Goal: Transaction & Acquisition: Purchase product/service

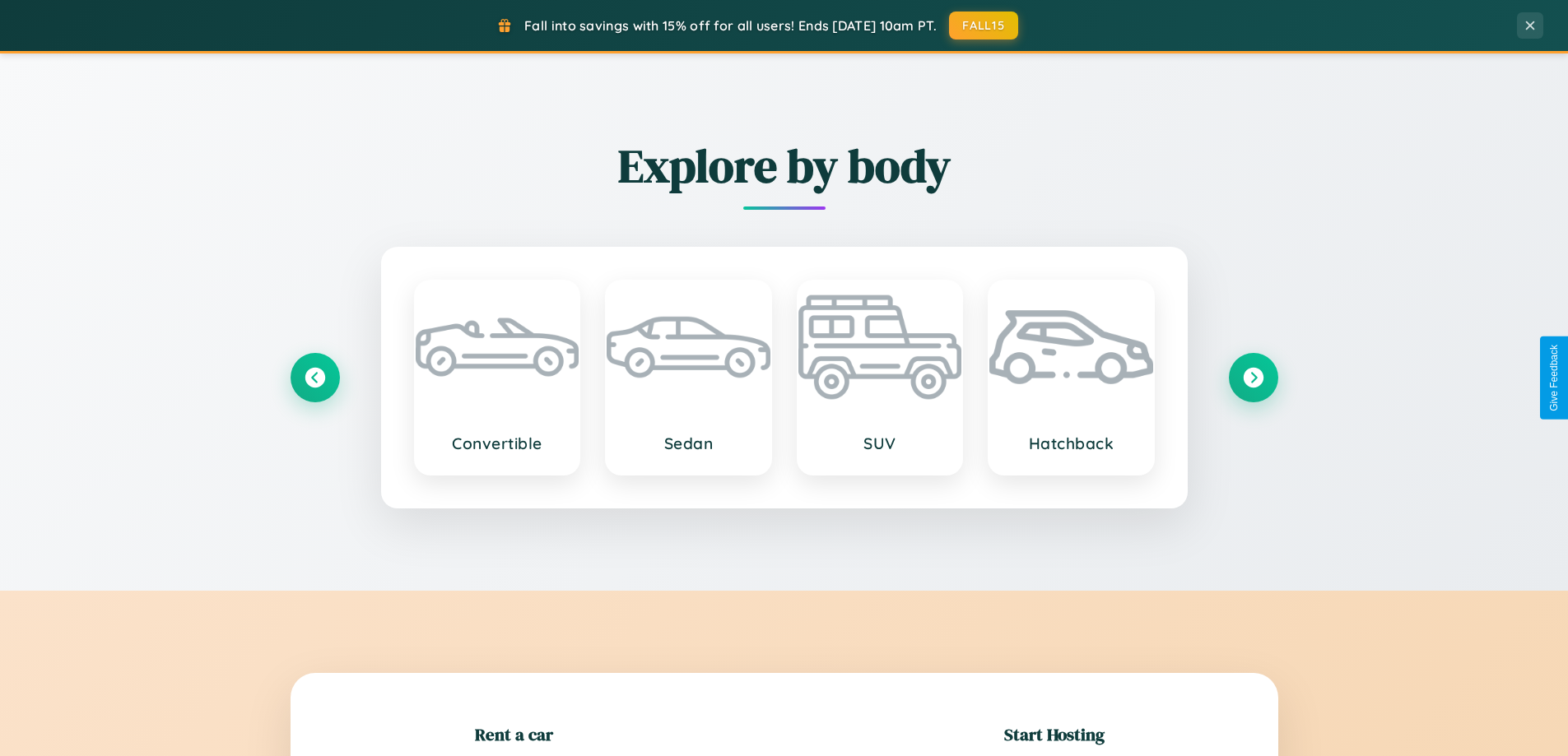
scroll to position [355, 0]
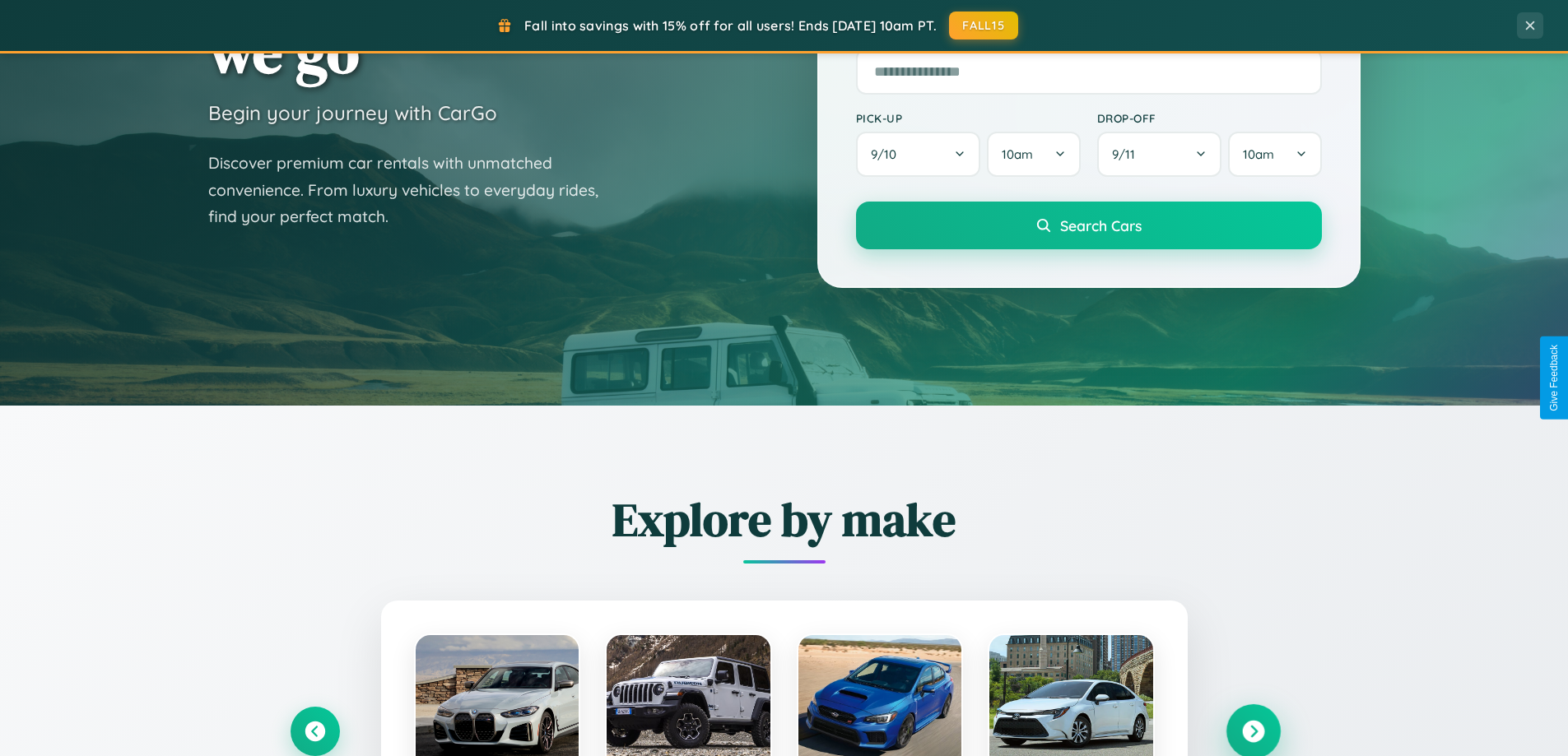
click at [1252, 731] on icon at bounding box center [1252, 731] width 23 height 23
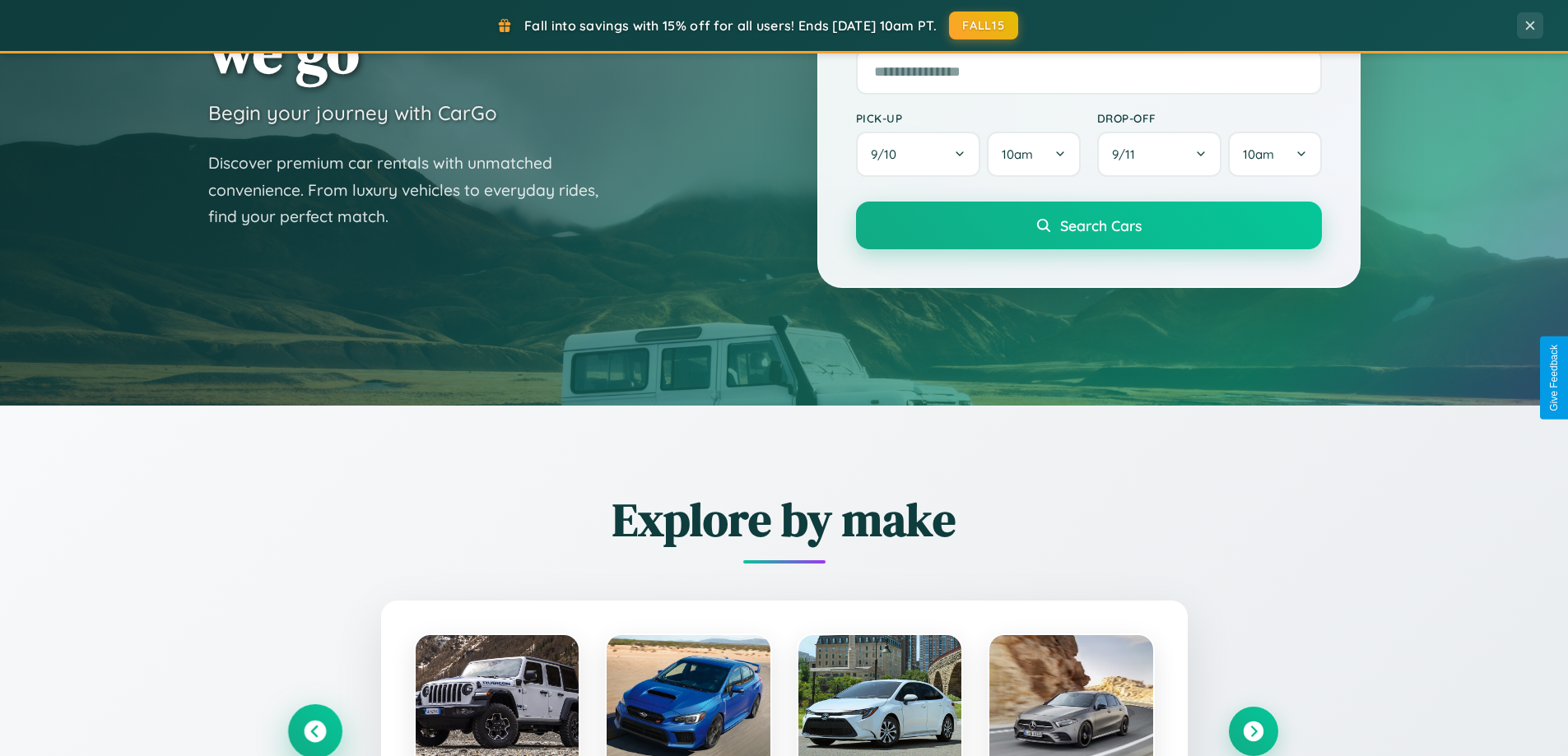
click at [314, 730] on icon at bounding box center [315, 731] width 23 height 23
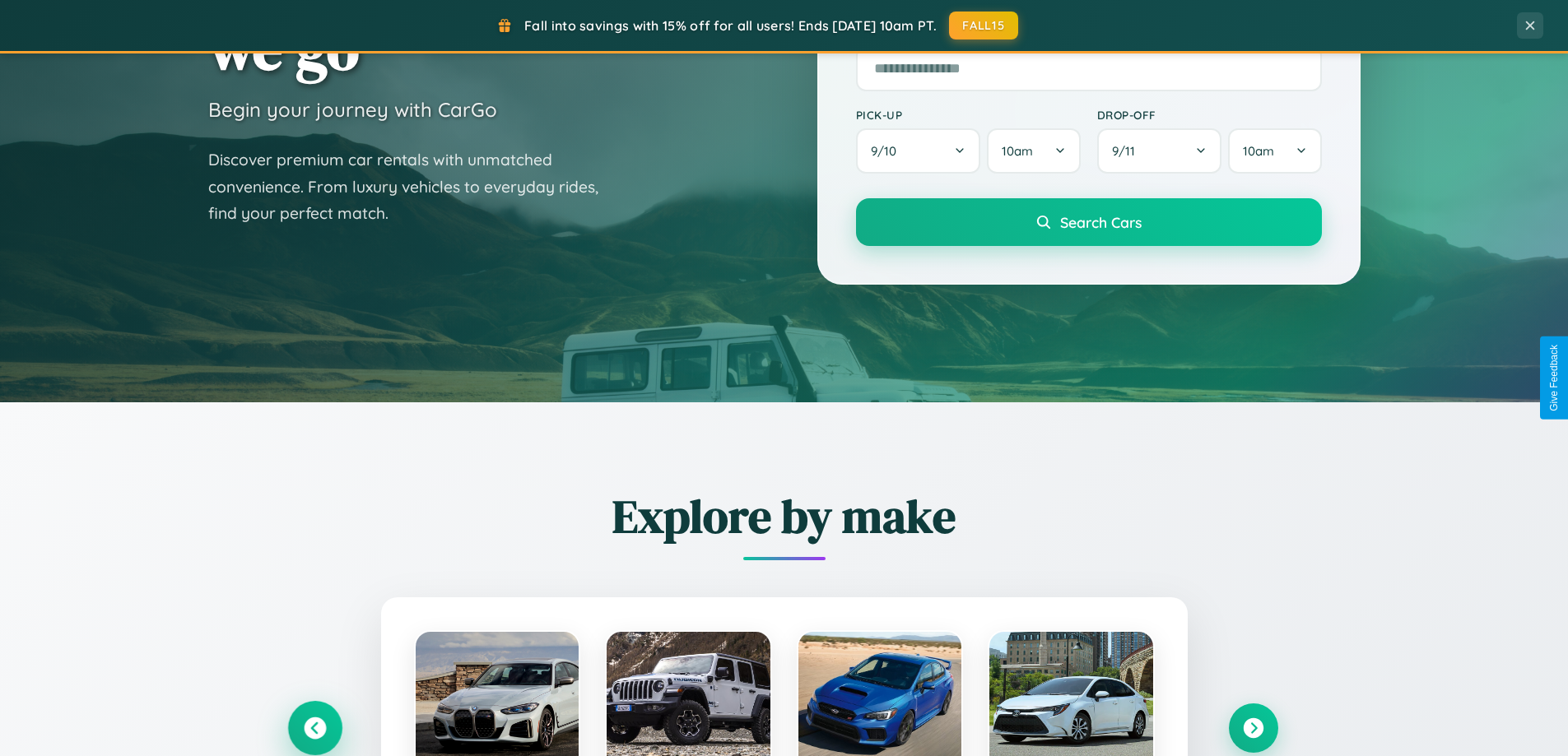
scroll to position [3164, 0]
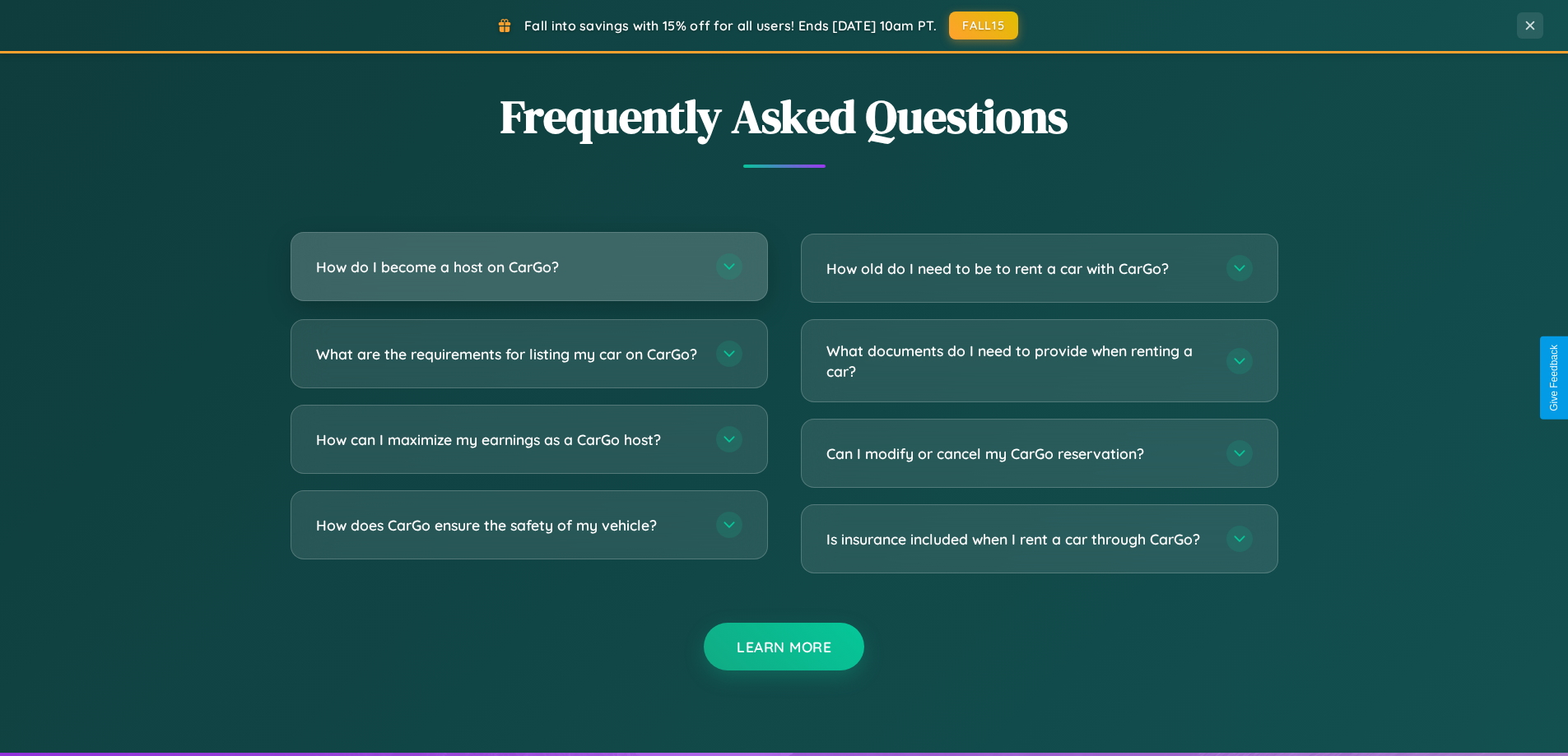
click at [529, 266] on h3 "How do I become a host on CarGo?" at bounding box center [507, 266] width 383 height 21
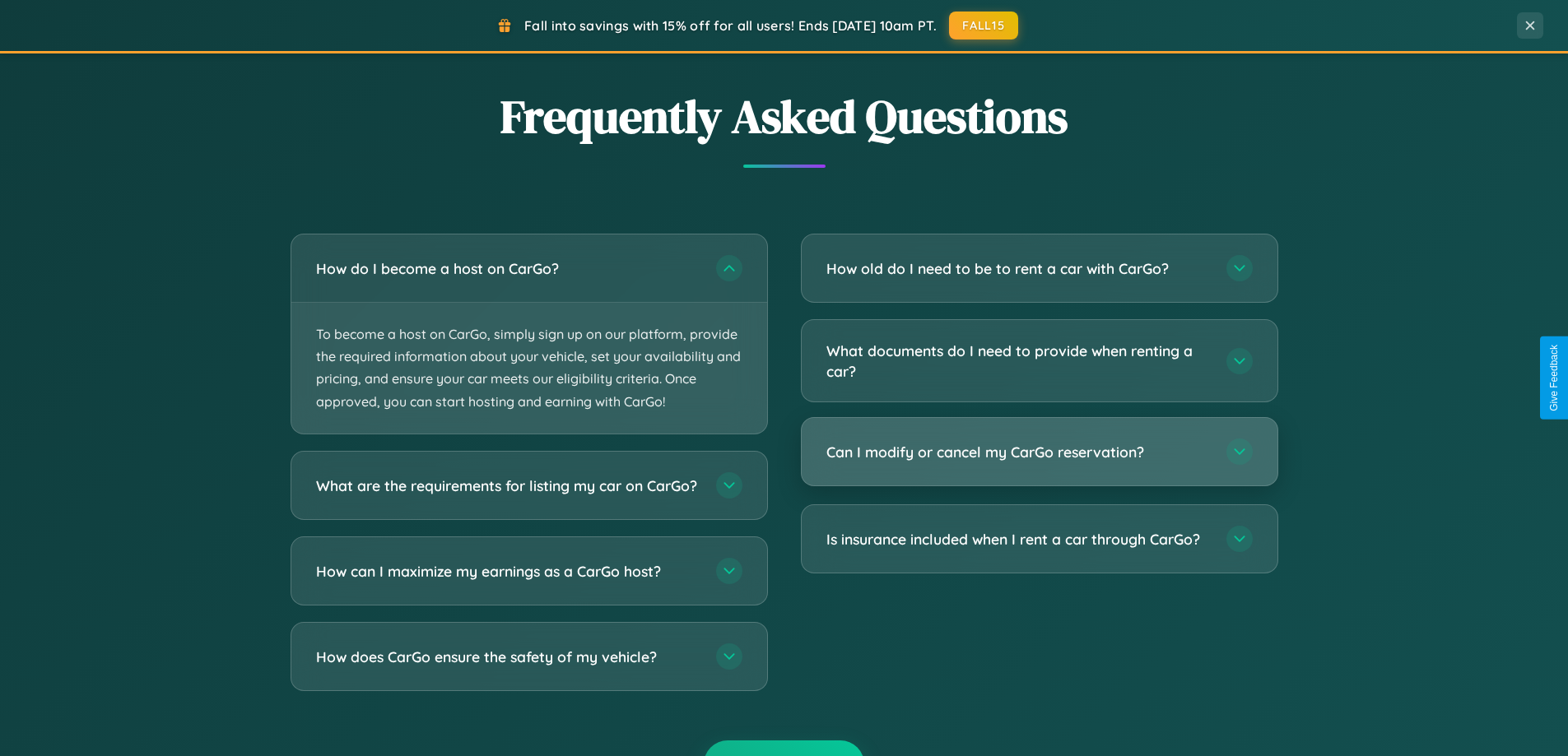
click at [1039, 453] on h3 "Can I modify or cancel my CarGo reservation?" at bounding box center [1018, 451] width 383 height 21
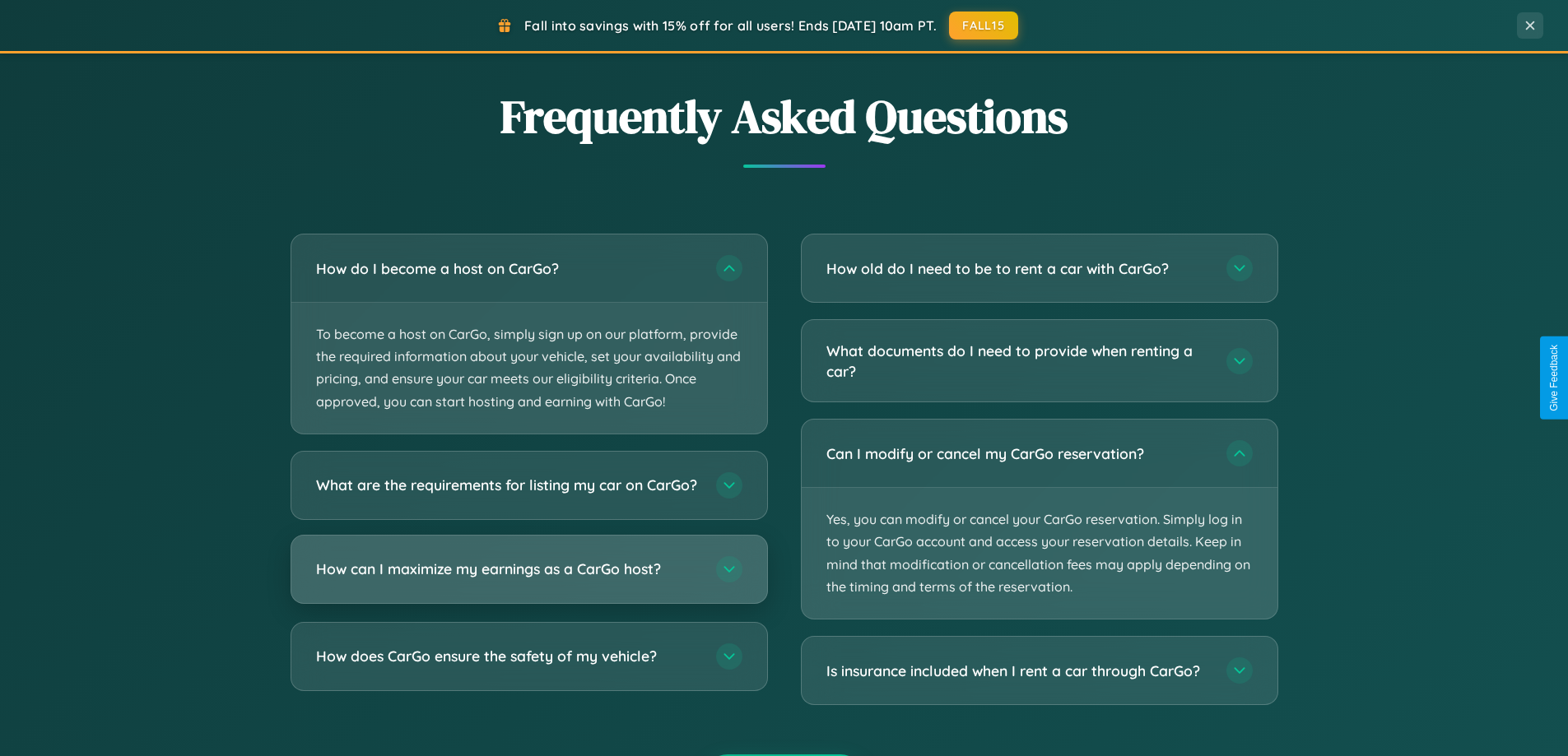
click at [529, 579] on h3 "How can I maximize my earnings as a CarGo host?" at bounding box center [507, 568] width 383 height 21
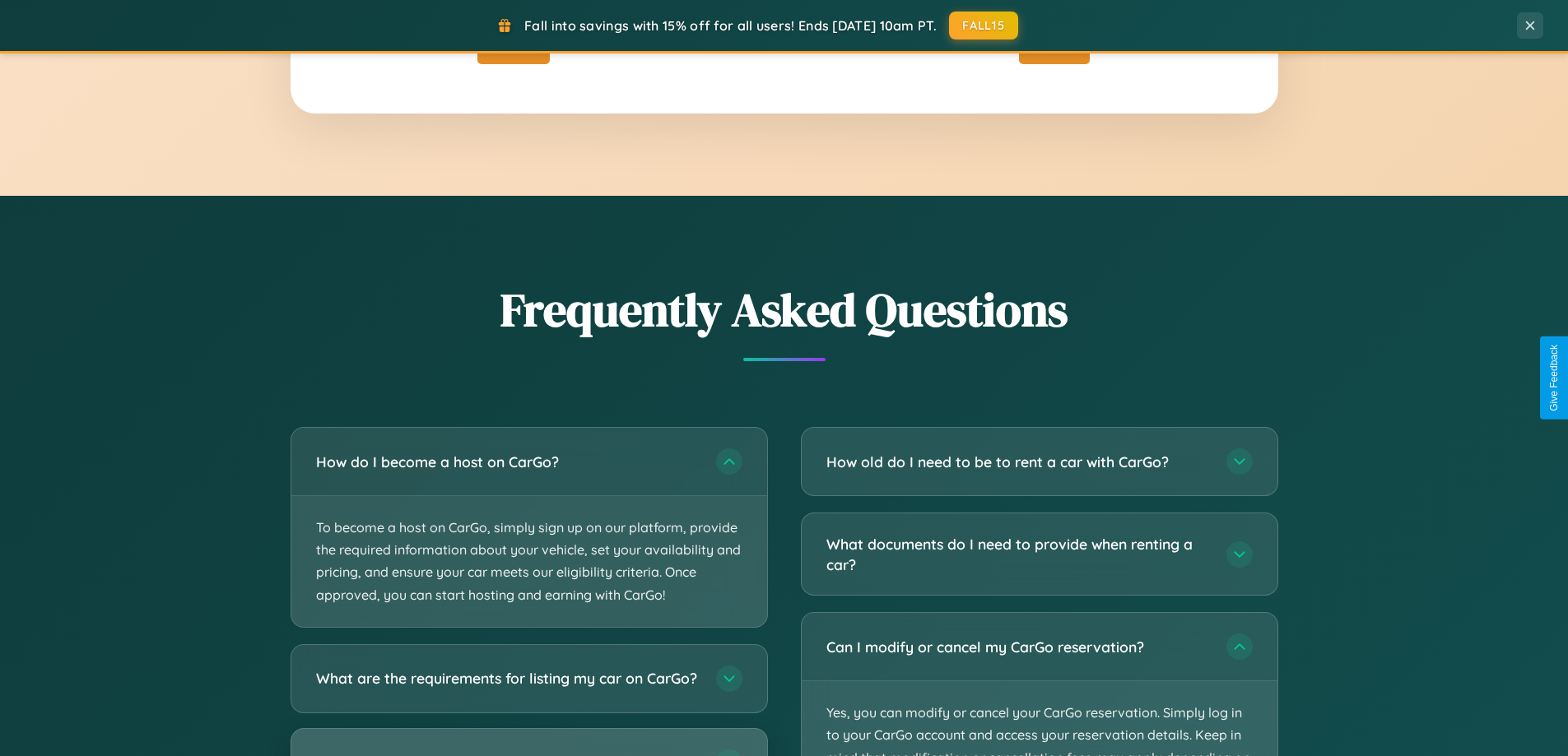
scroll to position [2643, 0]
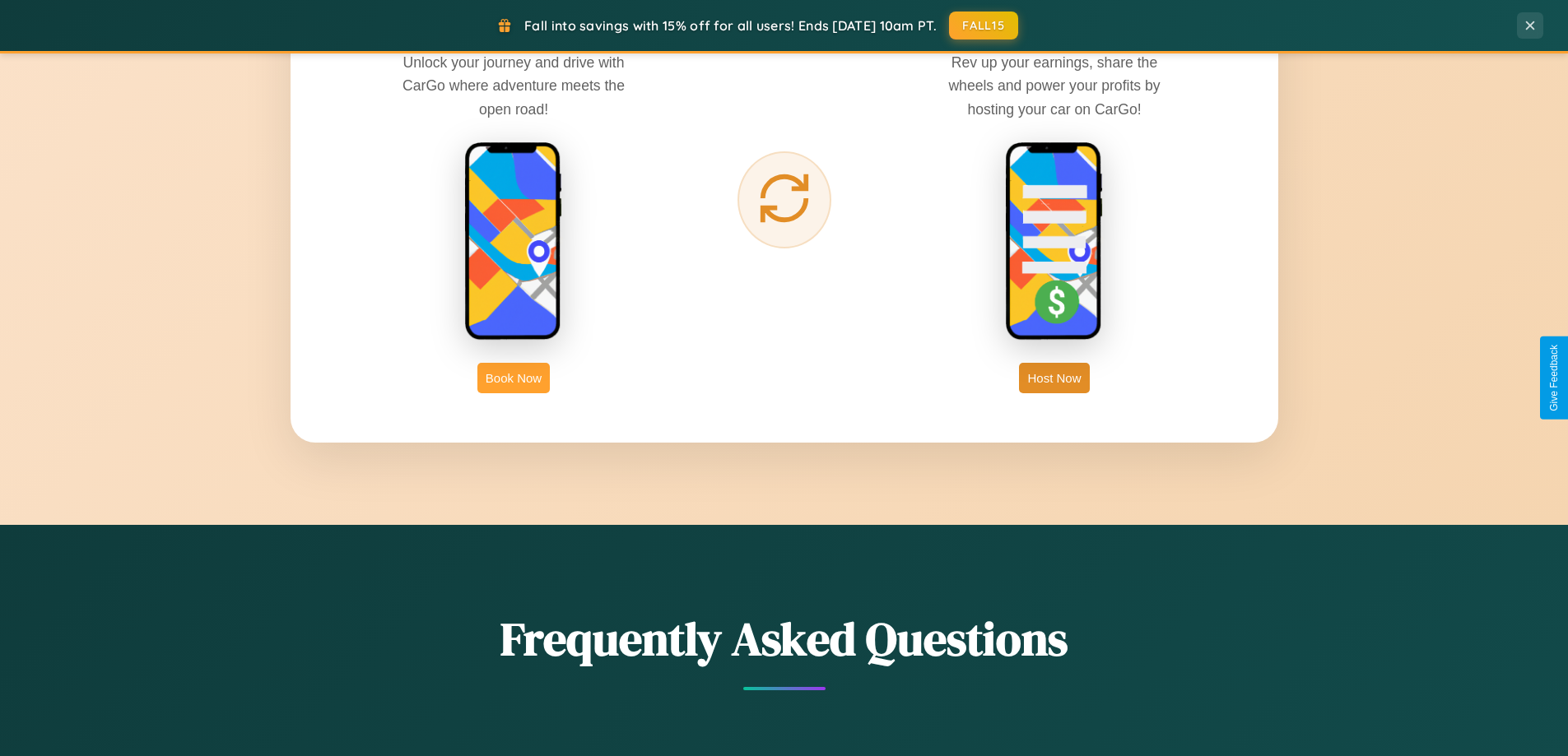
click at [513, 377] on button "Book Now" at bounding box center [513, 378] width 73 height 30
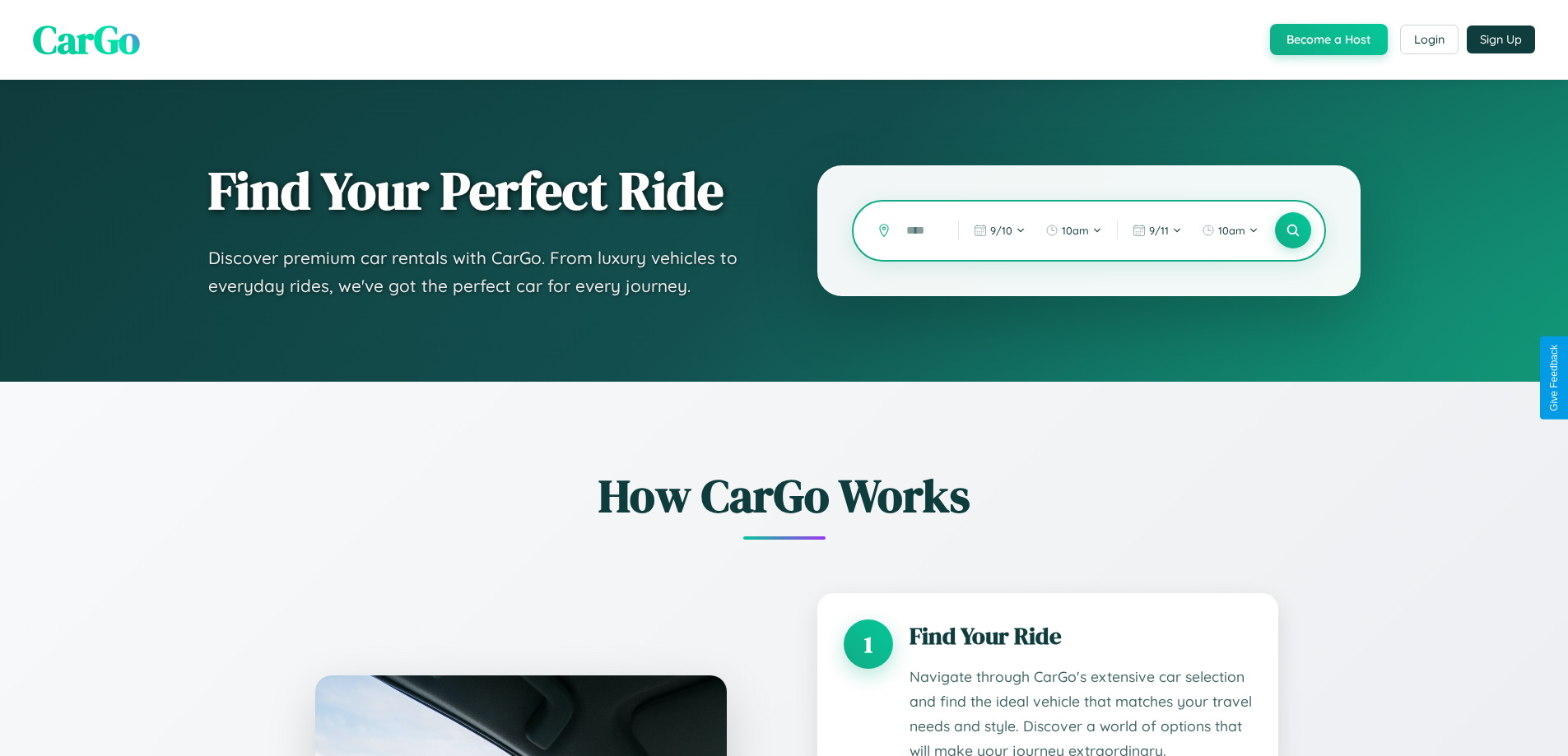
click at [920, 230] on input "text" at bounding box center [919, 230] width 43 height 28
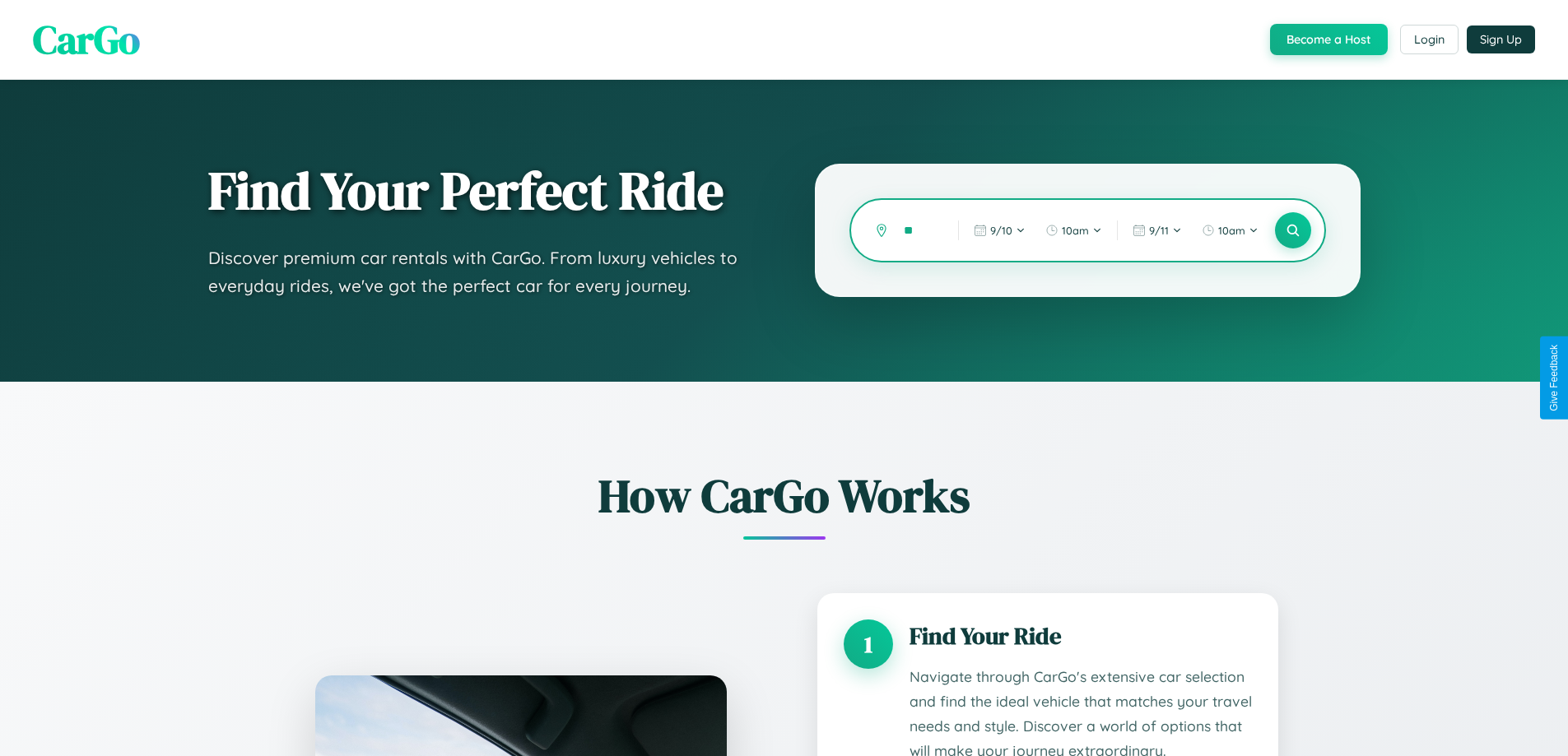
type input "*"
type input "*********"
click at [1292, 230] on icon at bounding box center [1292, 230] width 16 height 16
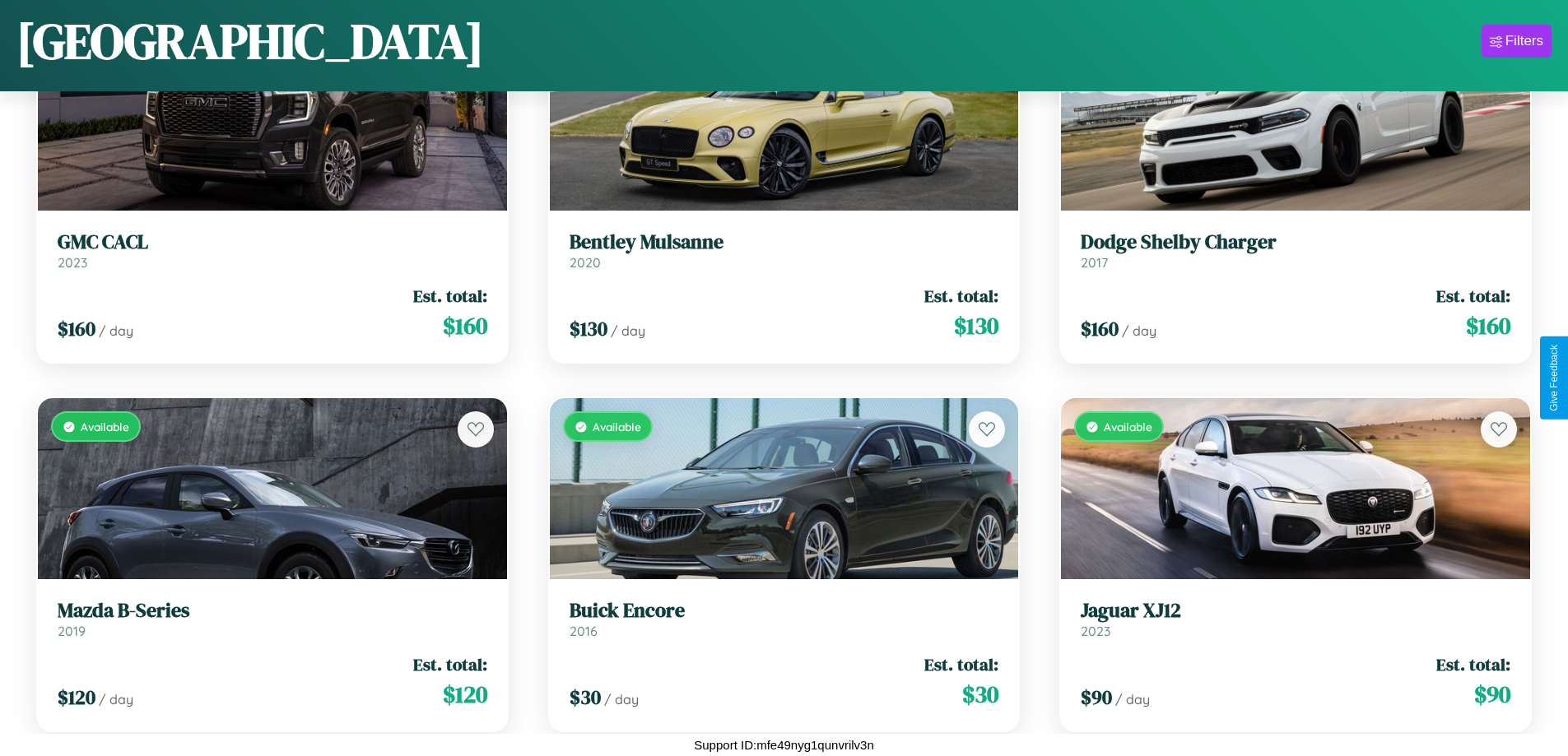
scroll to position [8087, 0]
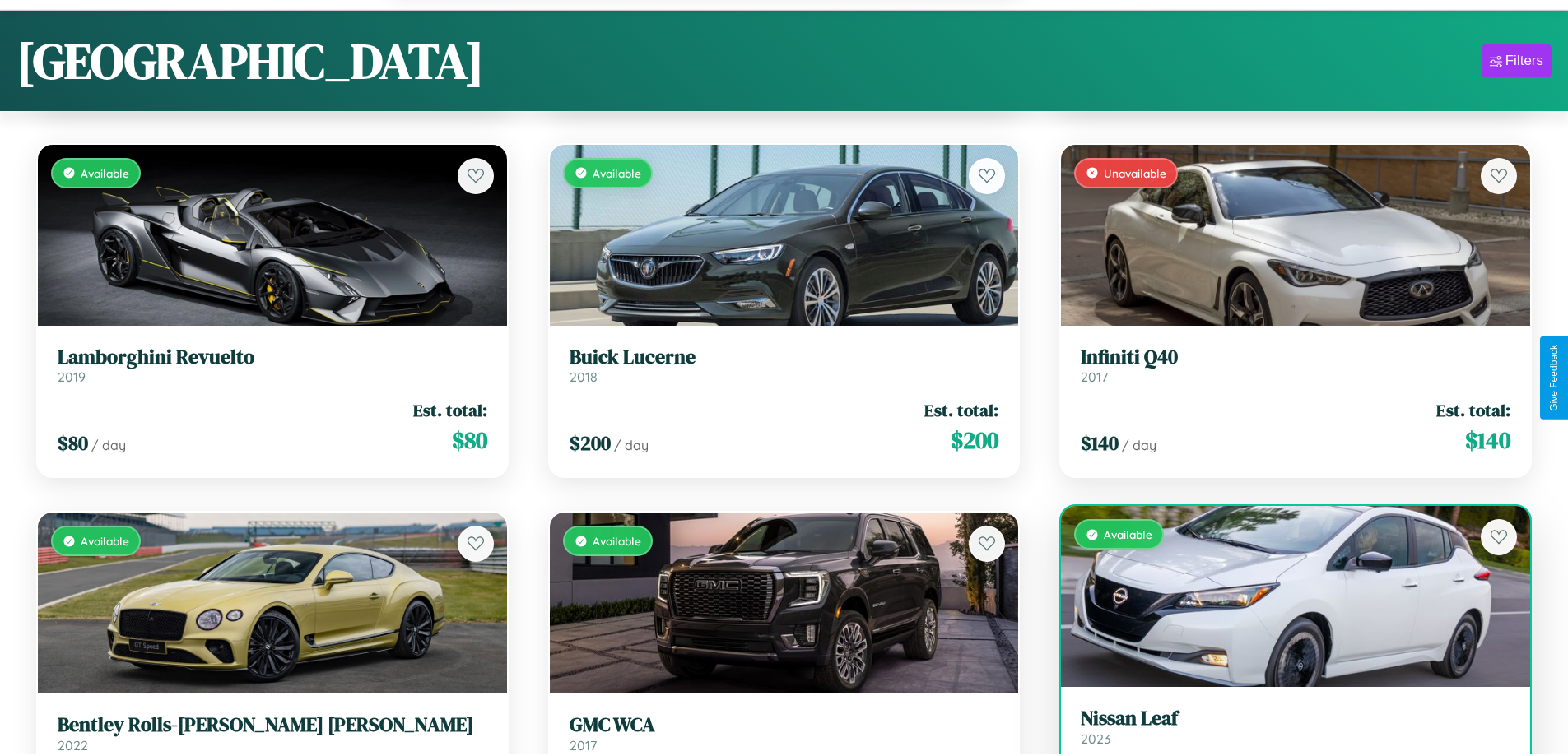
click at [1284, 730] on h3 "Nissan Leaf" at bounding box center [1295, 718] width 429 height 24
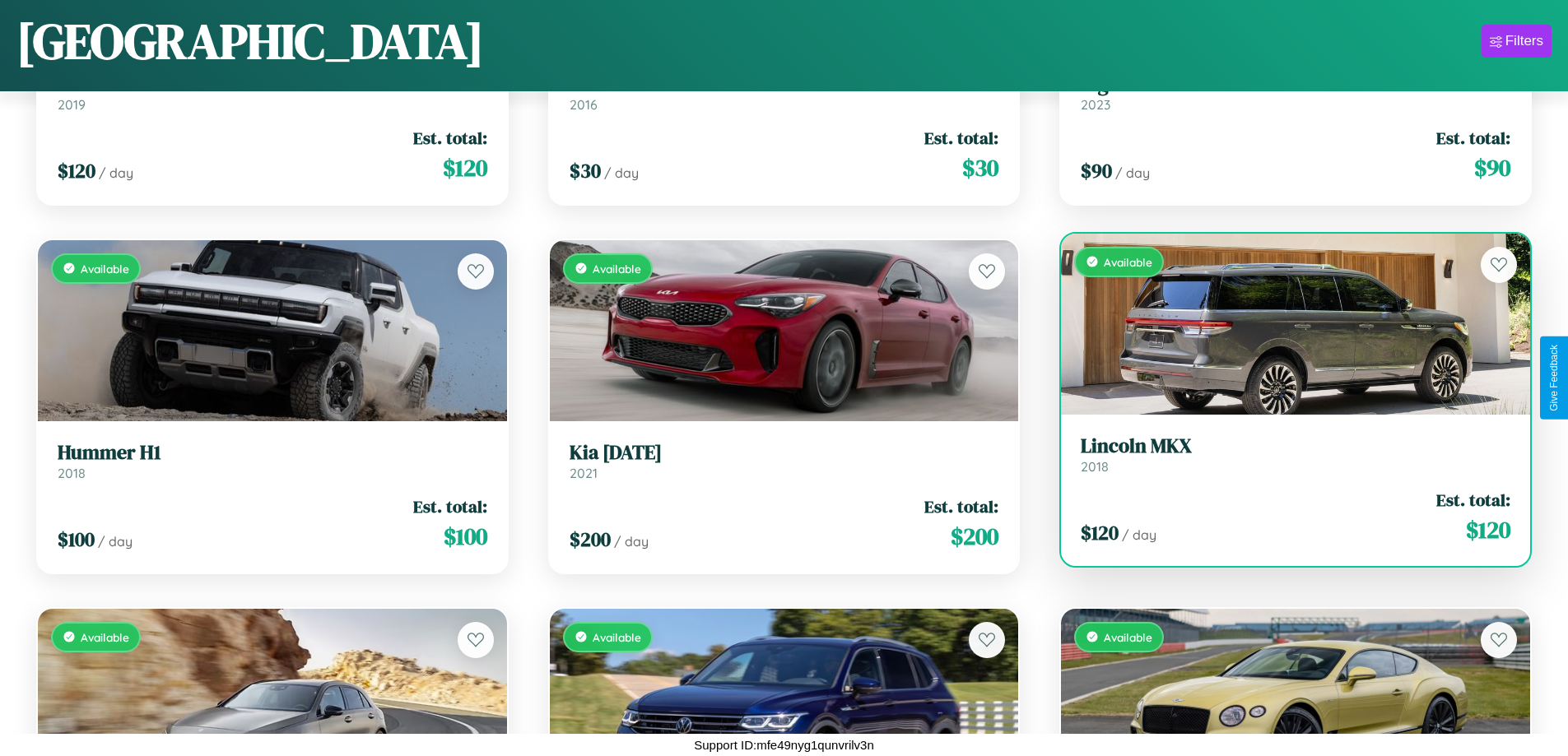
scroll to position [1704, 0]
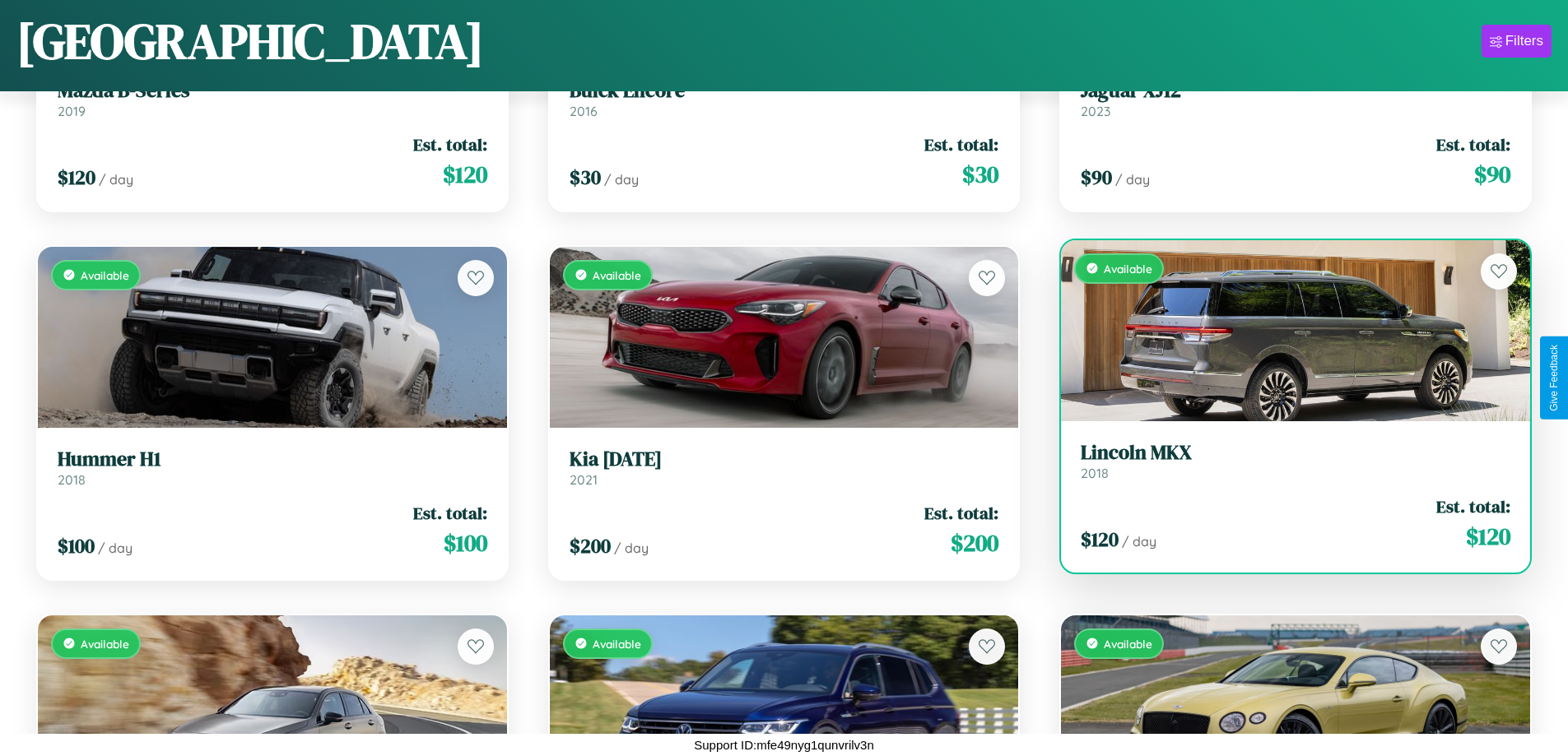
click at [1284, 530] on div "$ 120 / day Est. total: $ 120" at bounding box center [1295, 523] width 429 height 58
click at [1284, 523] on div "$ 120 / day Est. total: $ 120" at bounding box center [1295, 523] width 429 height 58
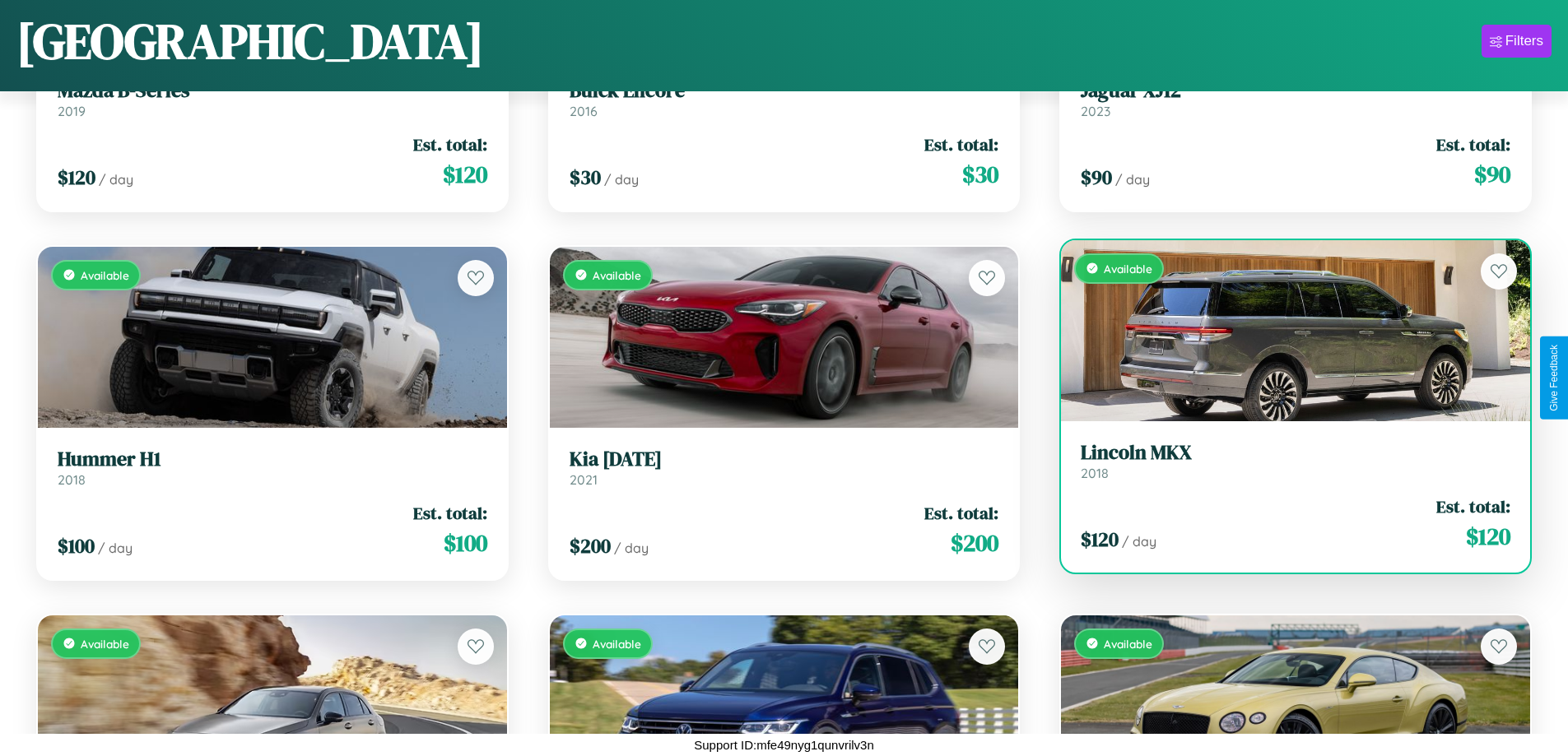
click at [1284, 523] on div "$ 120 / day Est. total: $ 120" at bounding box center [1295, 523] width 429 height 58
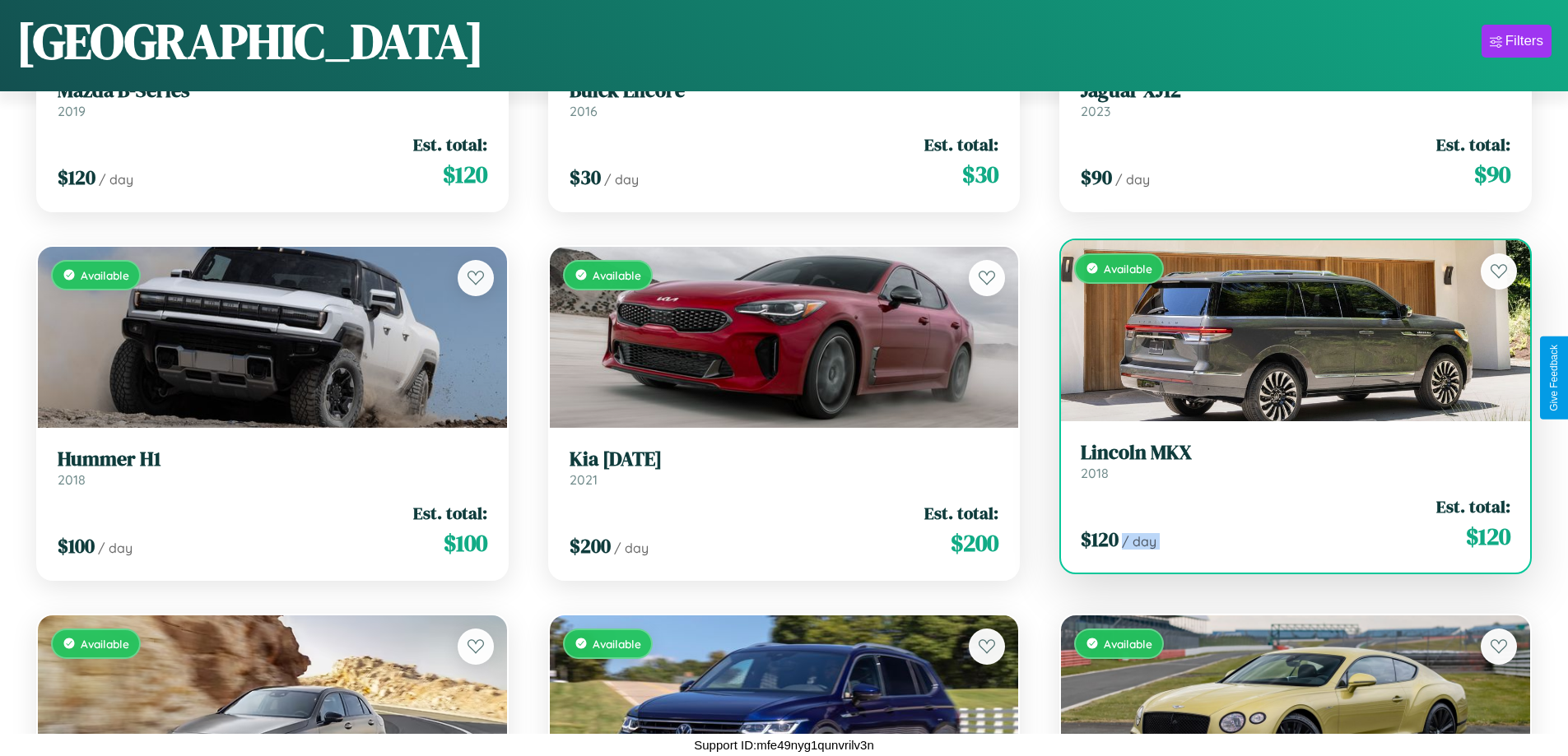
click at [1284, 523] on div "$ 120 / day Est. total: $ 120" at bounding box center [1295, 523] width 429 height 58
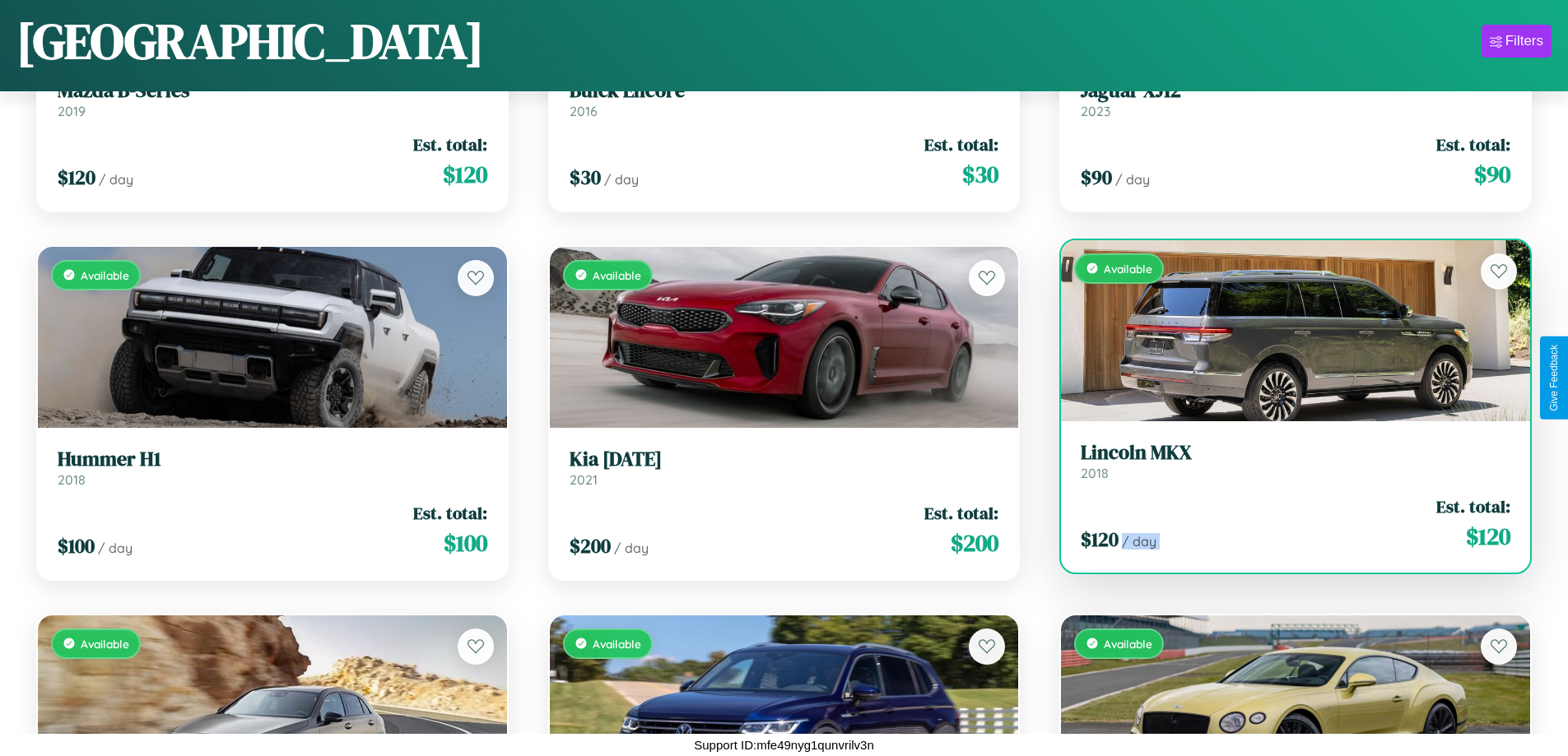
click at [1284, 523] on div "$ 120 / day Est. total: $ 120" at bounding box center [1295, 523] width 429 height 58
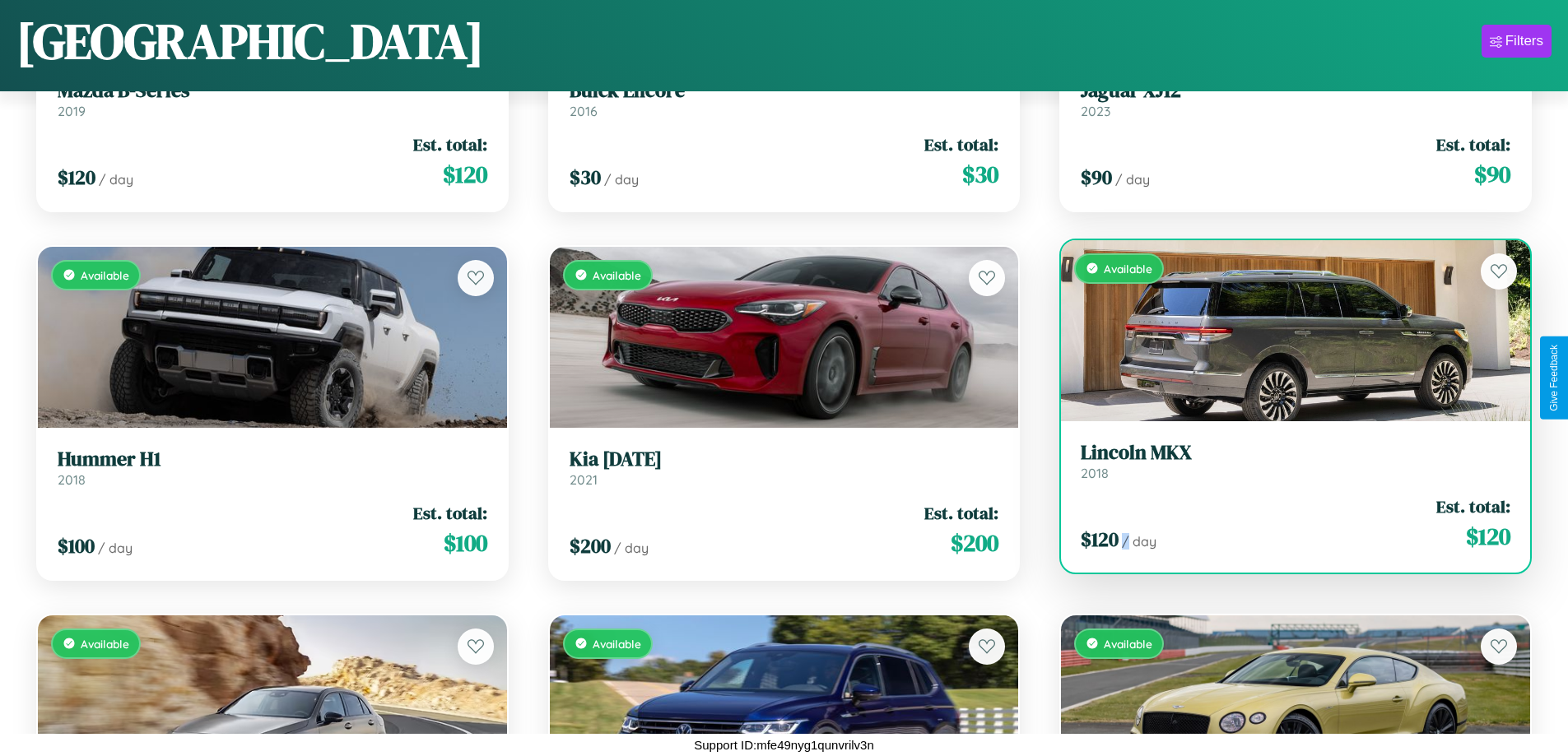
click at [1284, 523] on div "$ 120 / day Est. total: $ 120" at bounding box center [1295, 523] width 429 height 58
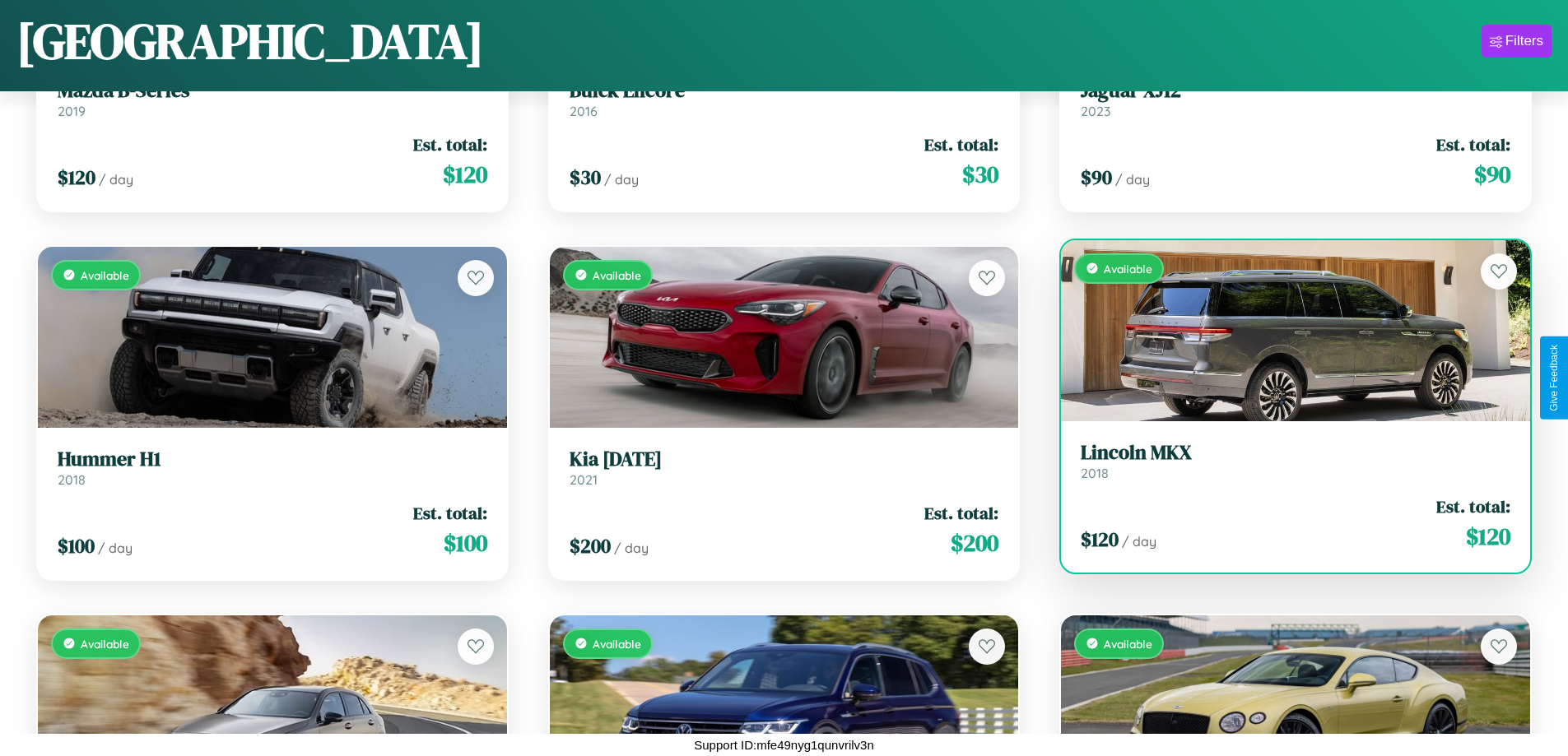
click at [1284, 461] on h3 "Lincoln MKX" at bounding box center [1295, 452] width 429 height 24
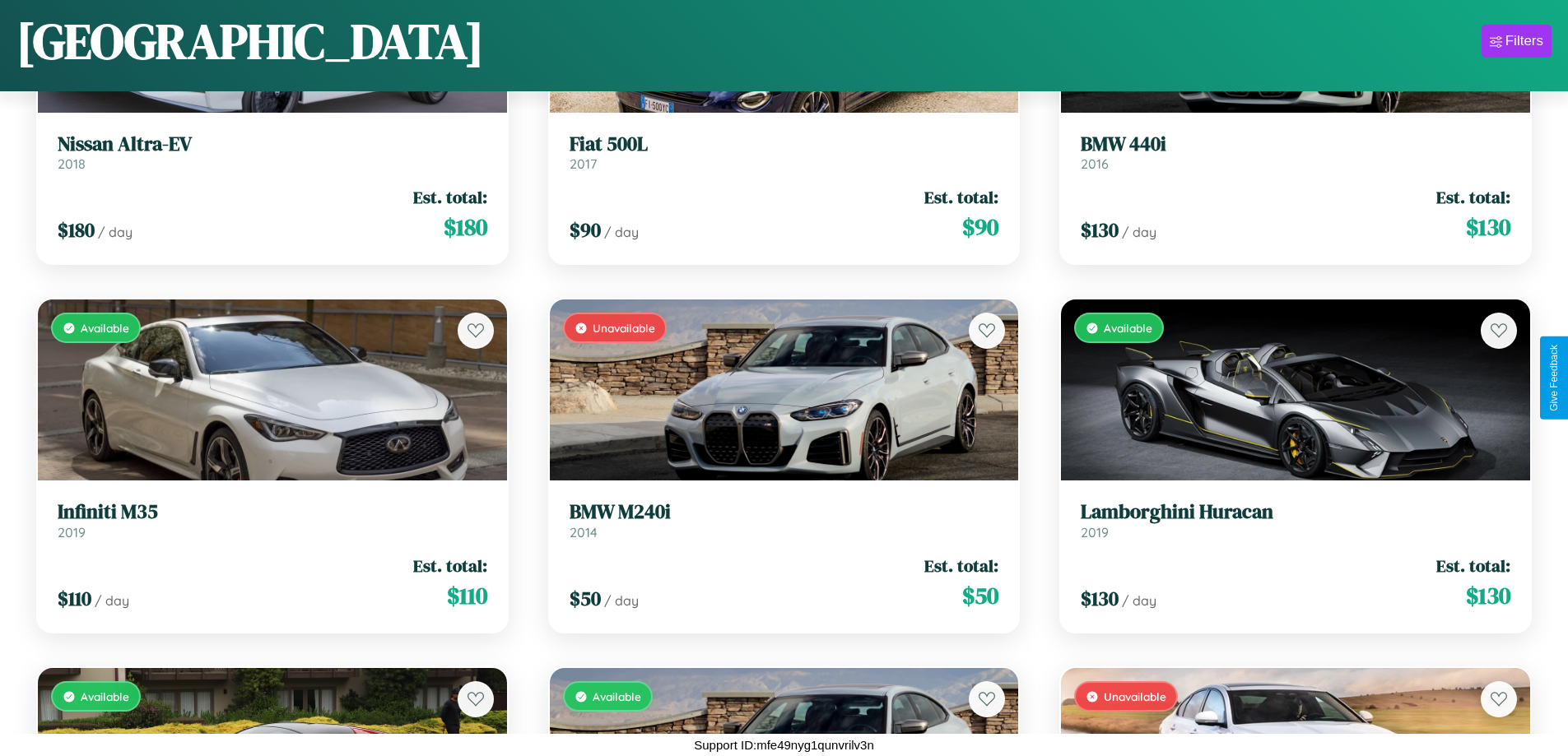
scroll to position [2810, 0]
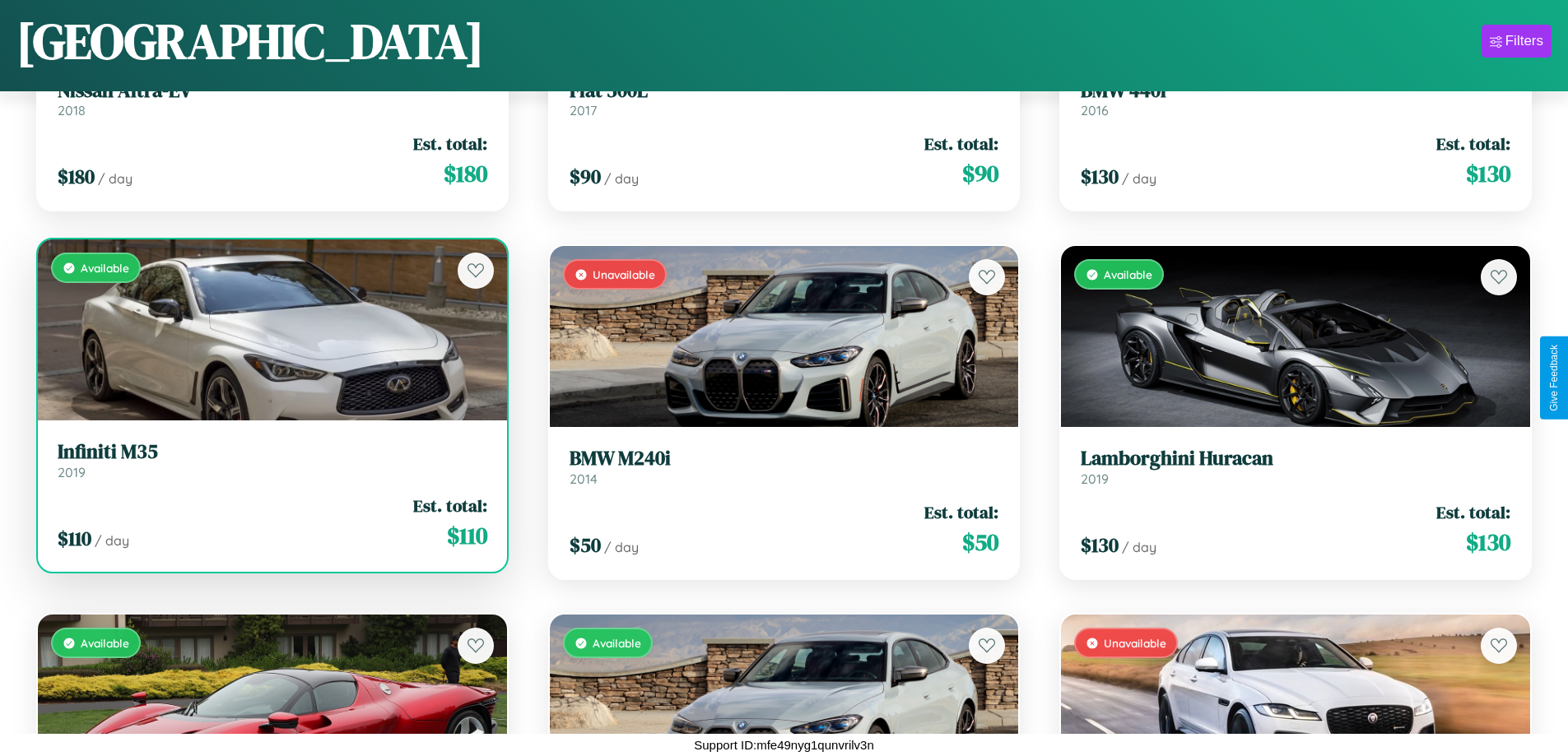
click at [270, 460] on h3 "Infiniti M35" at bounding box center [272, 451] width 429 height 24
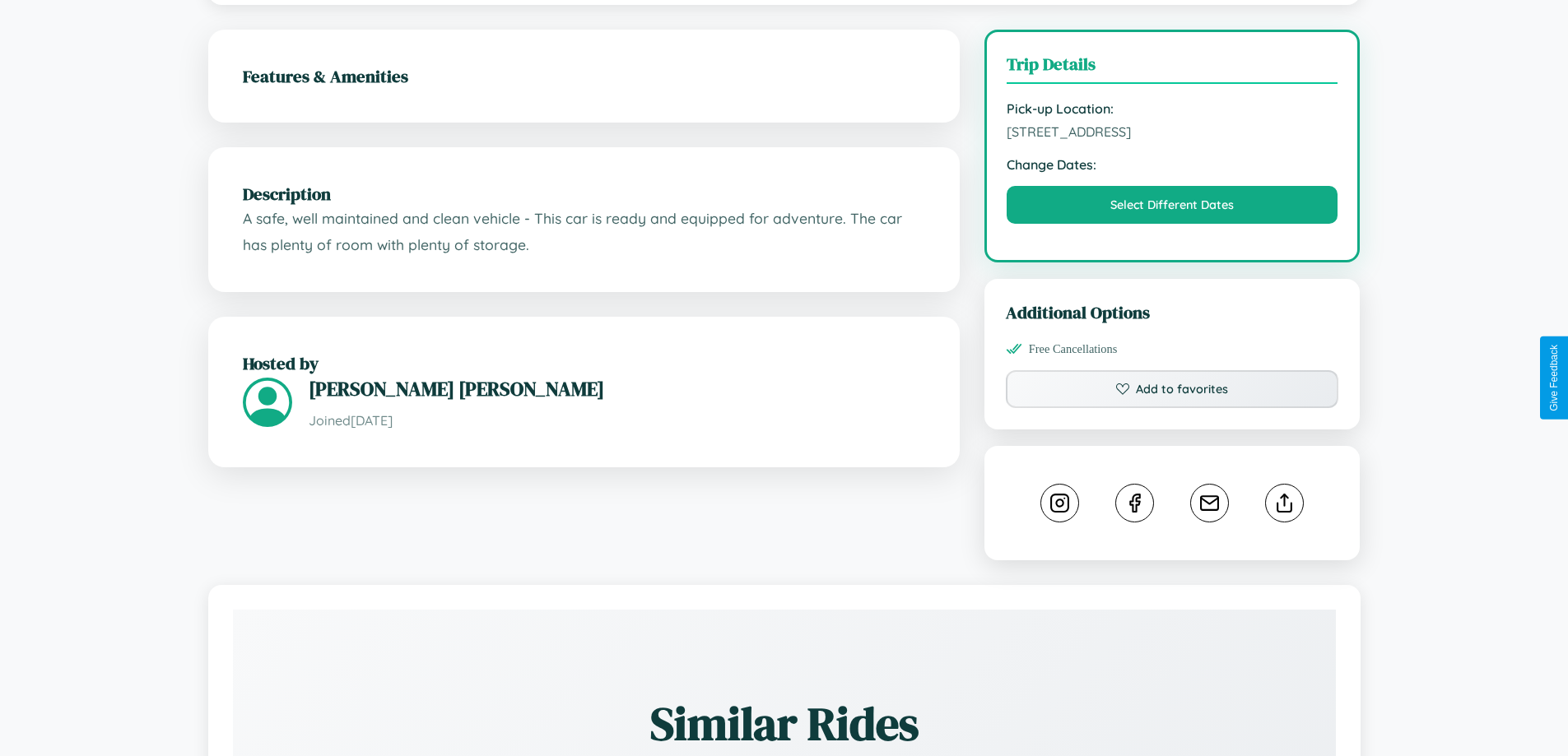
scroll to position [541, 0]
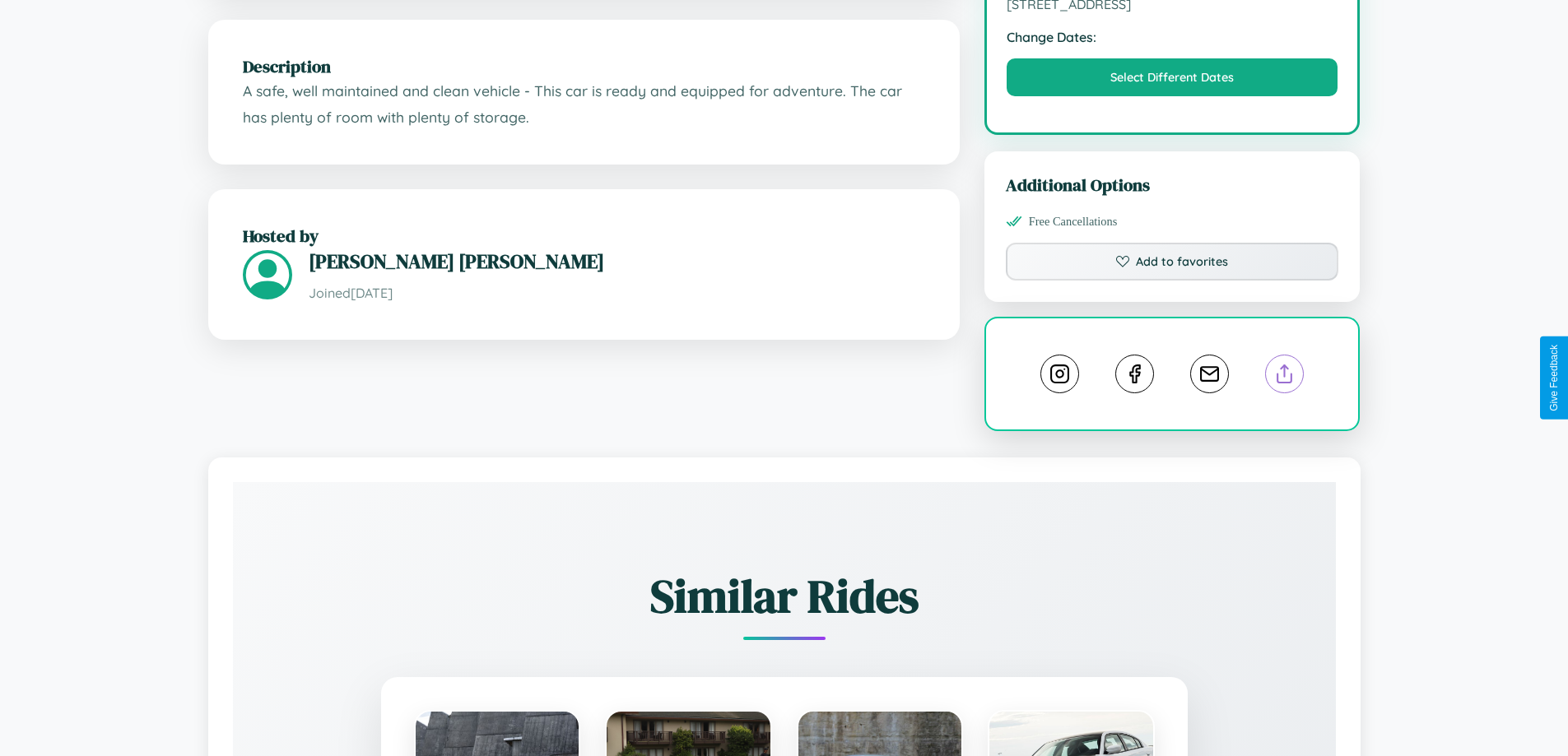
click at [1284, 376] on line at bounding box center [1284, 371] width 0 height 12
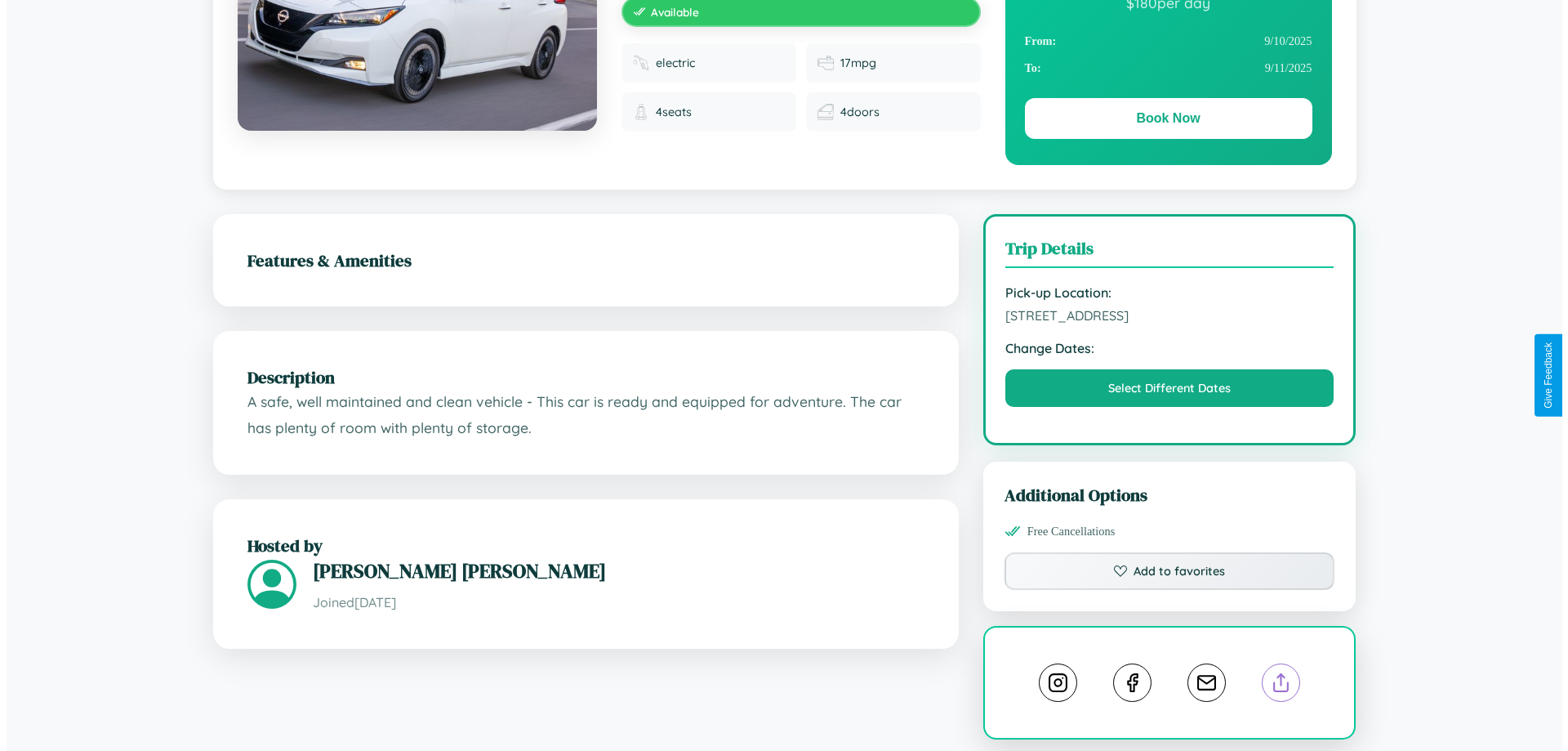
scroll to position [0, 0]
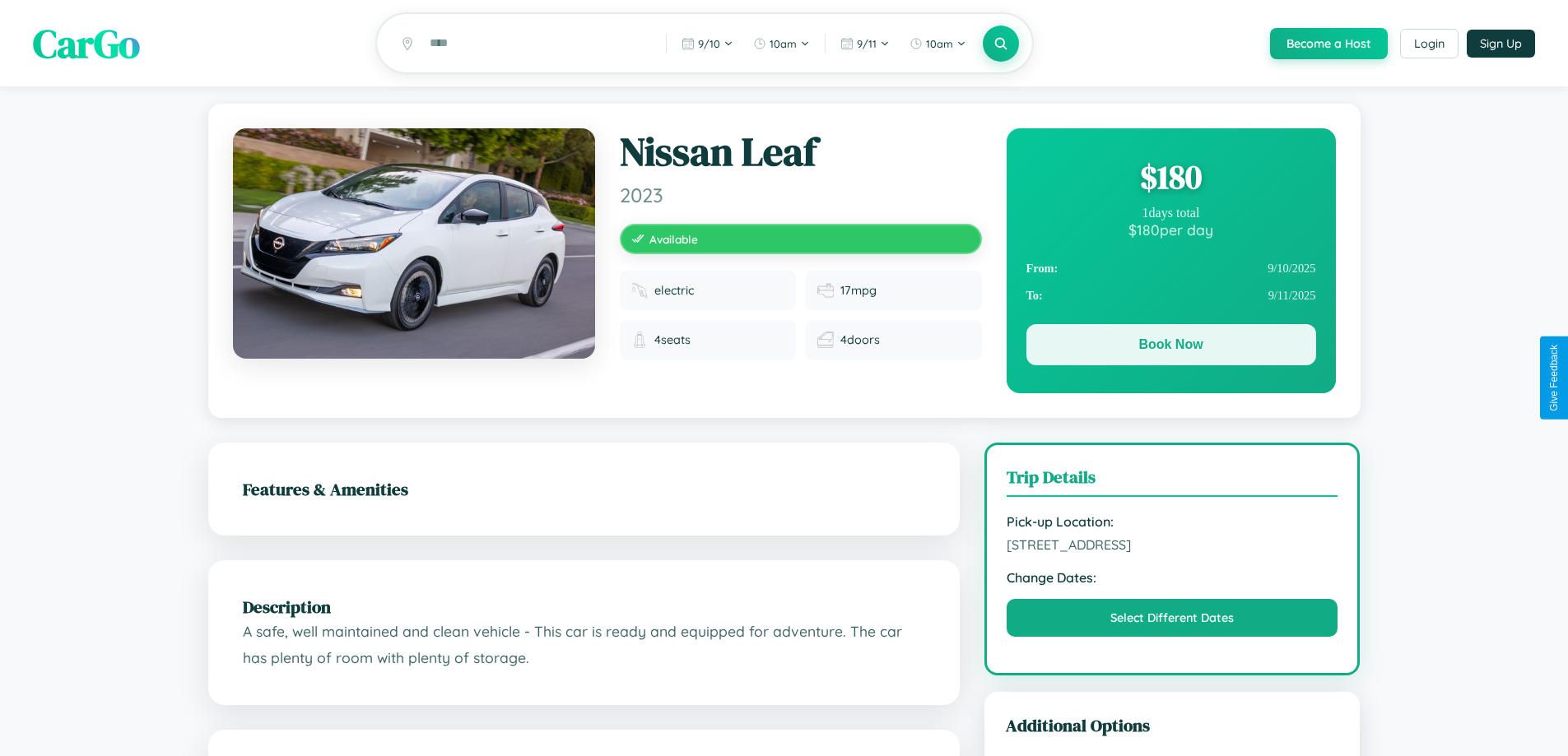
click at [1170, 347] on button "Book Now" at bounding box center [1171, 344] width 290 height 41
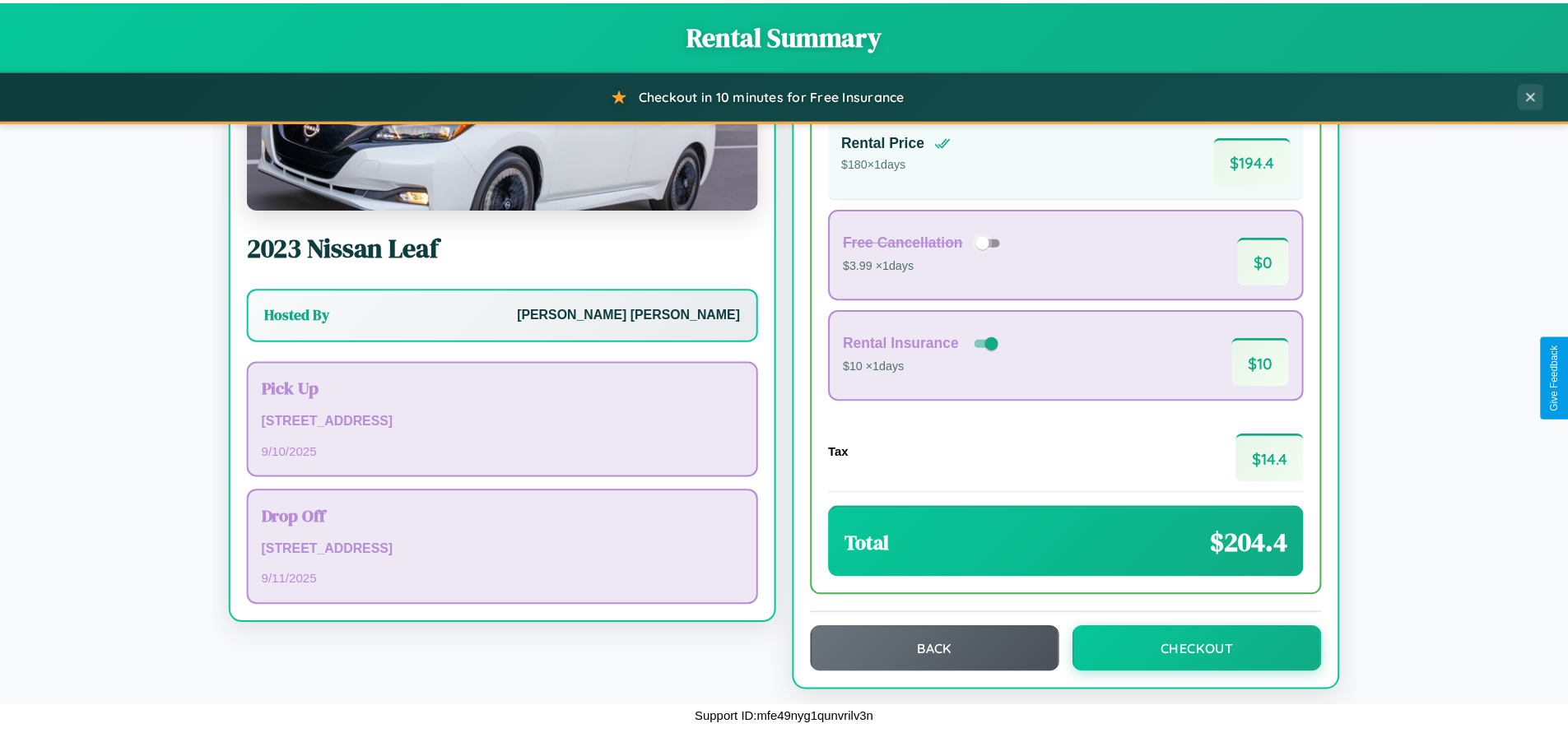
scroll to position [113, 0]
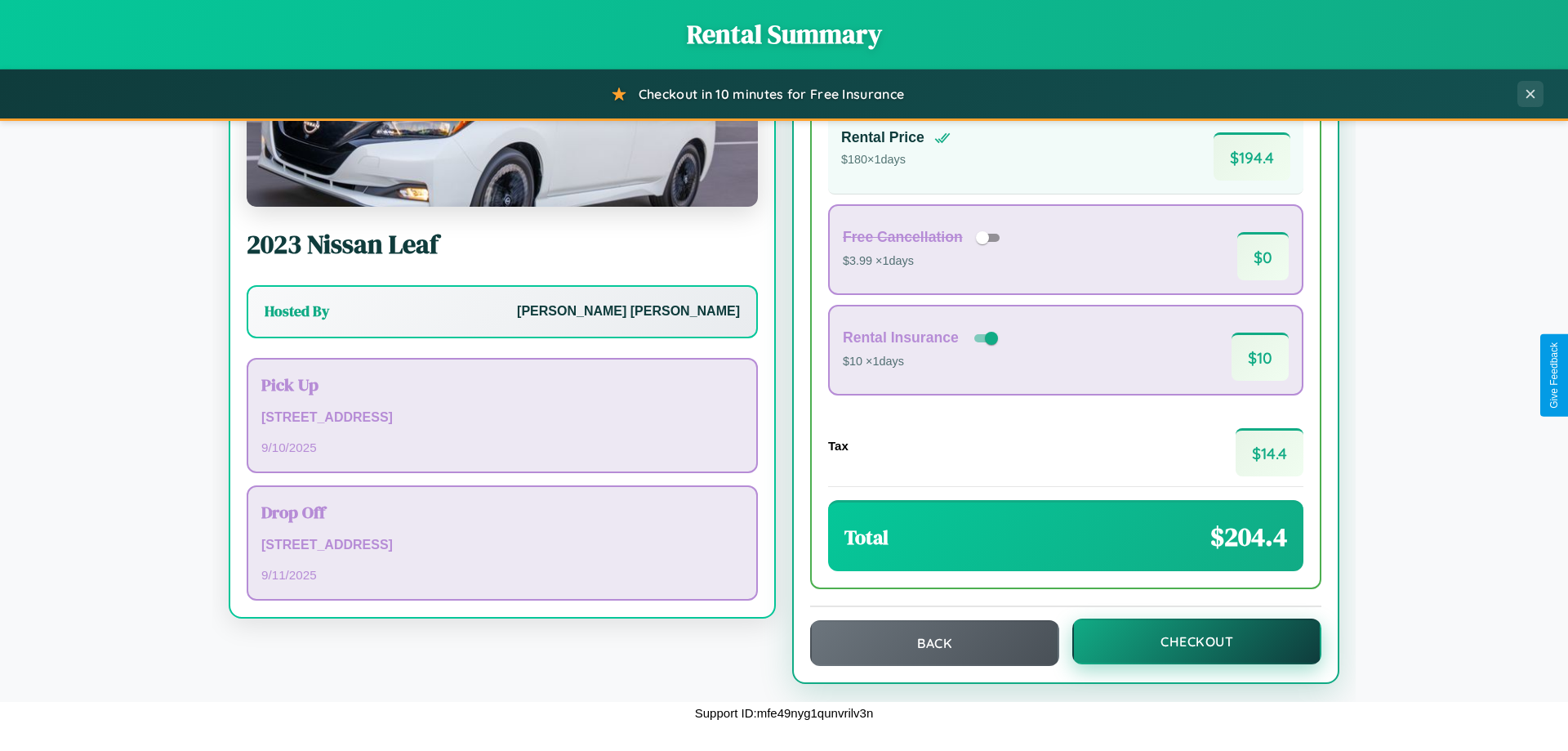
click at [1186, 642] on button "Checkout" at bounding box center [1197, 641] width 249 height 46
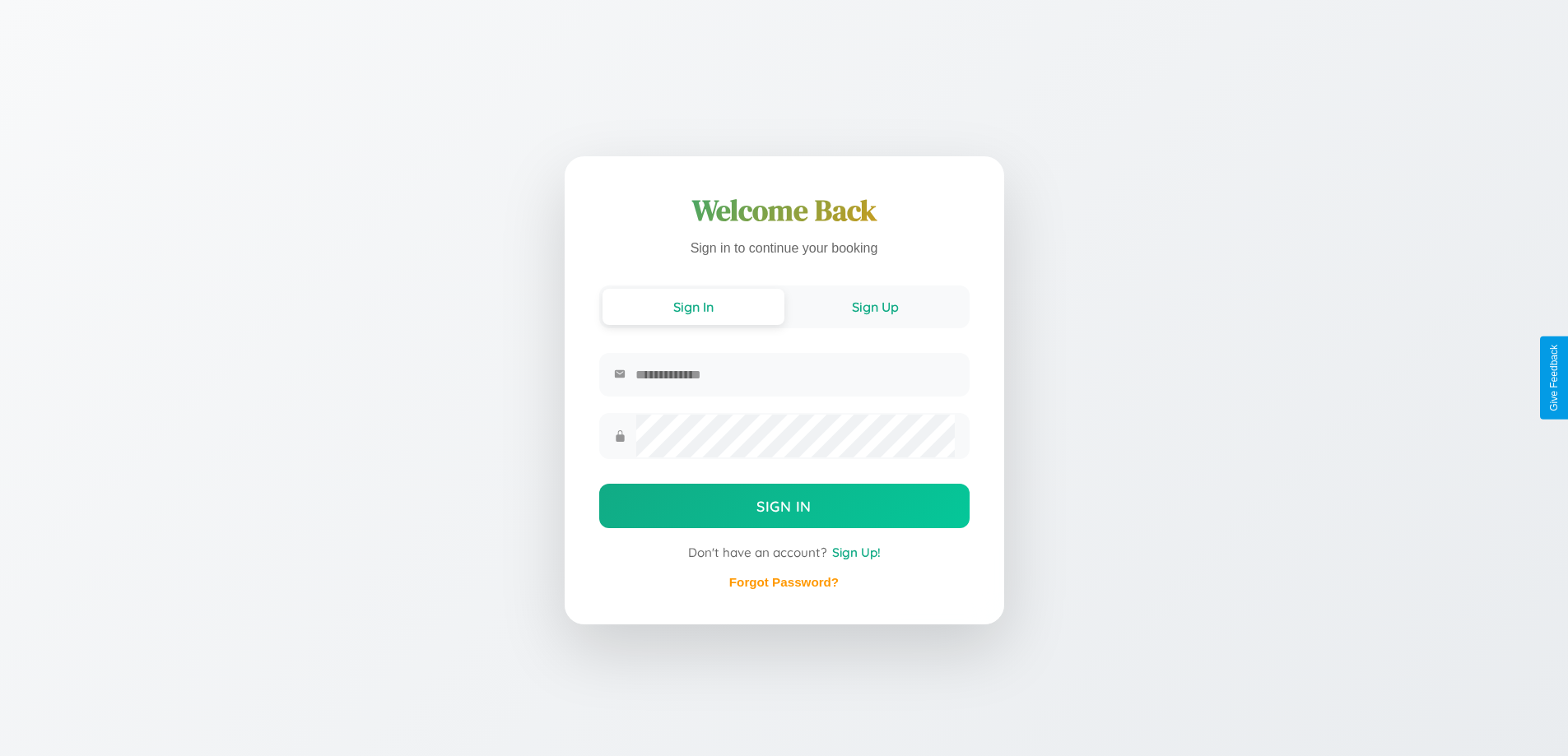
click at [875, 307] on button "Sign Up" at bounding box center [875, 306] width 182 height 36
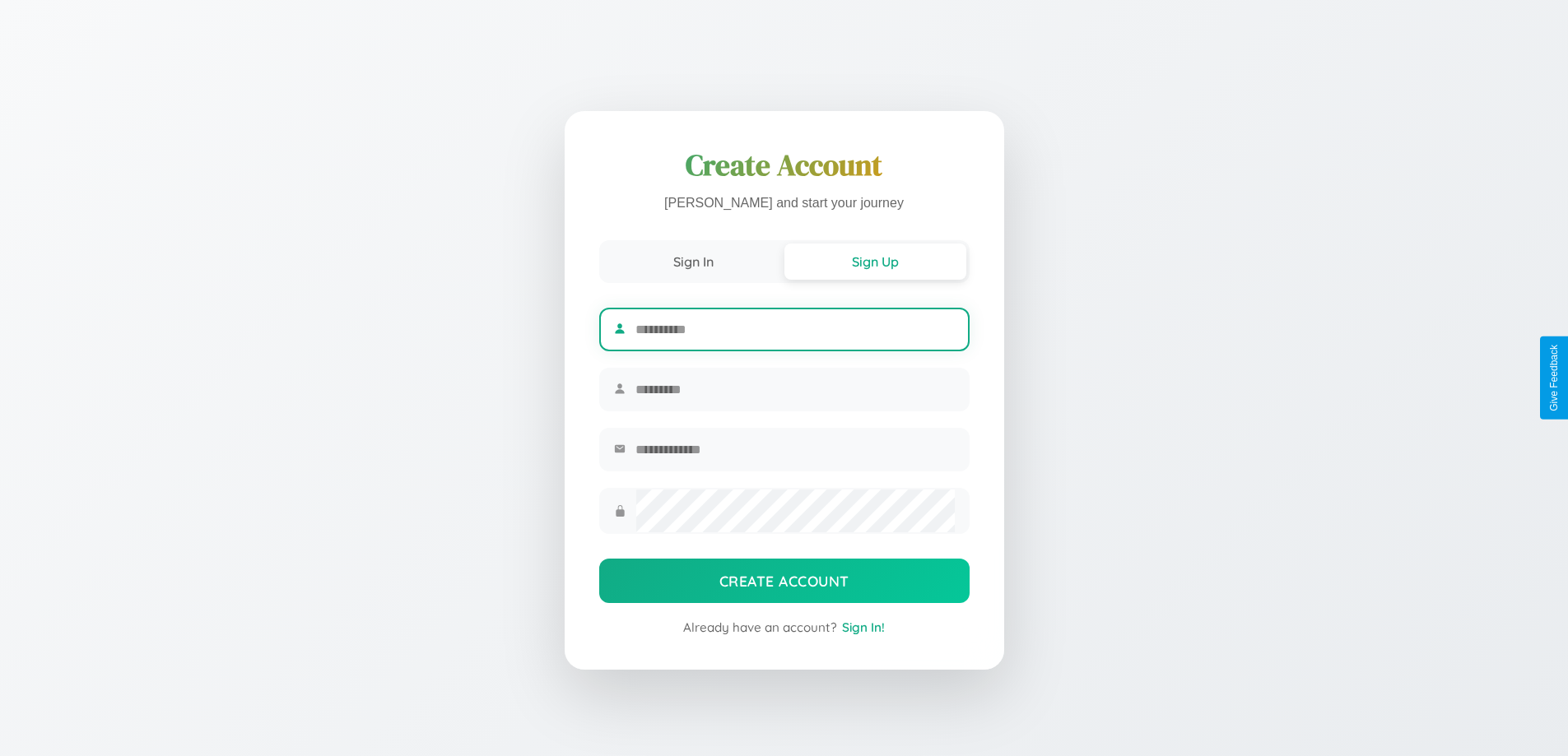
click at [794, 326] on input "text" at bounding box center [794, 330] width 318 height 40
type input "******"
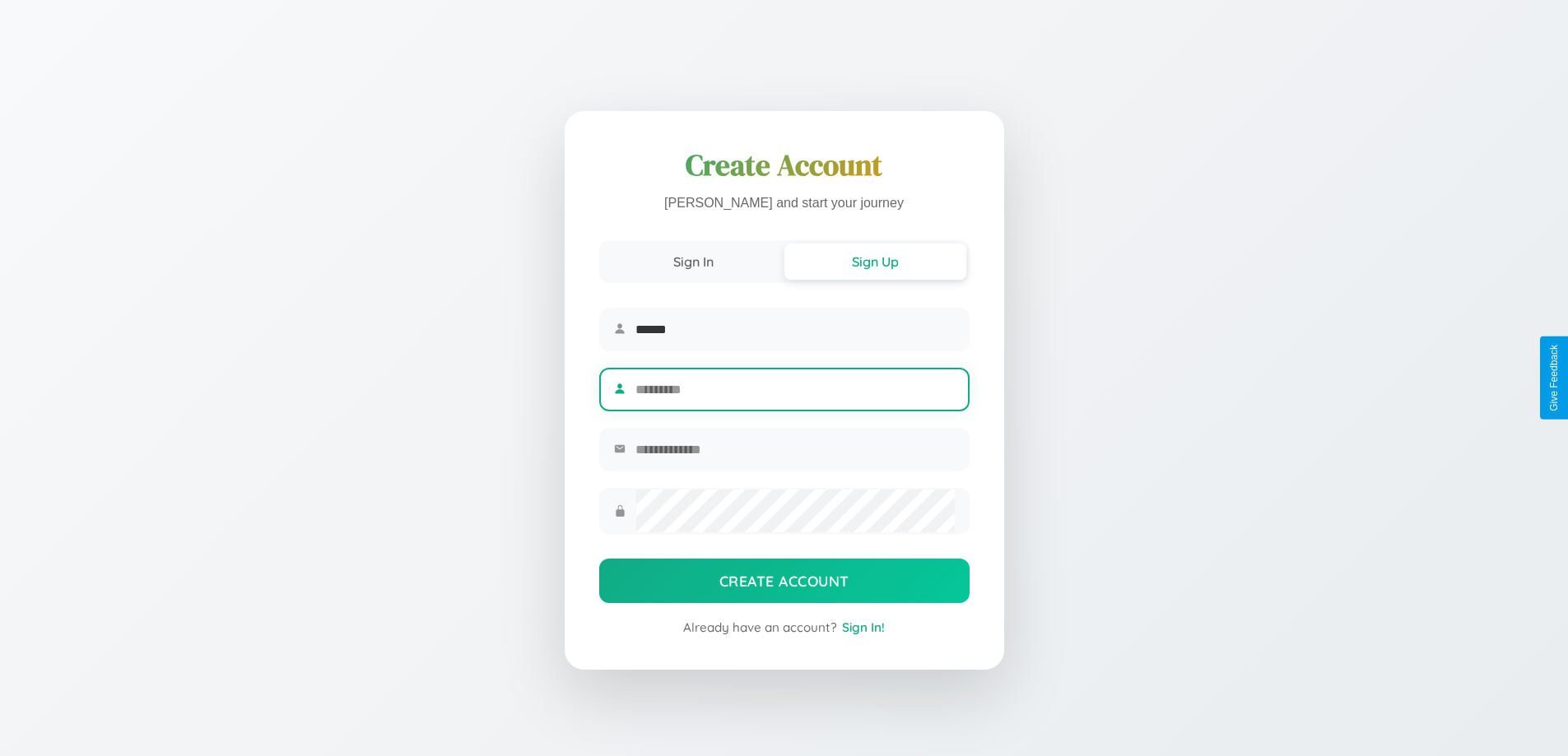
click at [794, 389] on input "text" at bounding box center [794, 390] width 318 height 40
type input "********"
click at [794, 451] on input "email" at bounding box center [794, 449] width 318 height 40
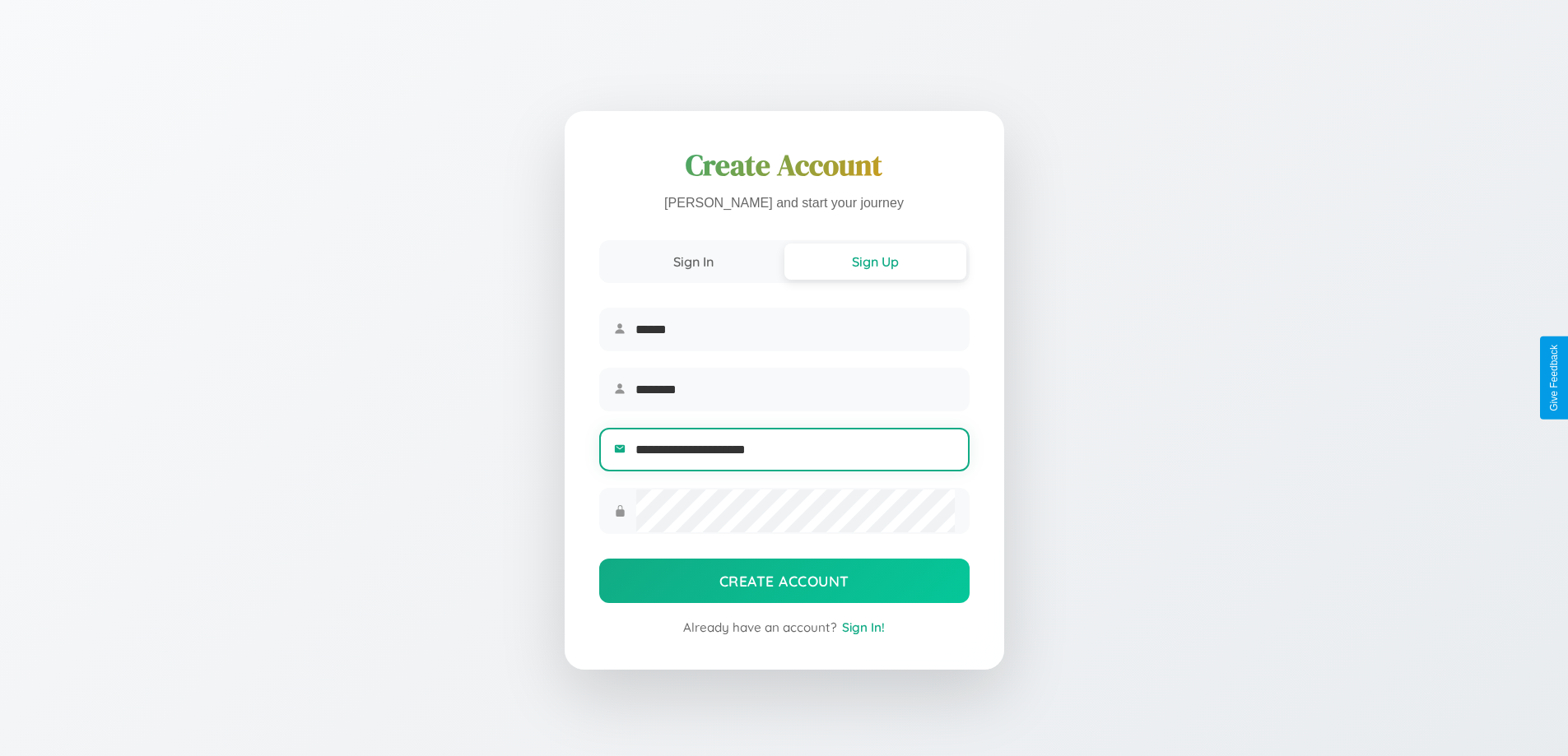
type input "**********"
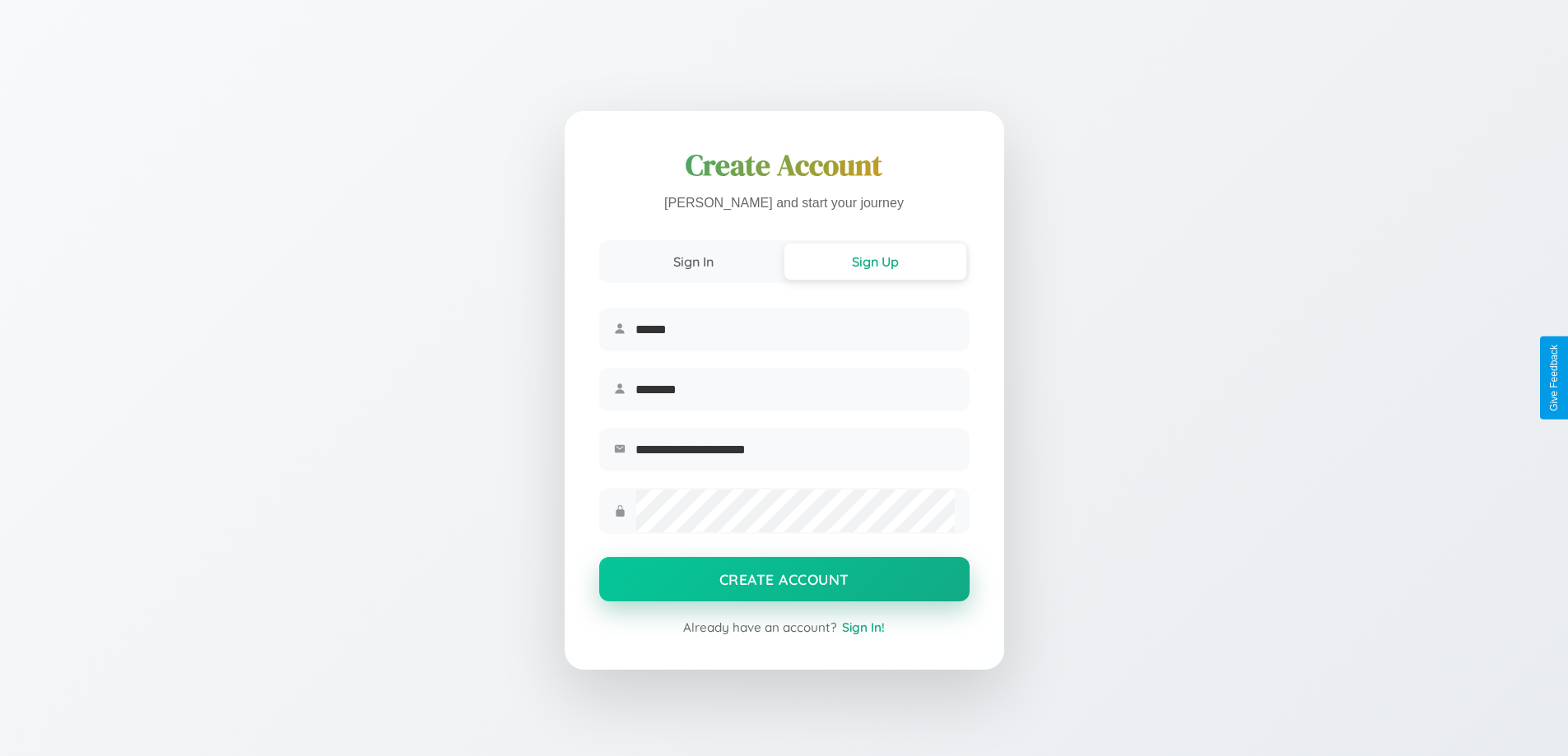
click at [783, 584] on button "Create Account" at bounding box center [784, 578] width 371 height 44
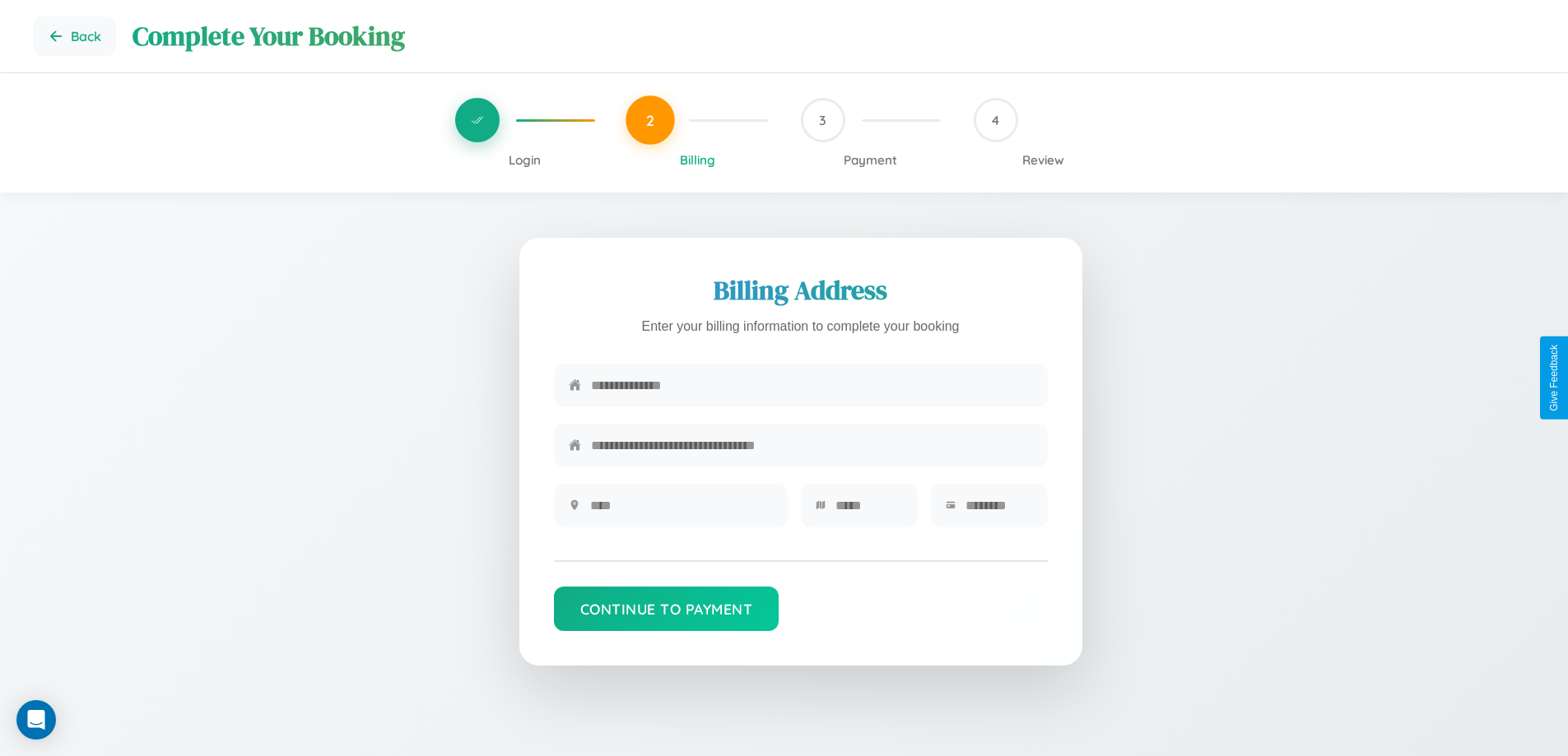
click at [812, 386] on input "text" at bounding box center [812, 386] width 442 height 40
type input "**********"
click at [680, 511] on input "text" at bounding box center [681, 505] width 183 height 40
type input "********"
click at [868, 511] on input "text" at bounding box center [868, 505] width 68 height 40
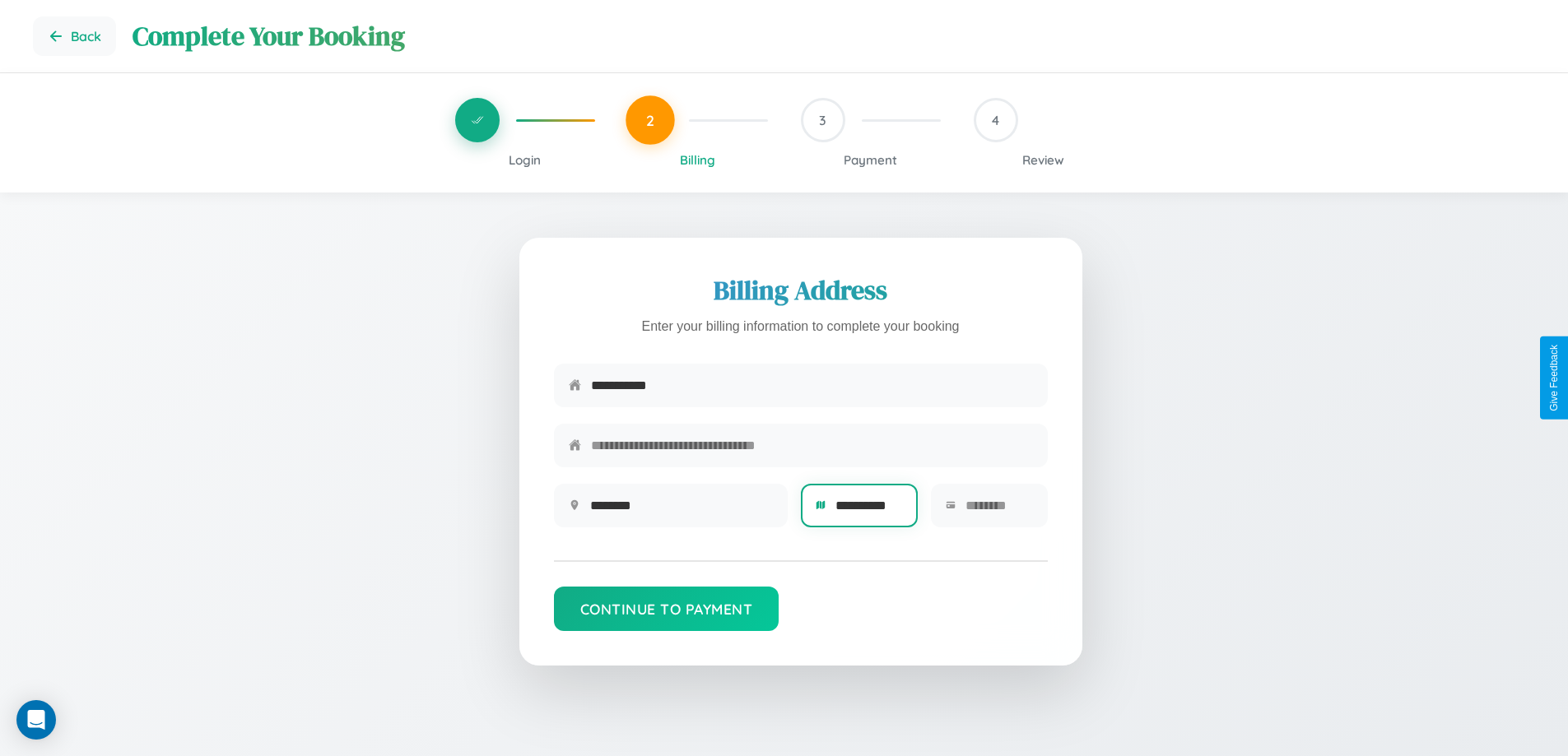
type input "**********"
click at [998, 511] on input "text" at bounding box center [999, 505] width 68 height 40
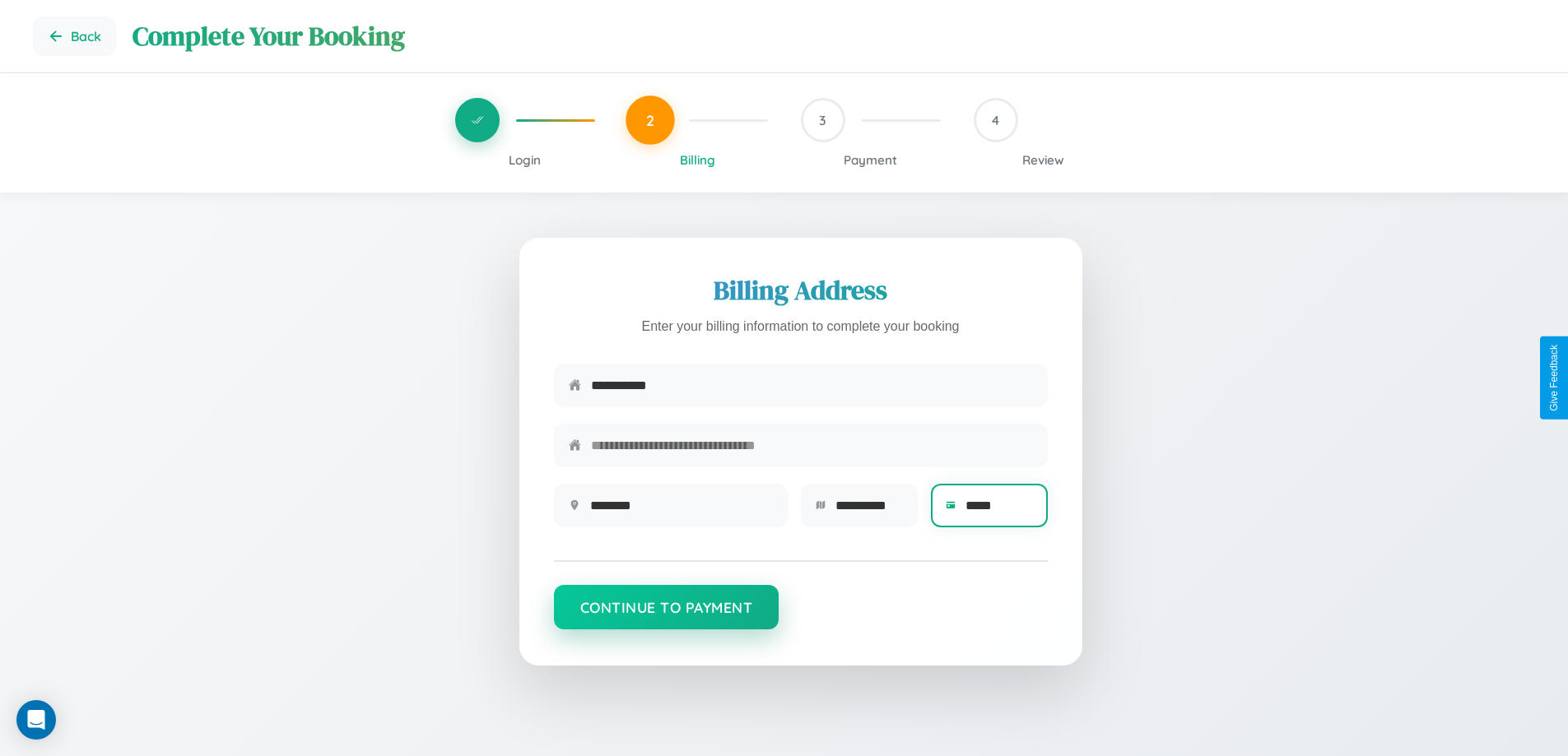
type input "*****"
click at [665, 615] on button "Continue to Payment" at bounding box center [666, 607] width 225 height 44
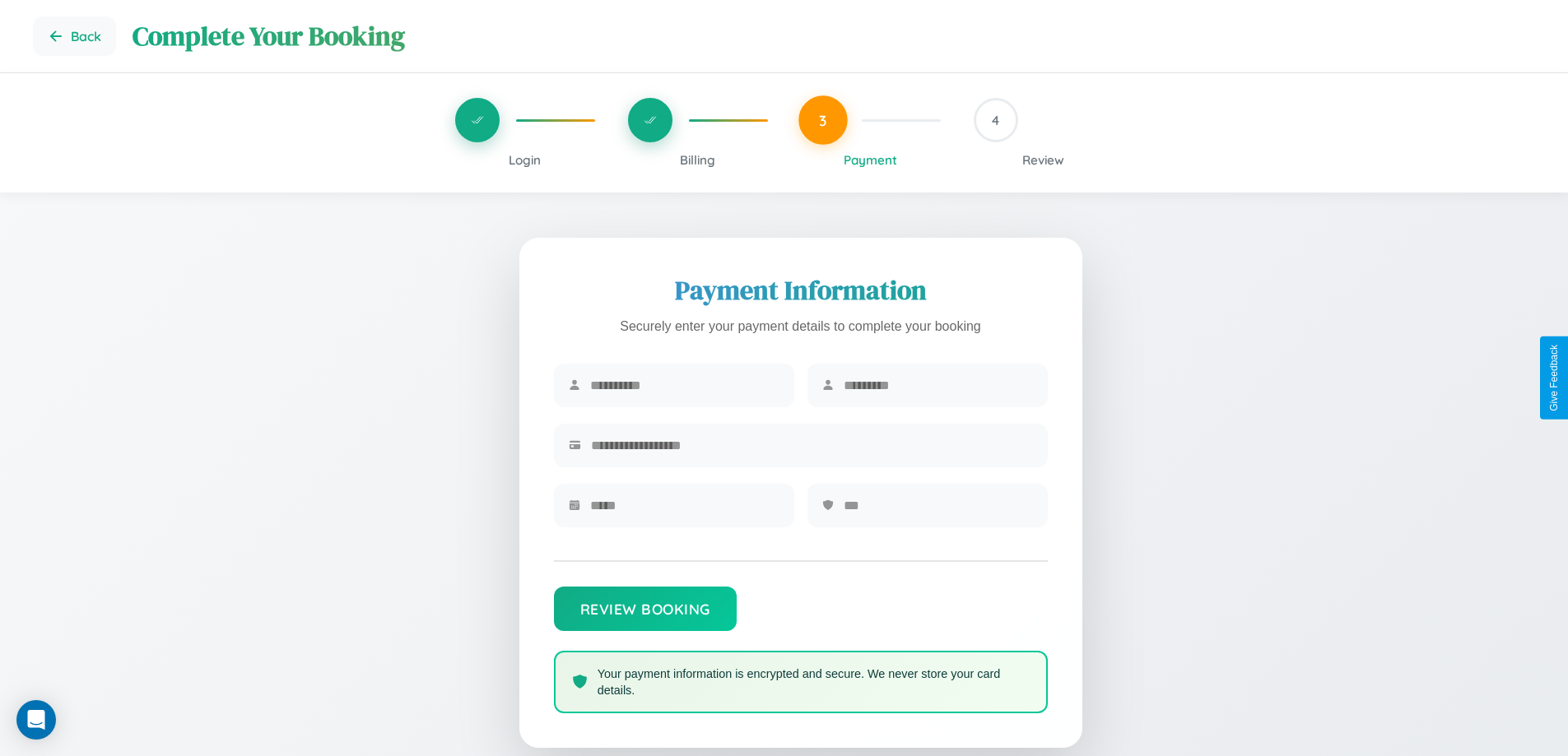
click at [684, 386] on input "text" at bounding box center [685, 386] width 190 height 40
type input "*********"
click at [938, 386] on input "text" at bounding box center [938, 386] width 190 height 40
type input "******"
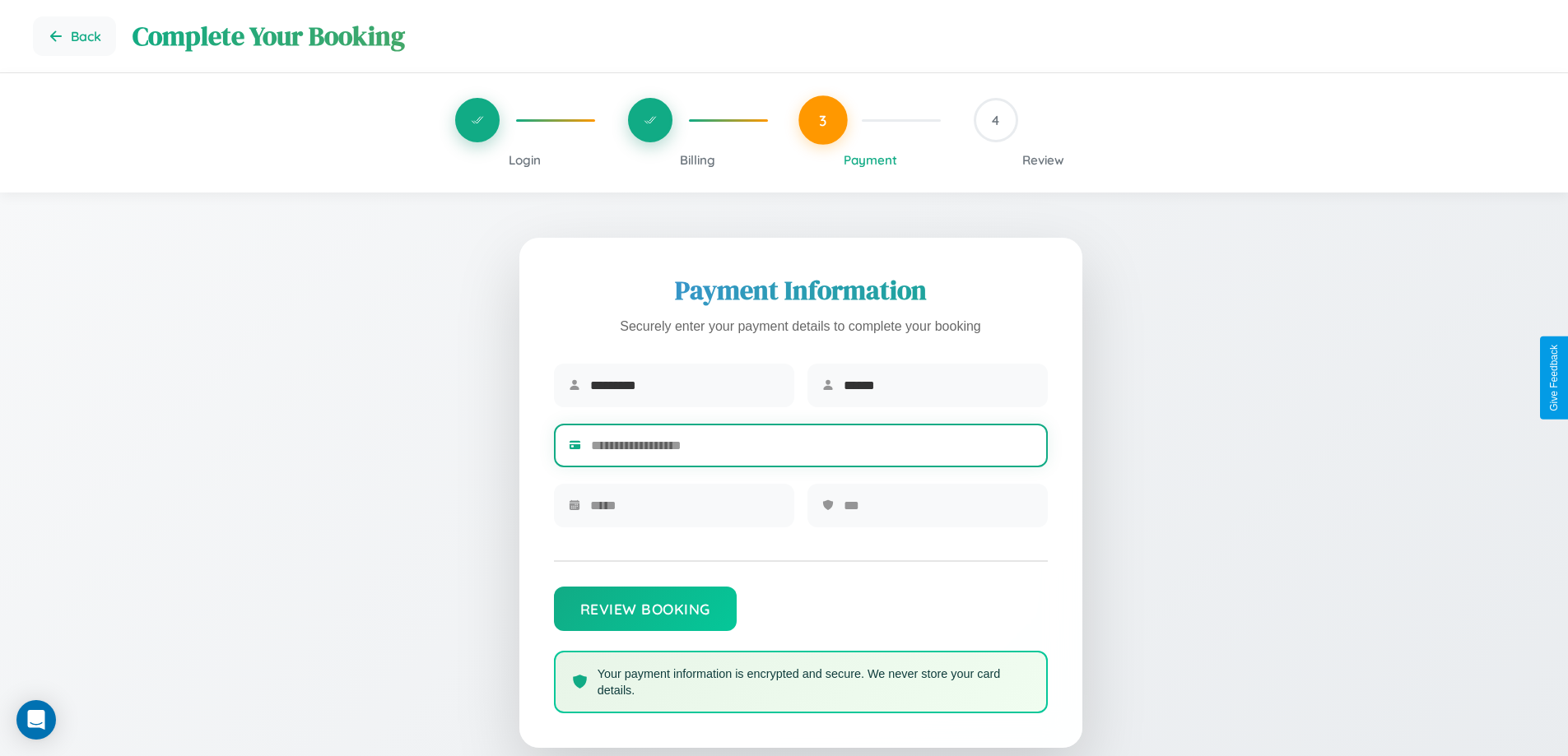
click at [812, 448] on input "text" at bounding box center [812, 446] width 442 height 40
type input "**********"
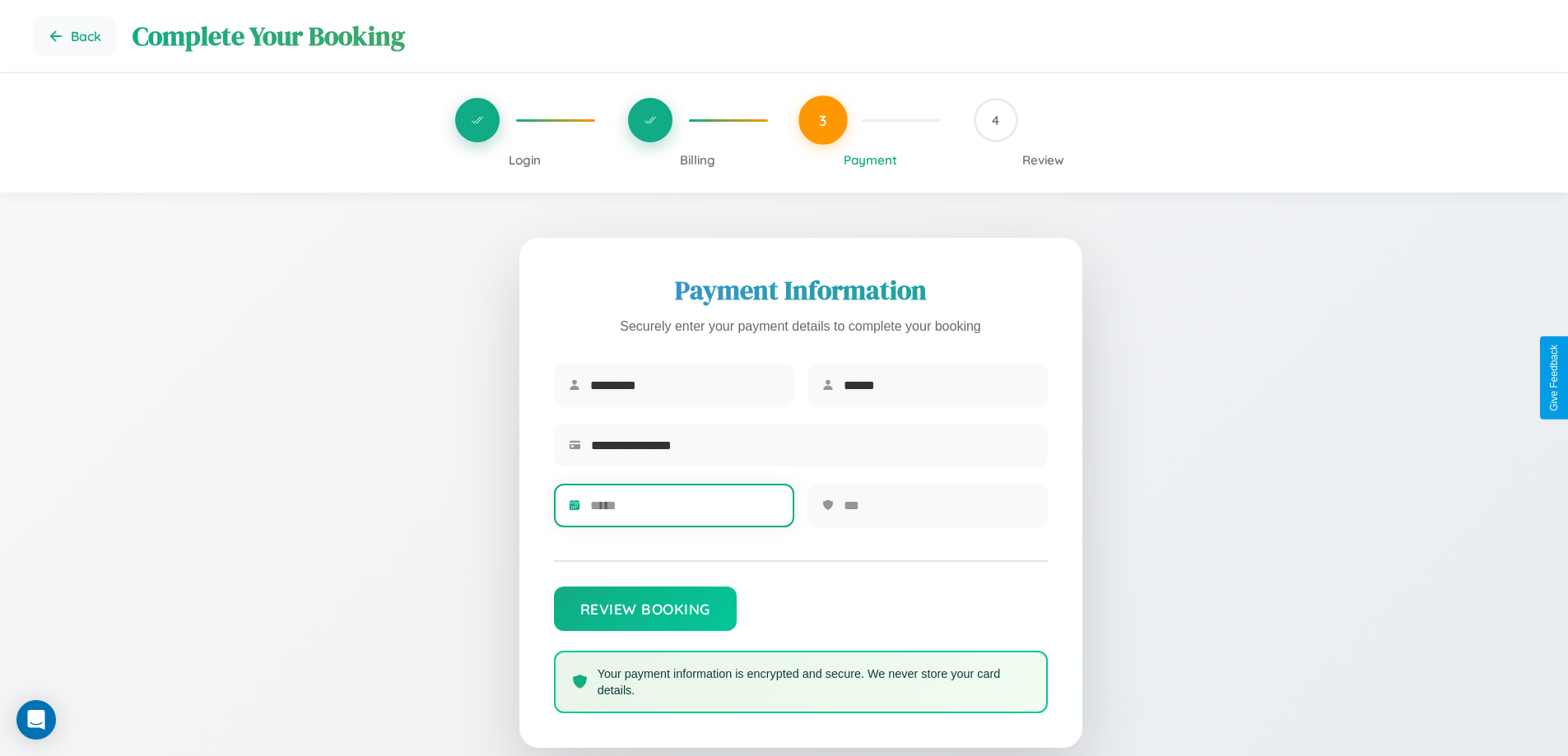
click at [684, 511] on input "text" at bounding box center [685, 505] width 190 height 40
type input "*****"
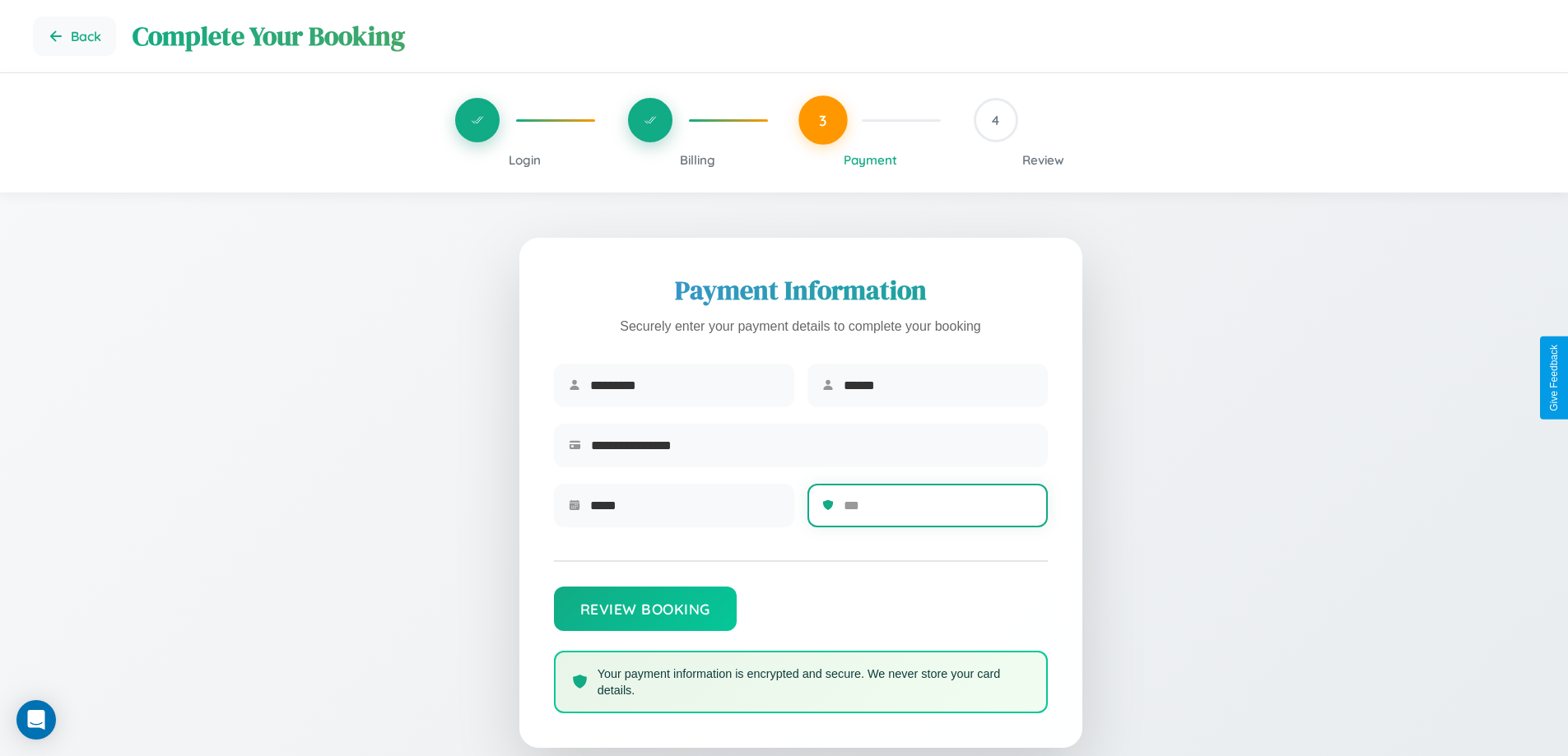
click at [938, 511] on input "text" at bounding box center [938, 505] width 190 height 40
type input "***"
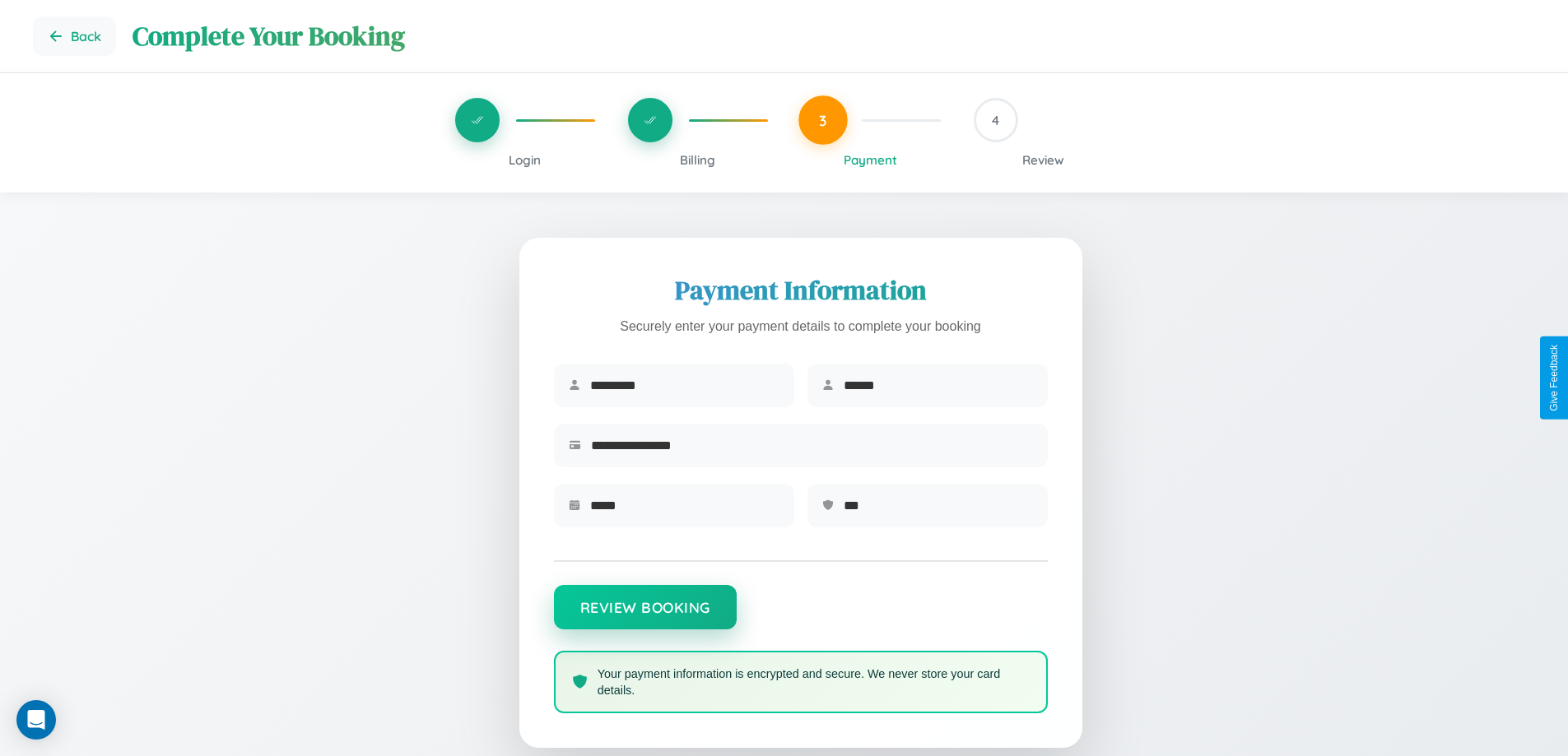
click at [645, 615] on button "Review Booking" at bounding box center [645, 607] width 183 height 44
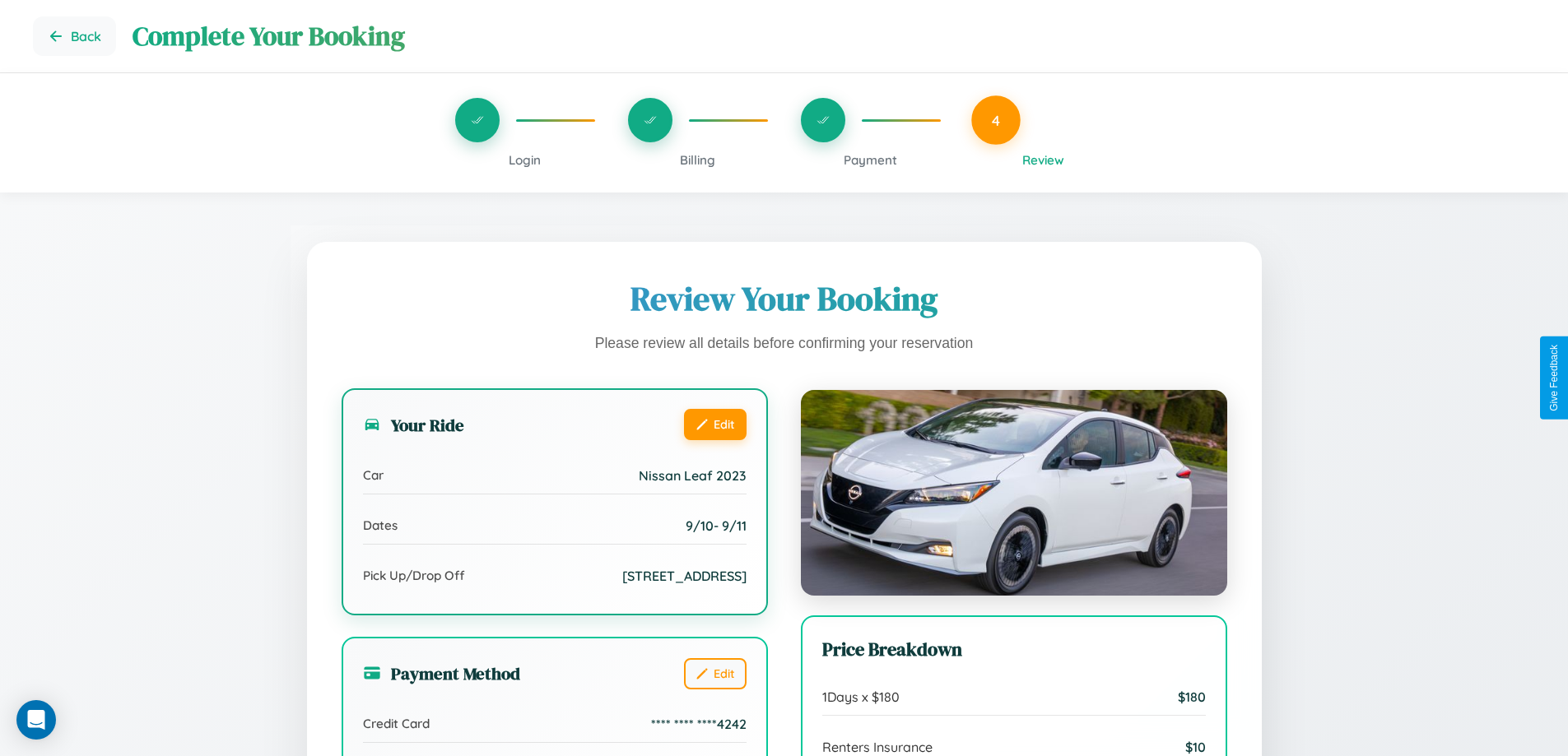
click at [714, 425] on button "Edit" at bounding box center [715, 424] width 63 height 31
click at [714, 424] on button "Edit" at bounding box center [715, 424] width 63 height 31
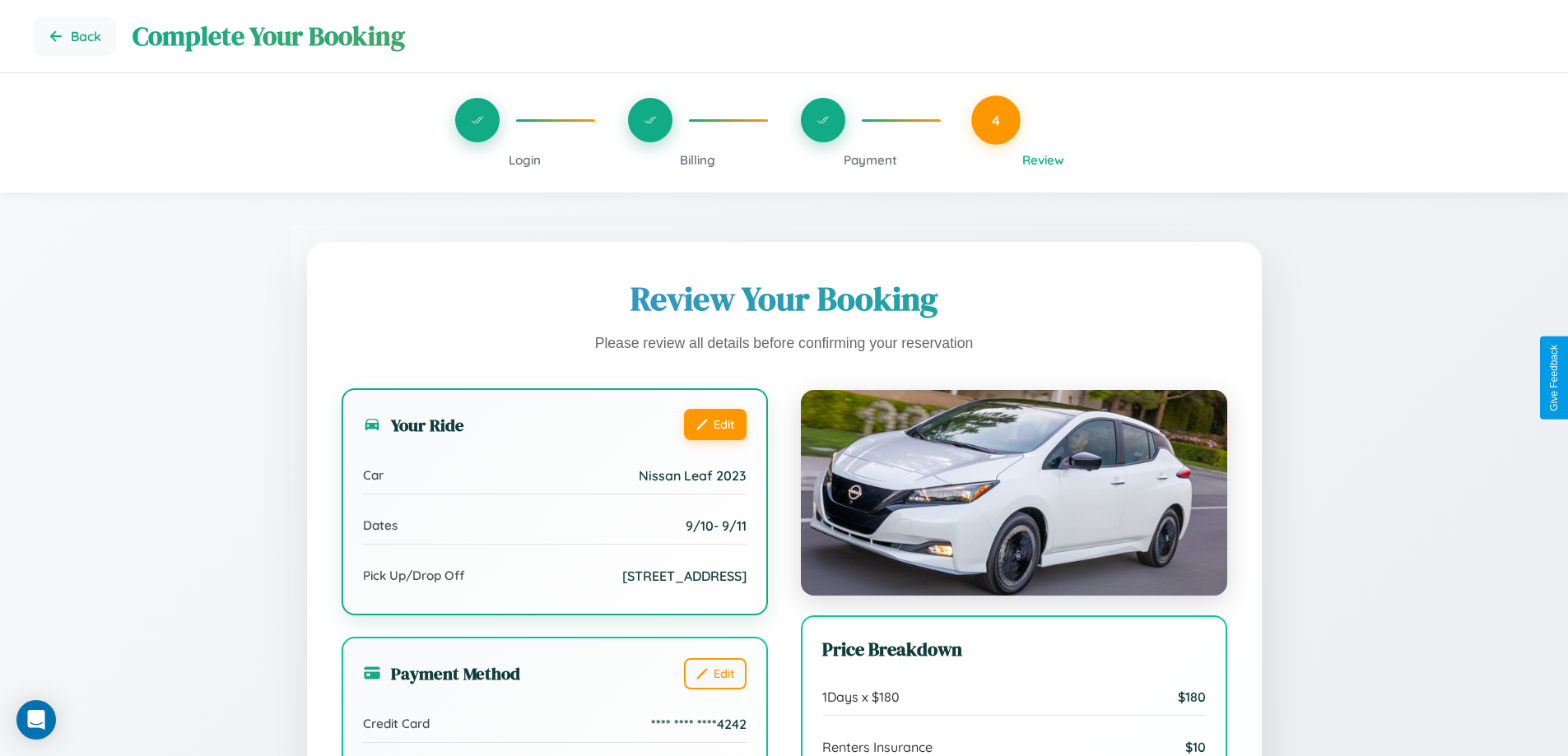
click at [714, 424] on button "Edit" at bounding box center [715, 424] width 63 height 31
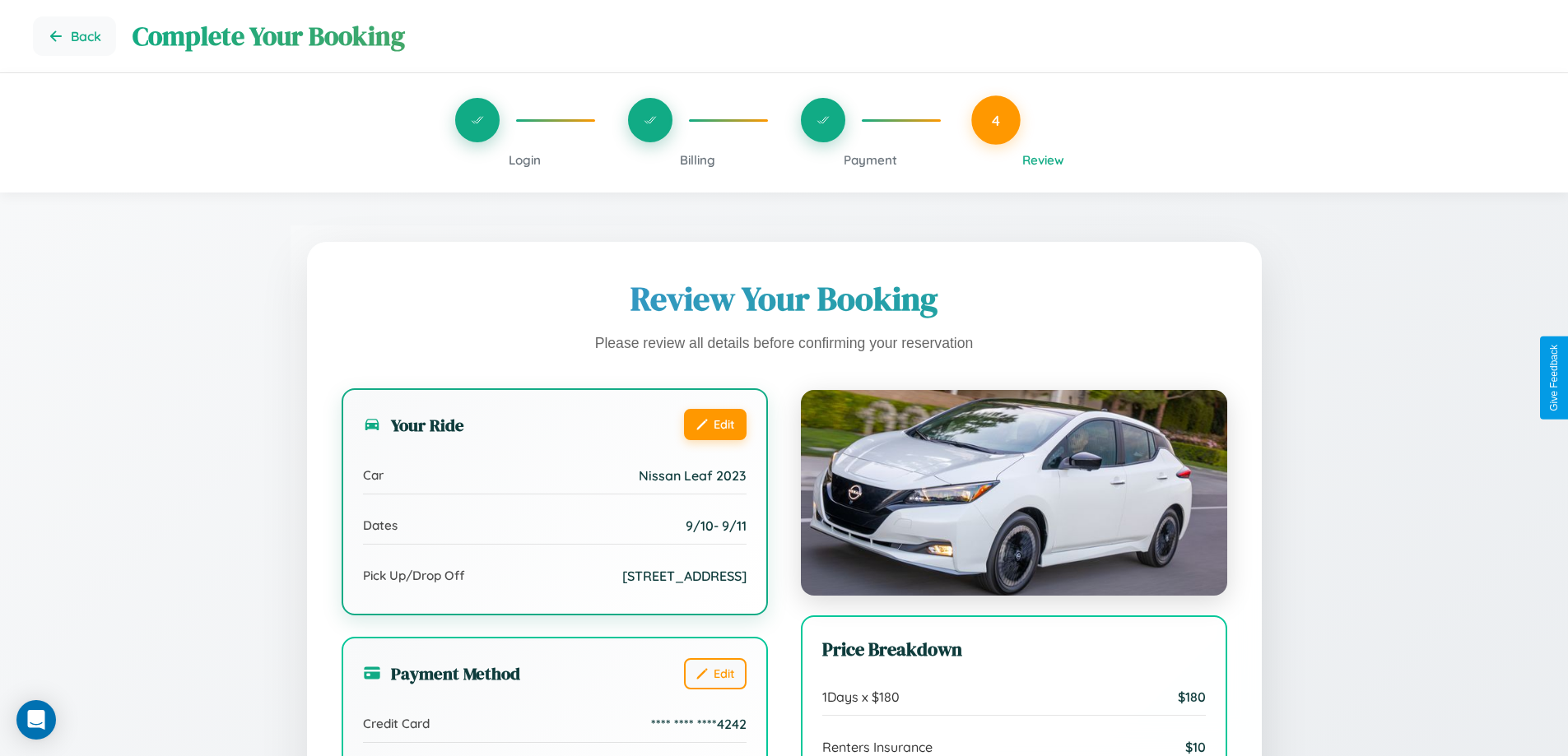
click at [714, 424] on button "Edit" at bounding box center [715, 424] width 63 height 31
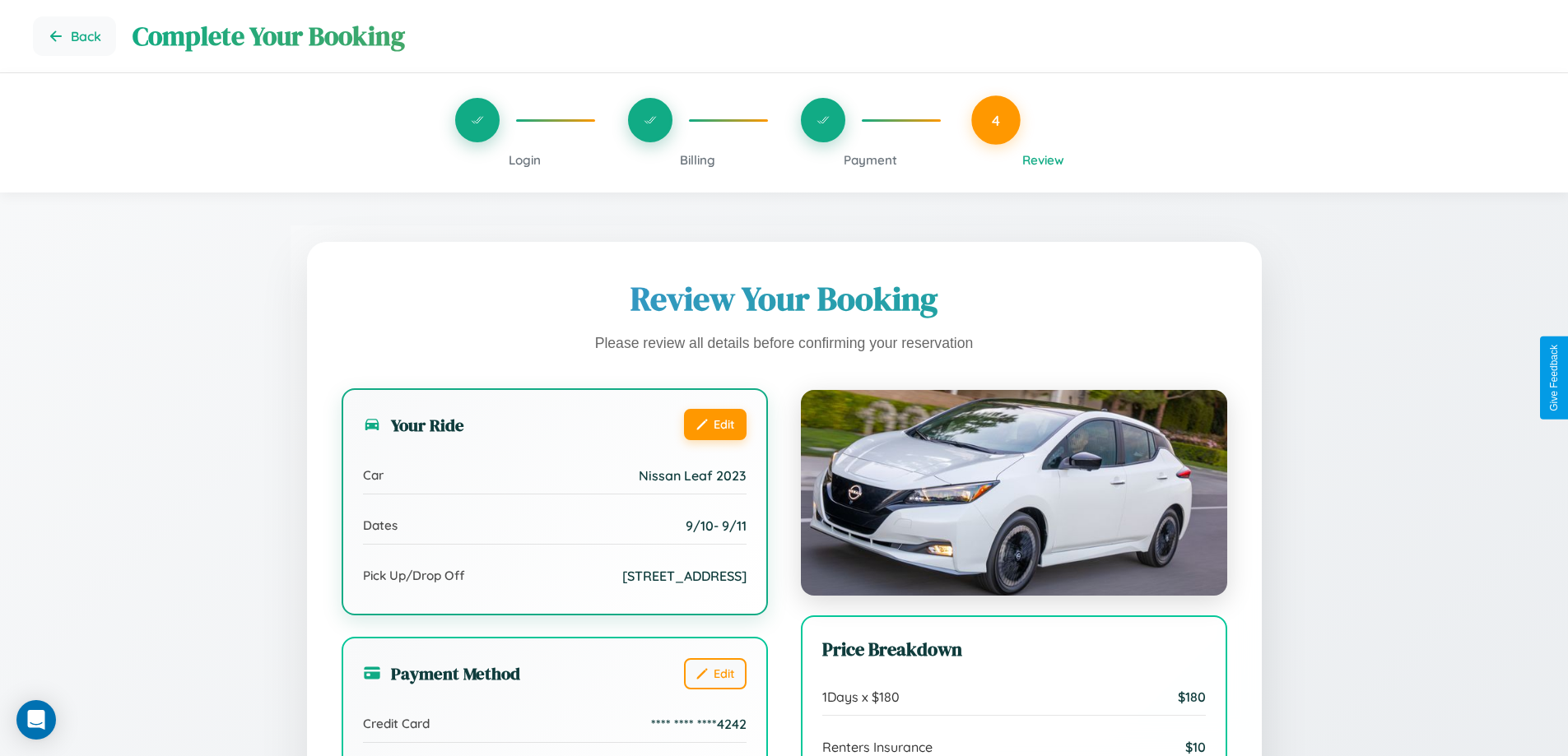
click at [714, 424] on button "Edit" at bounding box center [715, 424] width 63 height 31
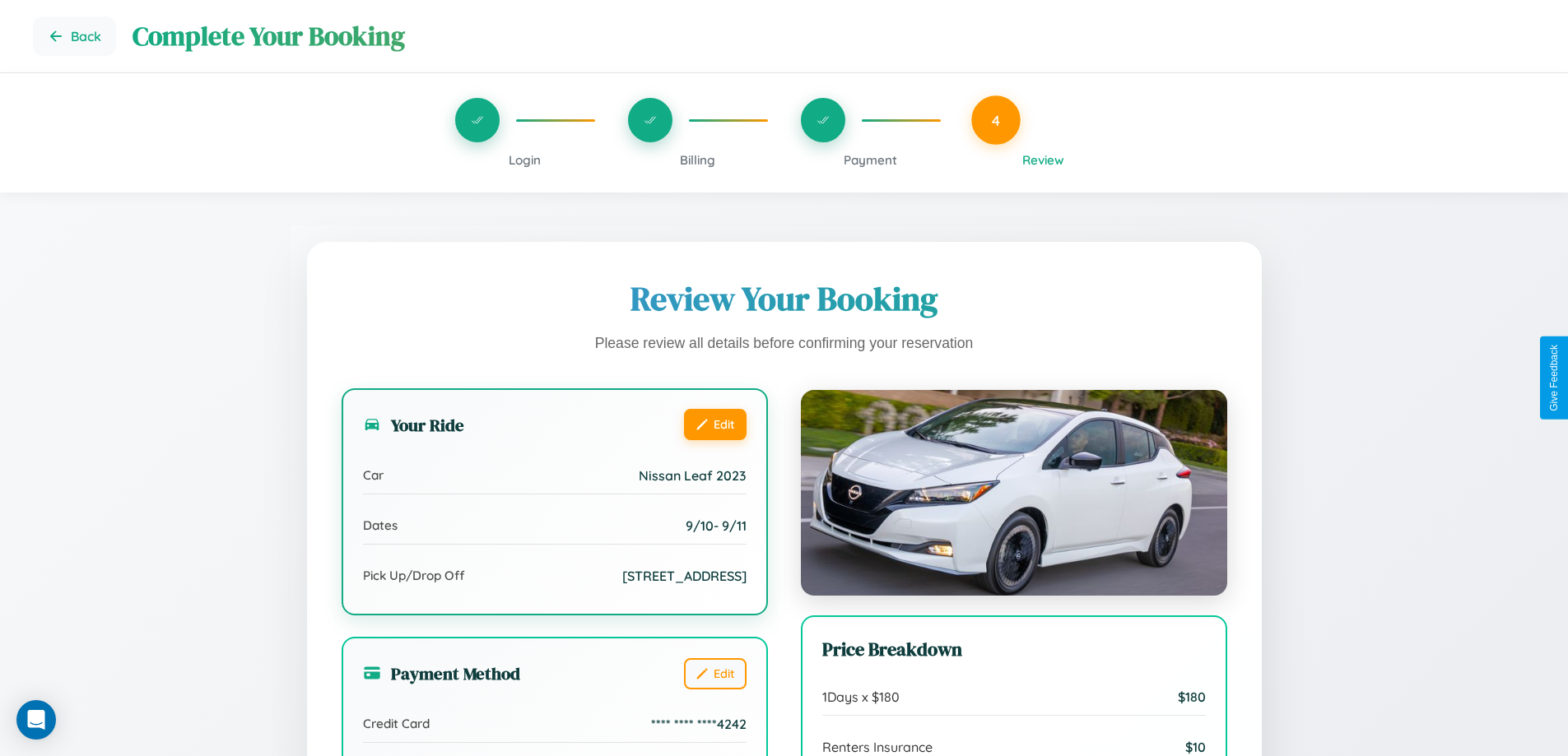
click at [714, 424] on button "Edit" at bounding box center [715, 424] width 63 height 31
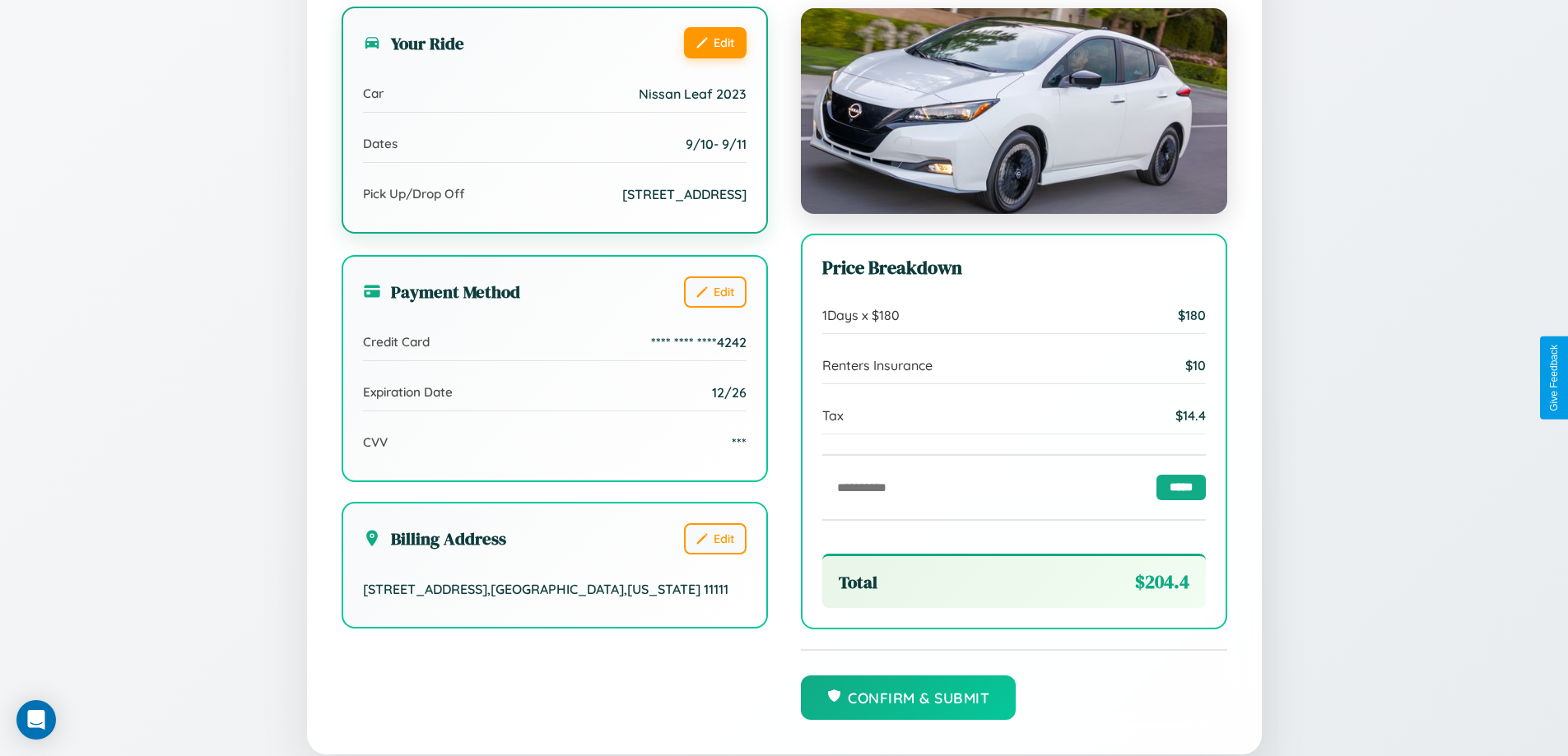
scroll to position [453, 0]
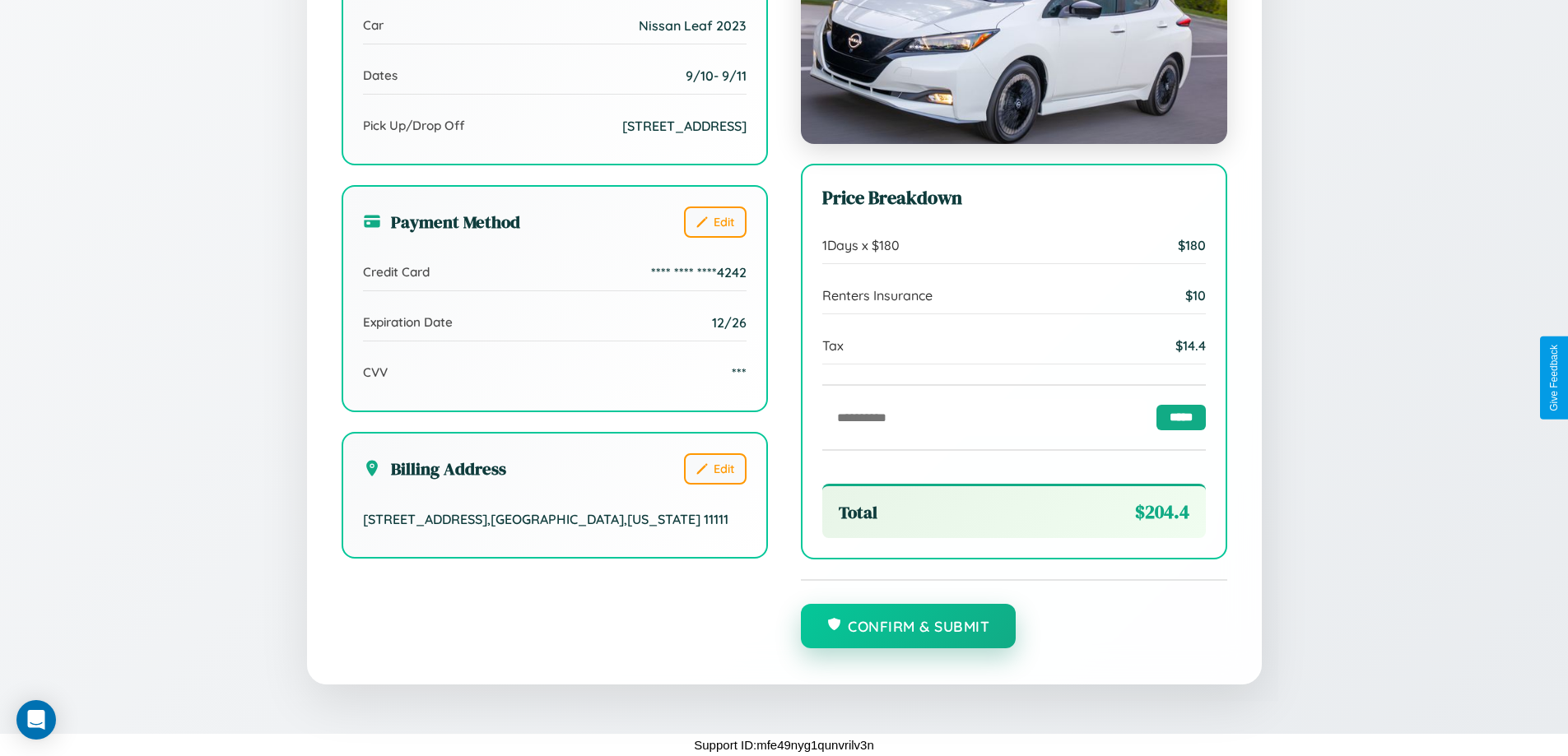
click at [908, 627] on button "Confirm & Submit" at bounding box center [908, 625] width 215 height 44
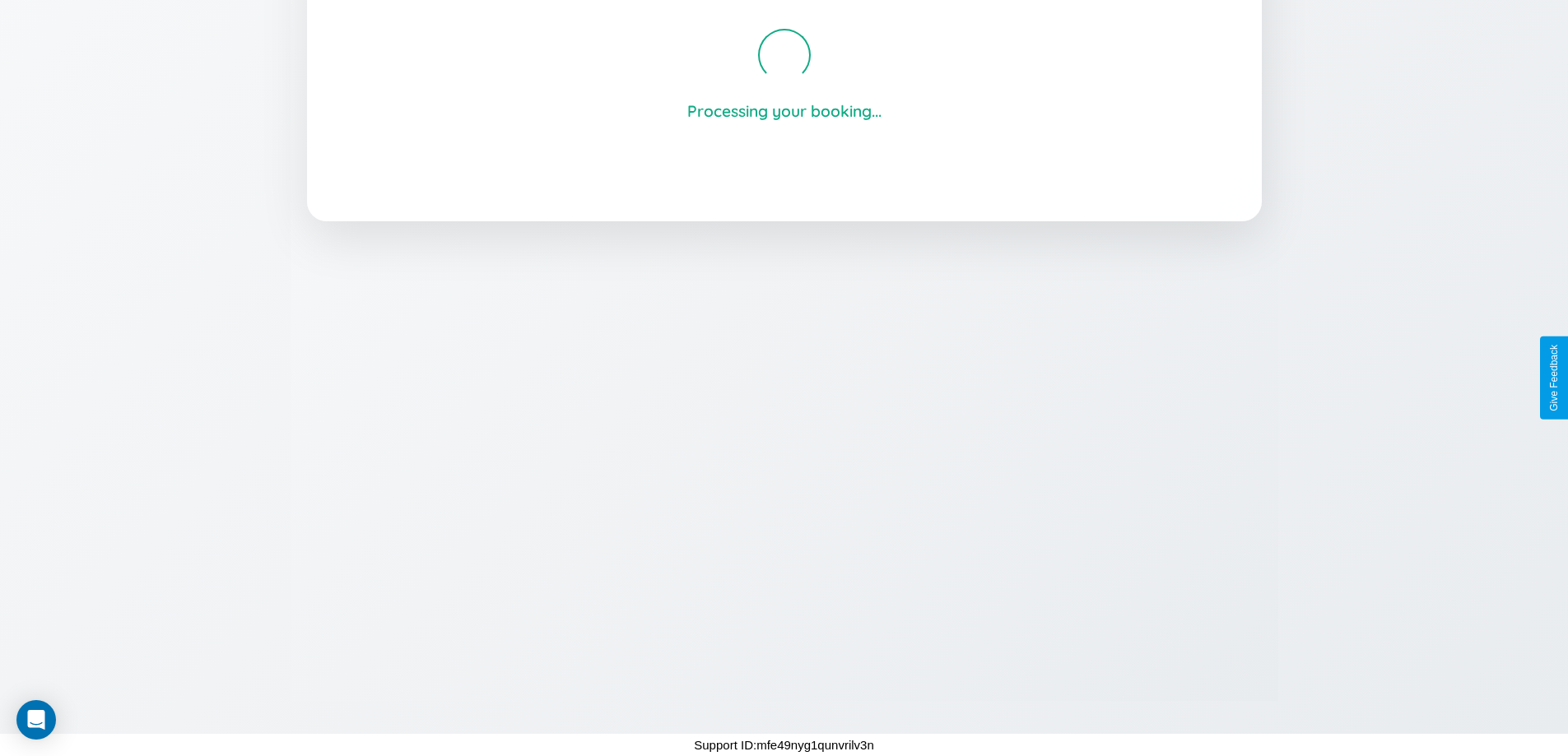
scroll to position [314, 0]
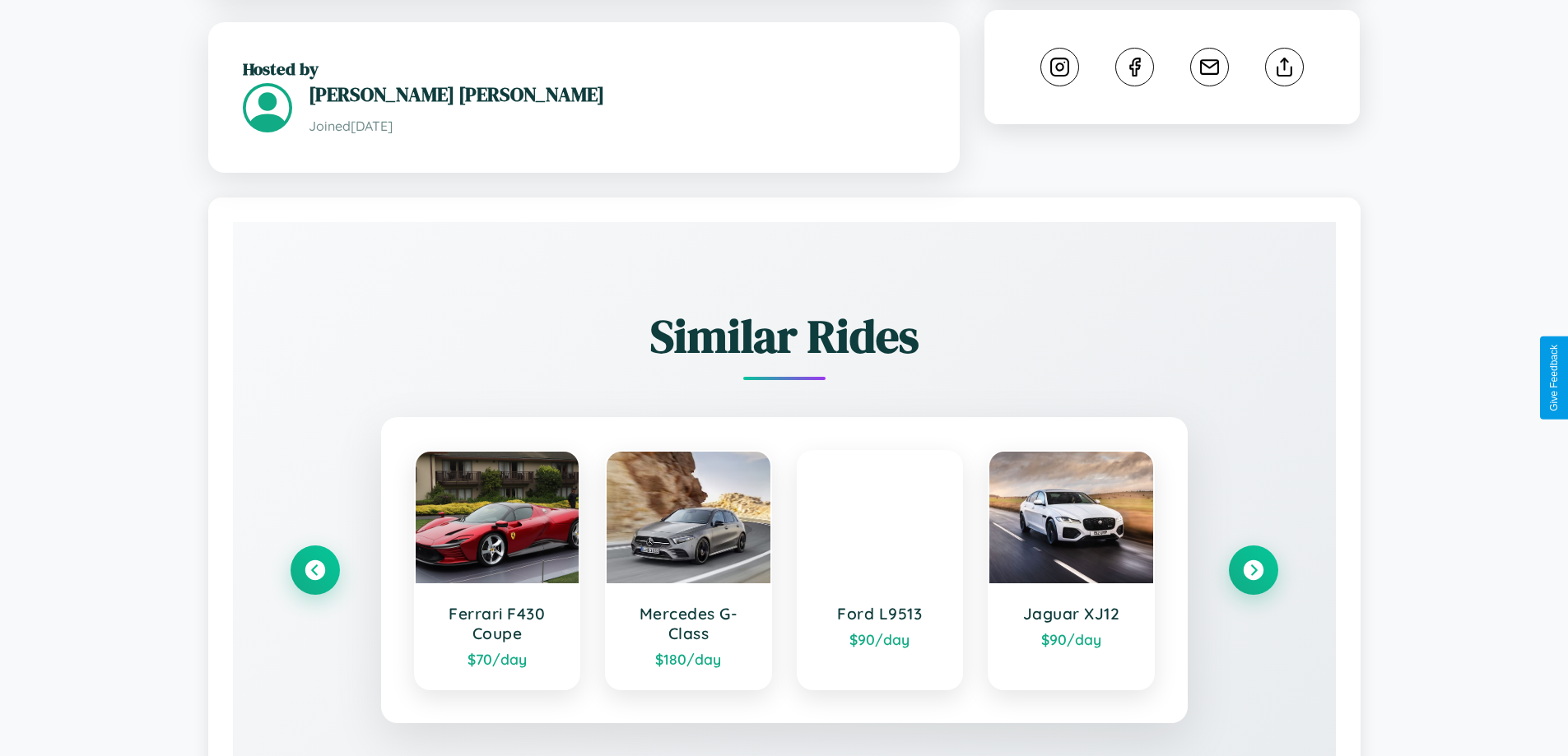
scroll to position [964, 0]
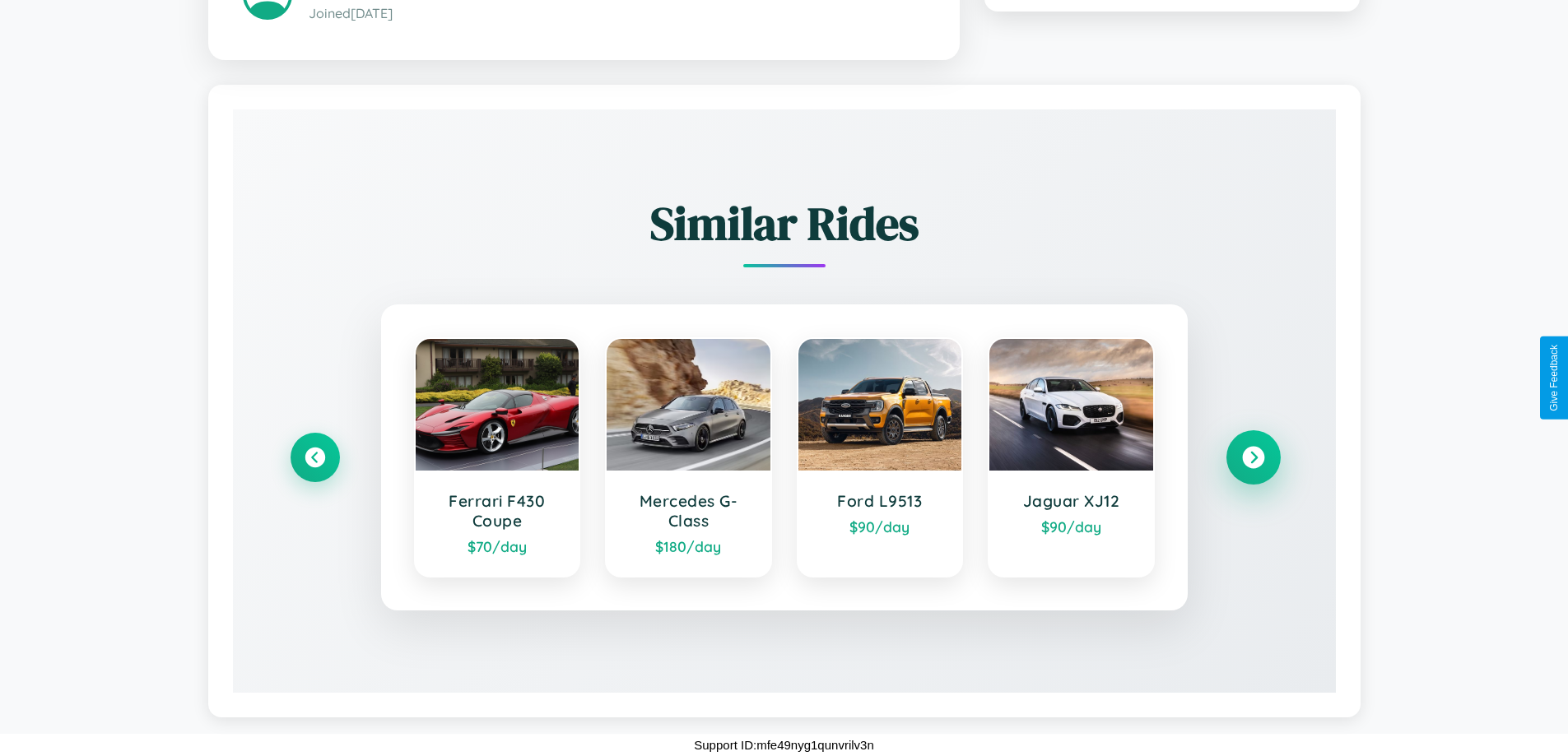
click at [1252, 456] on icon at bounding box center [1252, 456] width 23 height 23
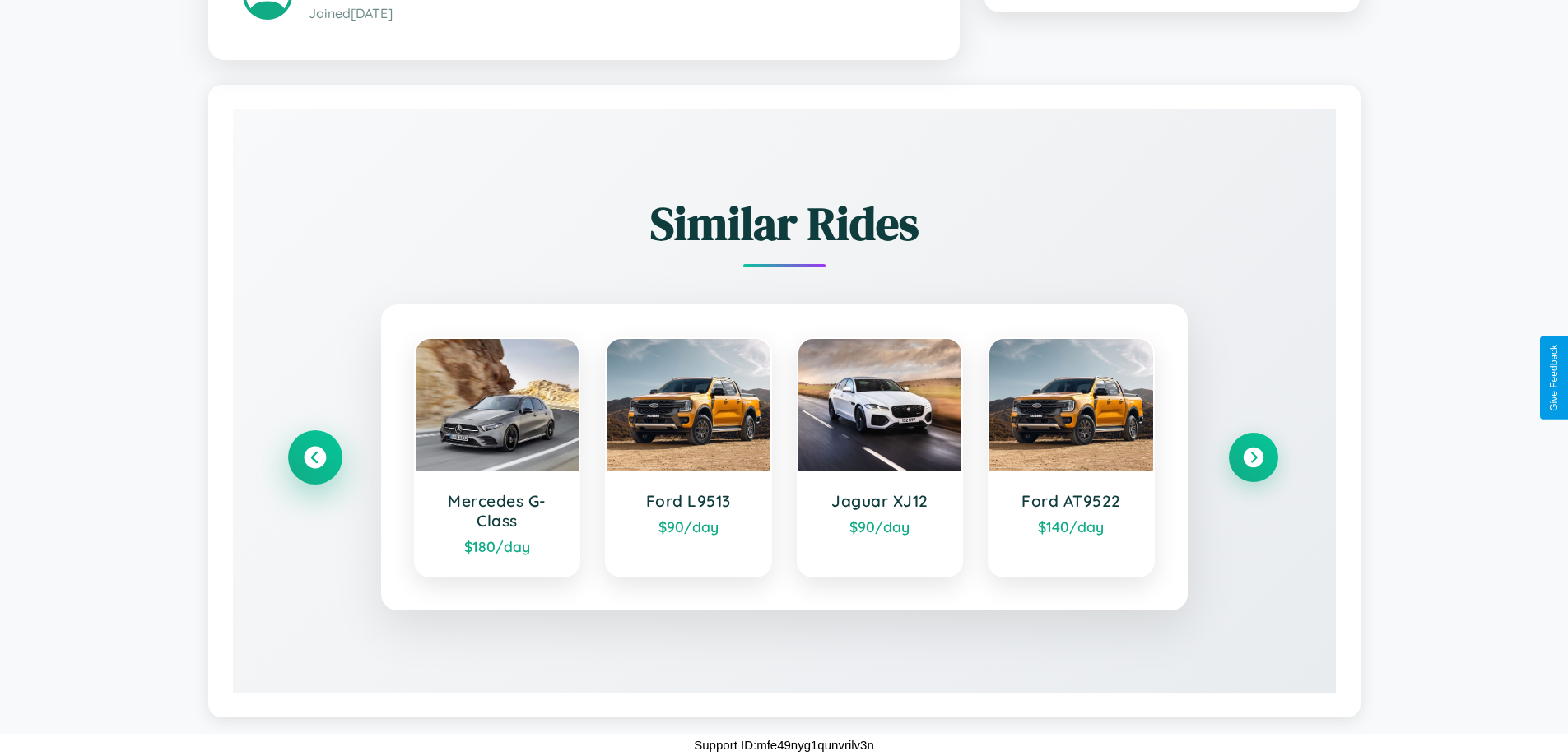
click at [314, 456] on icon at bounding box center [315, 456] width 23 height 23
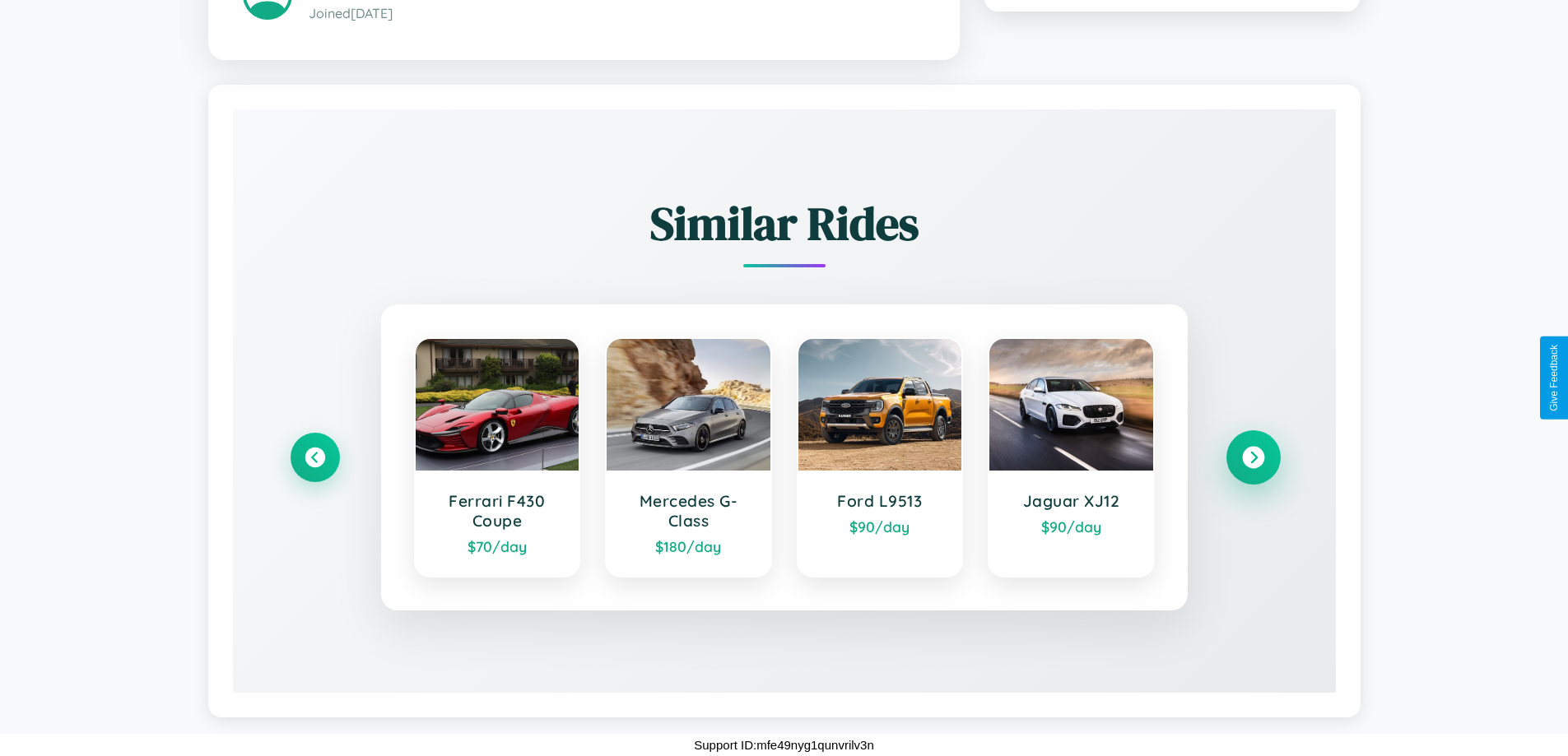
click at [1252, 456] on icon at bounding box center [1252, 456] width 23 height 23
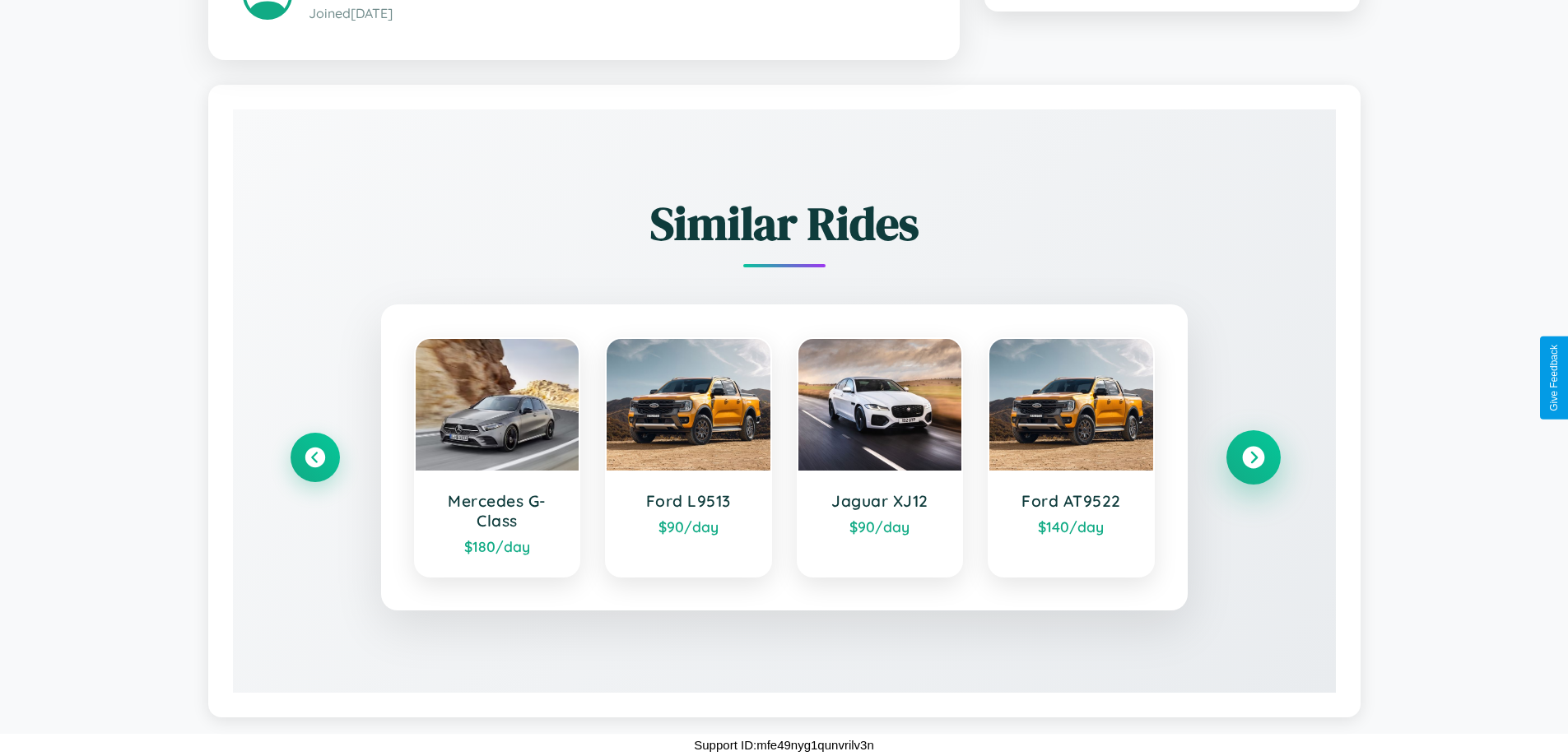
click at [1252, 456] on icon at bounding box center [1252, 456] width 23 height 23
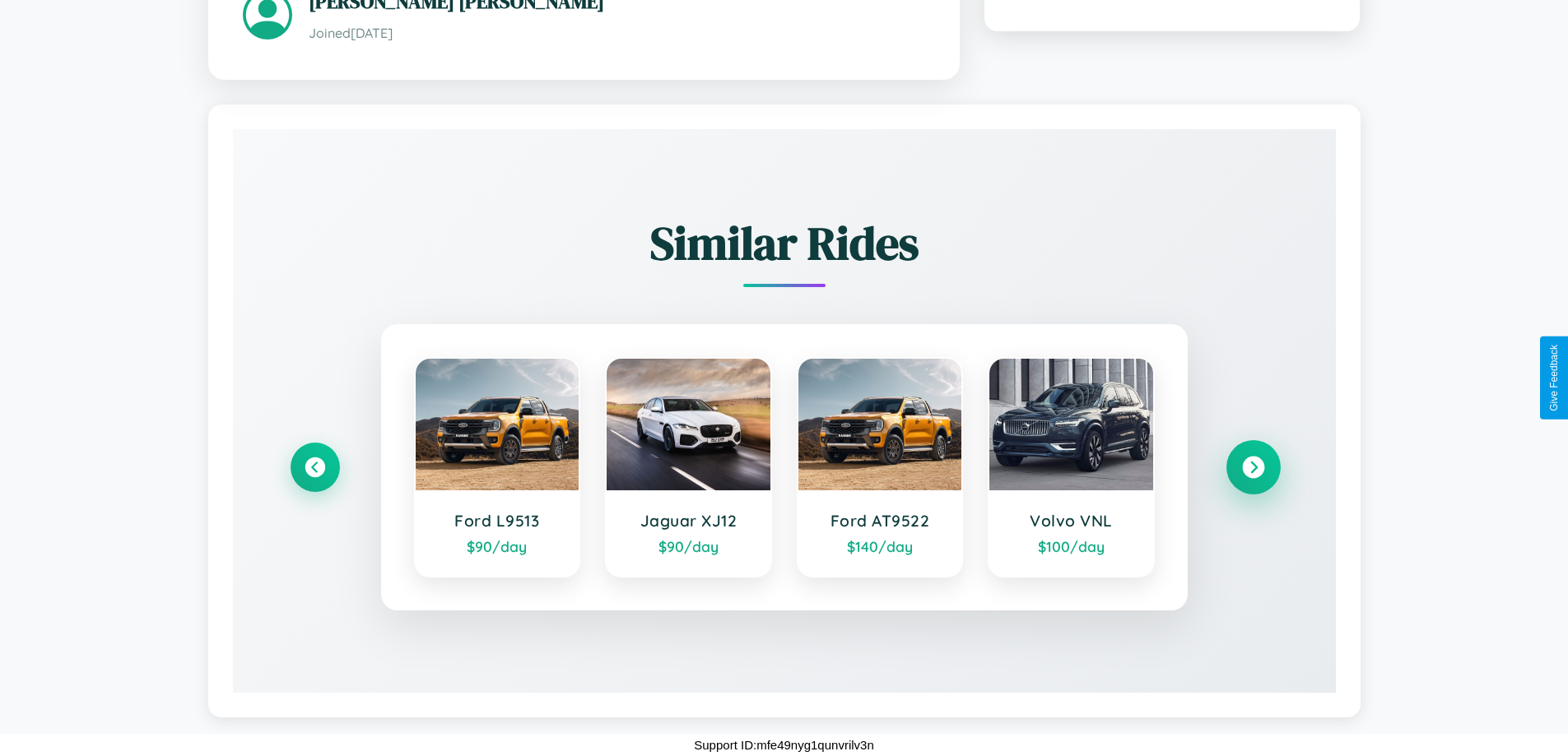
click at [1252, 466] on icon at bounding box center [1252, 466] width 23 height 23
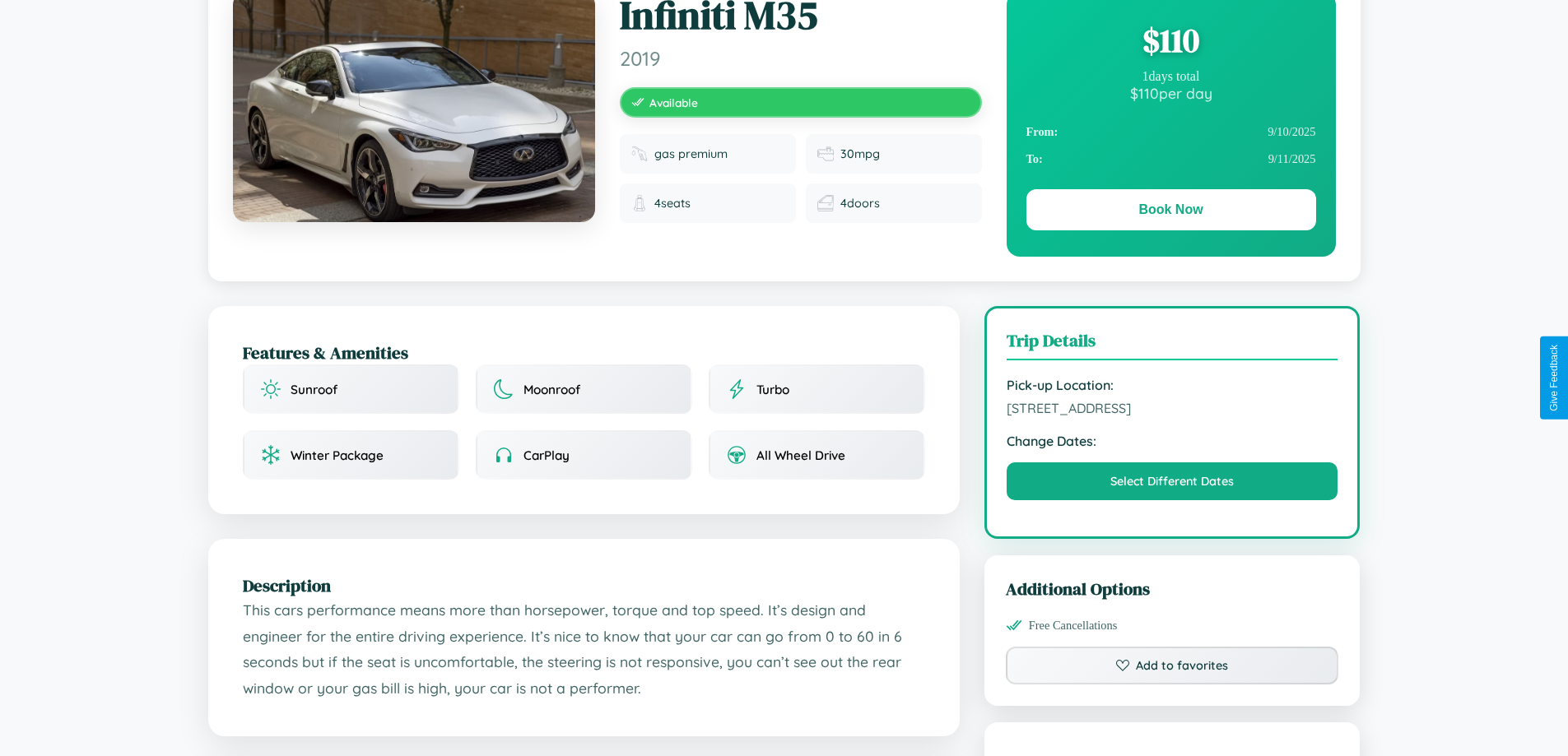
scroll to position [169, 0]
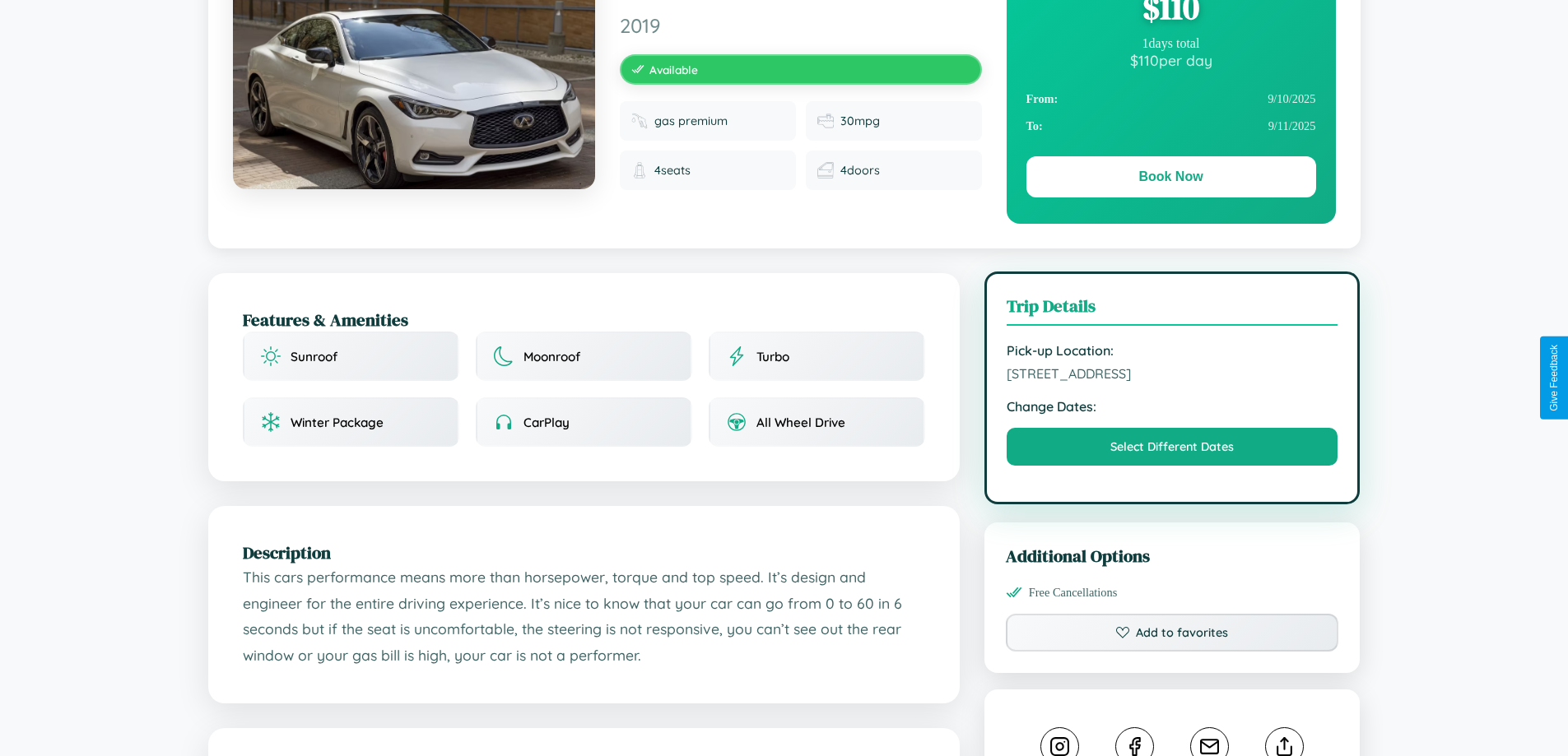
click at [1171, 375] on span "1865 Oak Street Stockholm 84840 Sweden" at bounding box center [1171, 374] width 331 height 17
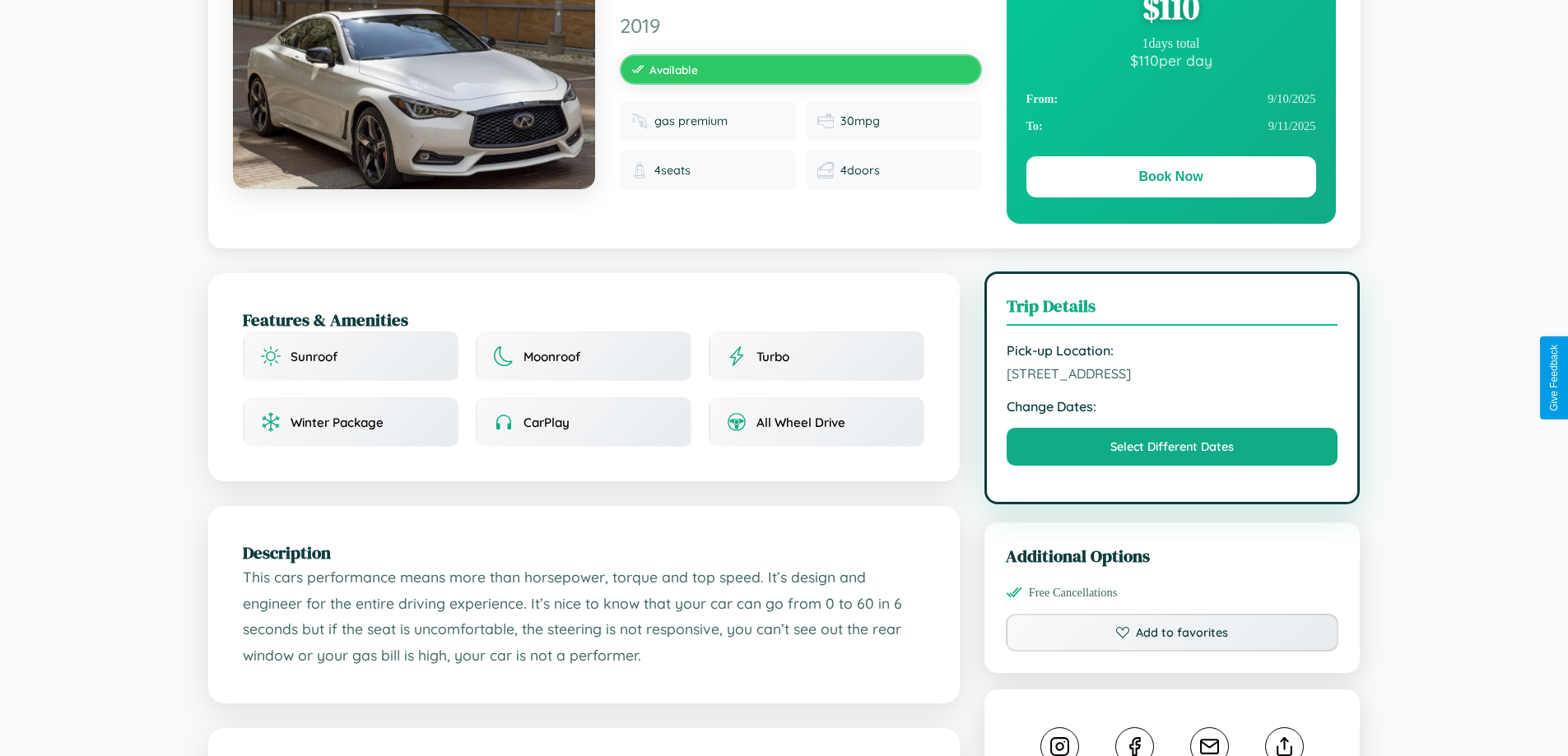
click at [1171, 375] on span "1865 Oak Street Stockholm 84840 Sweden" at bounding box center [1171, 374] width 331 height 17
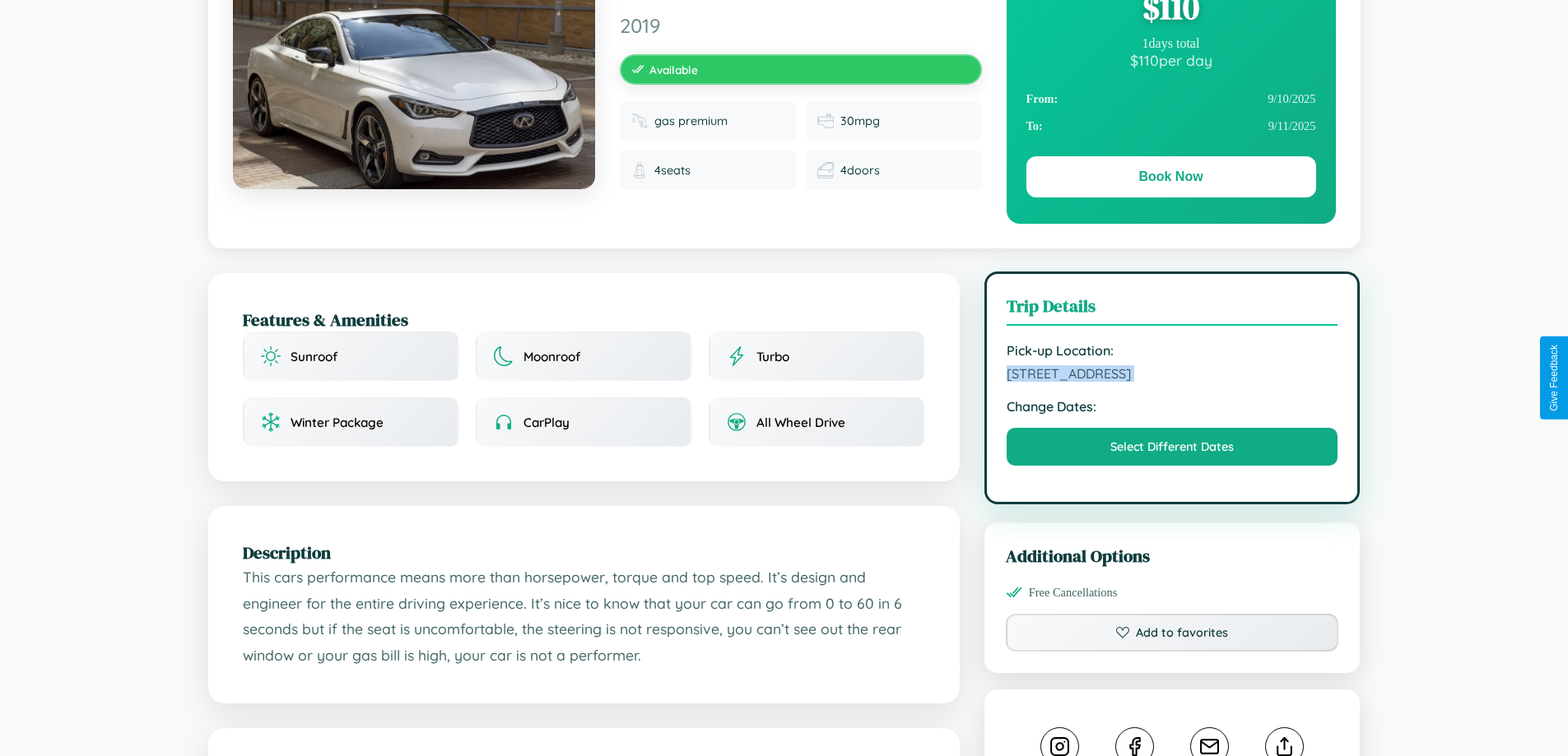
click at [1171, 375] on span "1865 Oak Street Stockholm 84840 Sweden" at bounding box center [1171, 374] width 331 height 17
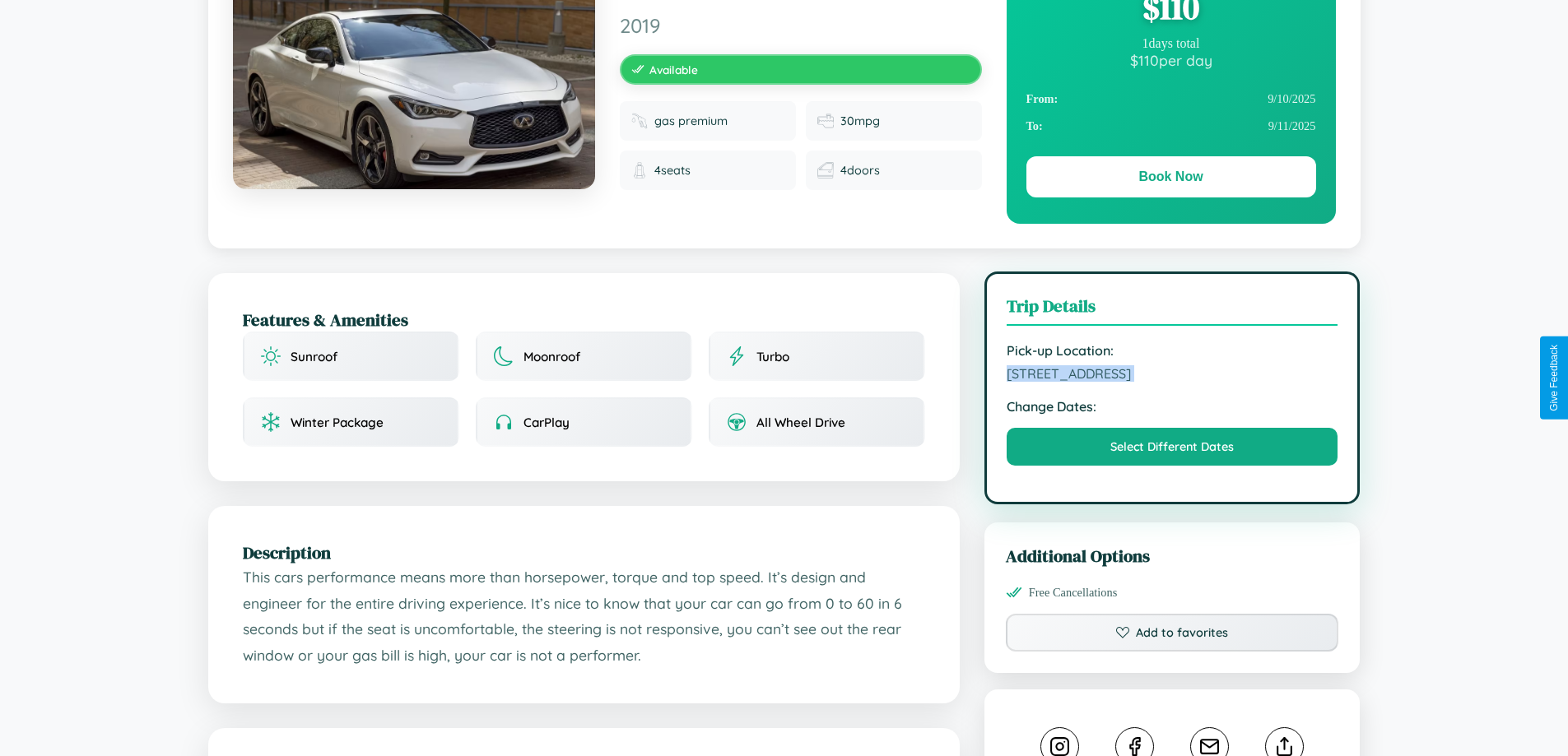
click at [1171, 375] on span "1865 Oak Street Stockholm 84840 Sweden" at bounding box center [1171, 374] width 331 height 17
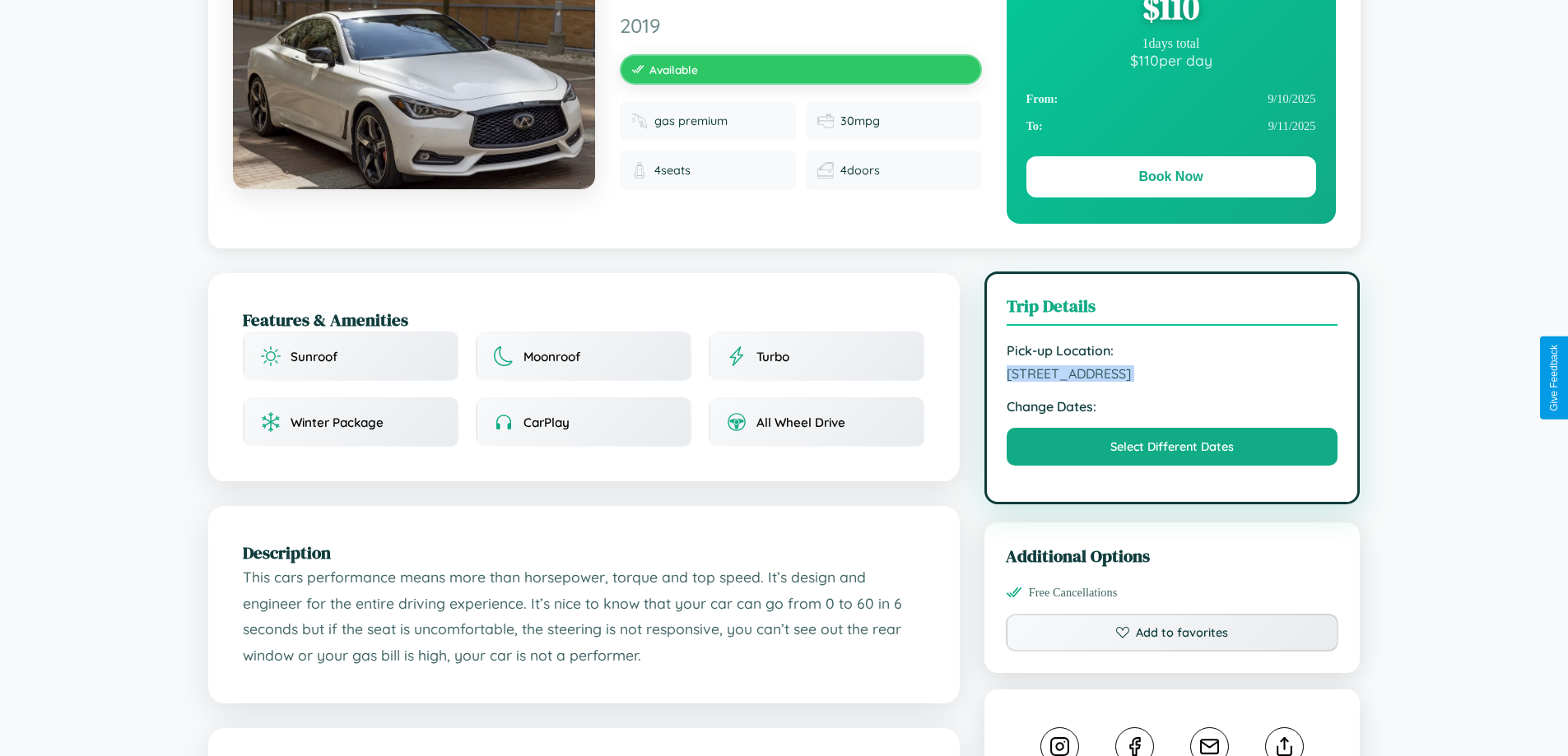
click at [1171, 375] on span "1865 Oak Street Stockholm 84840 Sweden" at bounding box center [1171, 374] width 331 height 17
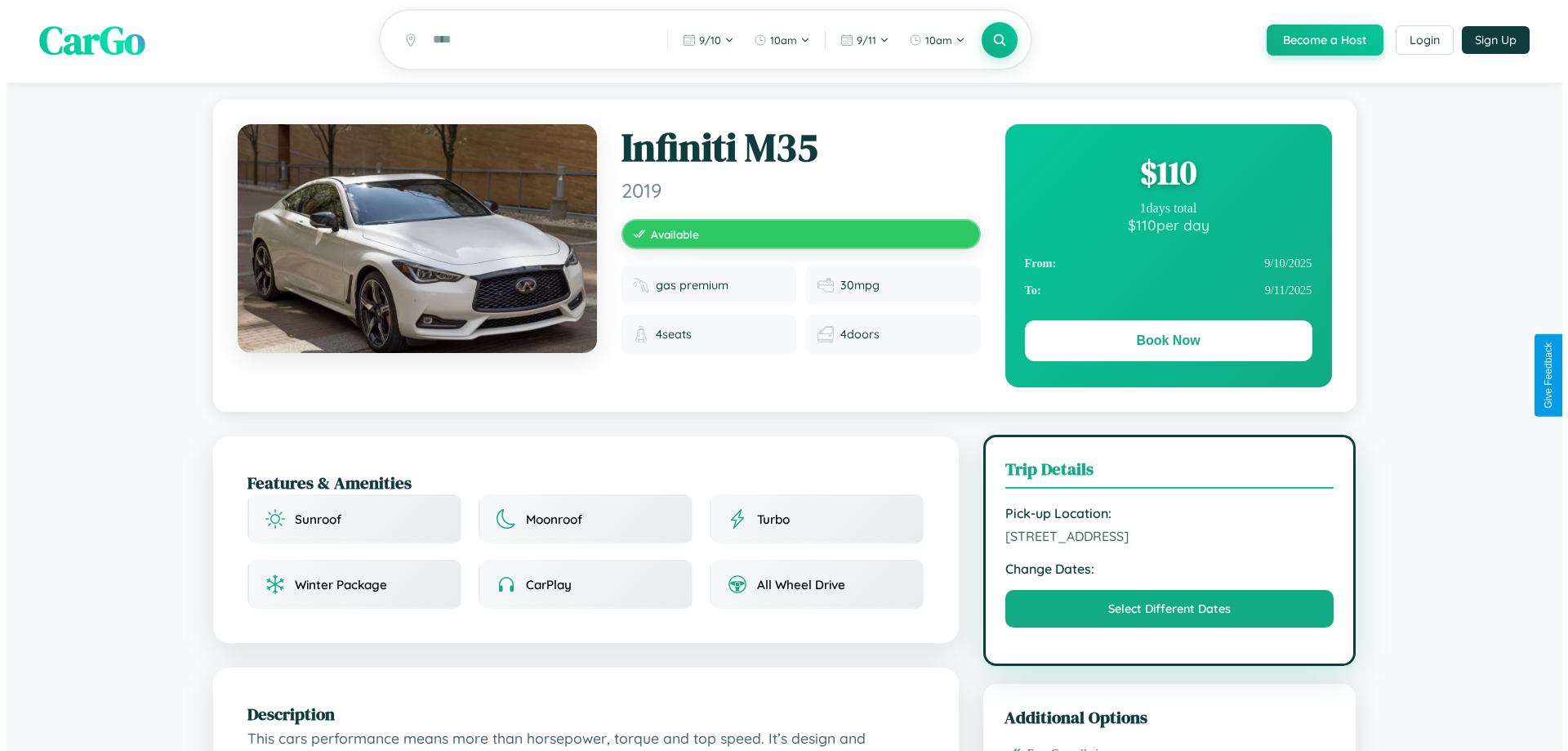
scroll to position [0, 0]
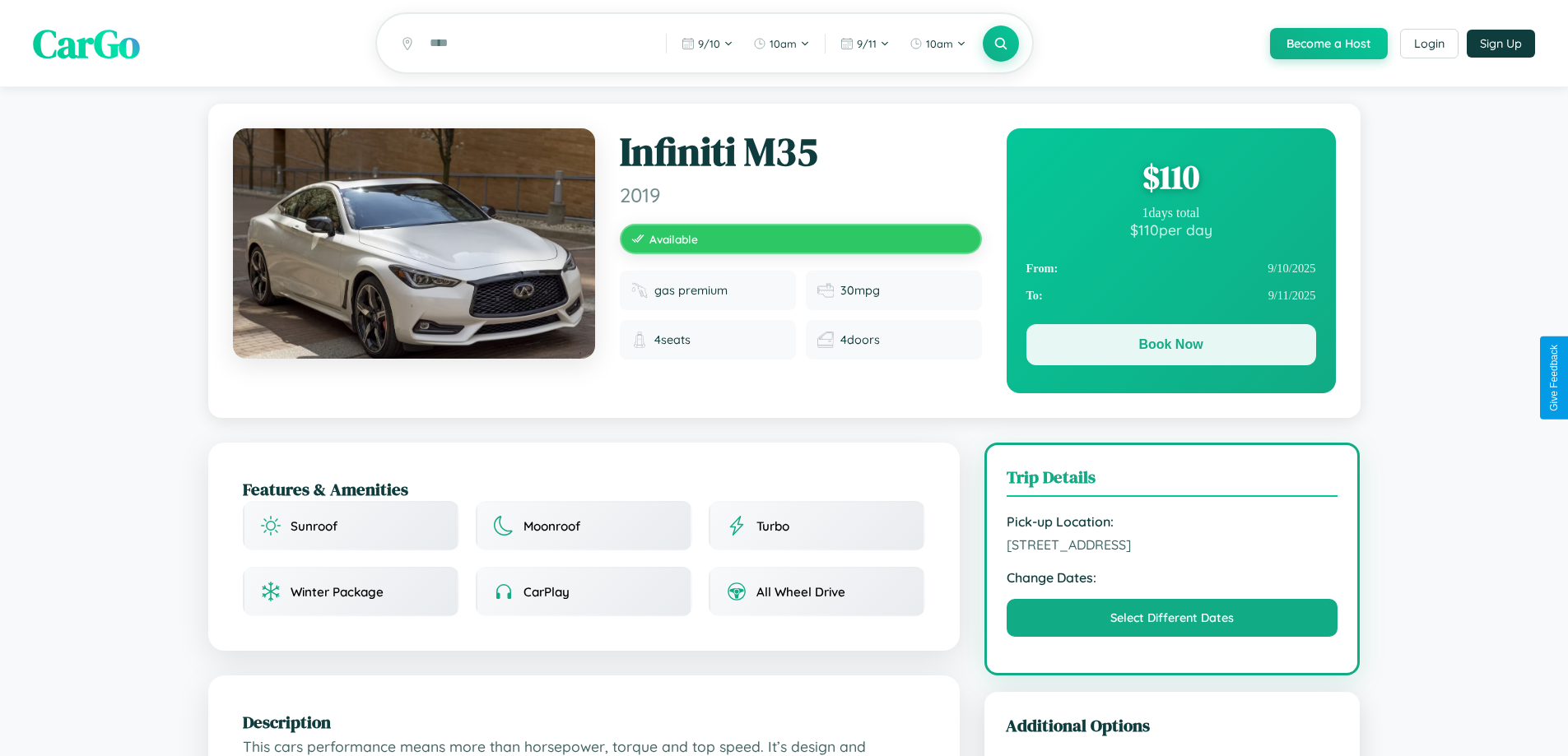
click at [1170, 348] on button "Book Now" at bounding box center [1171, 344] width 290 height 41
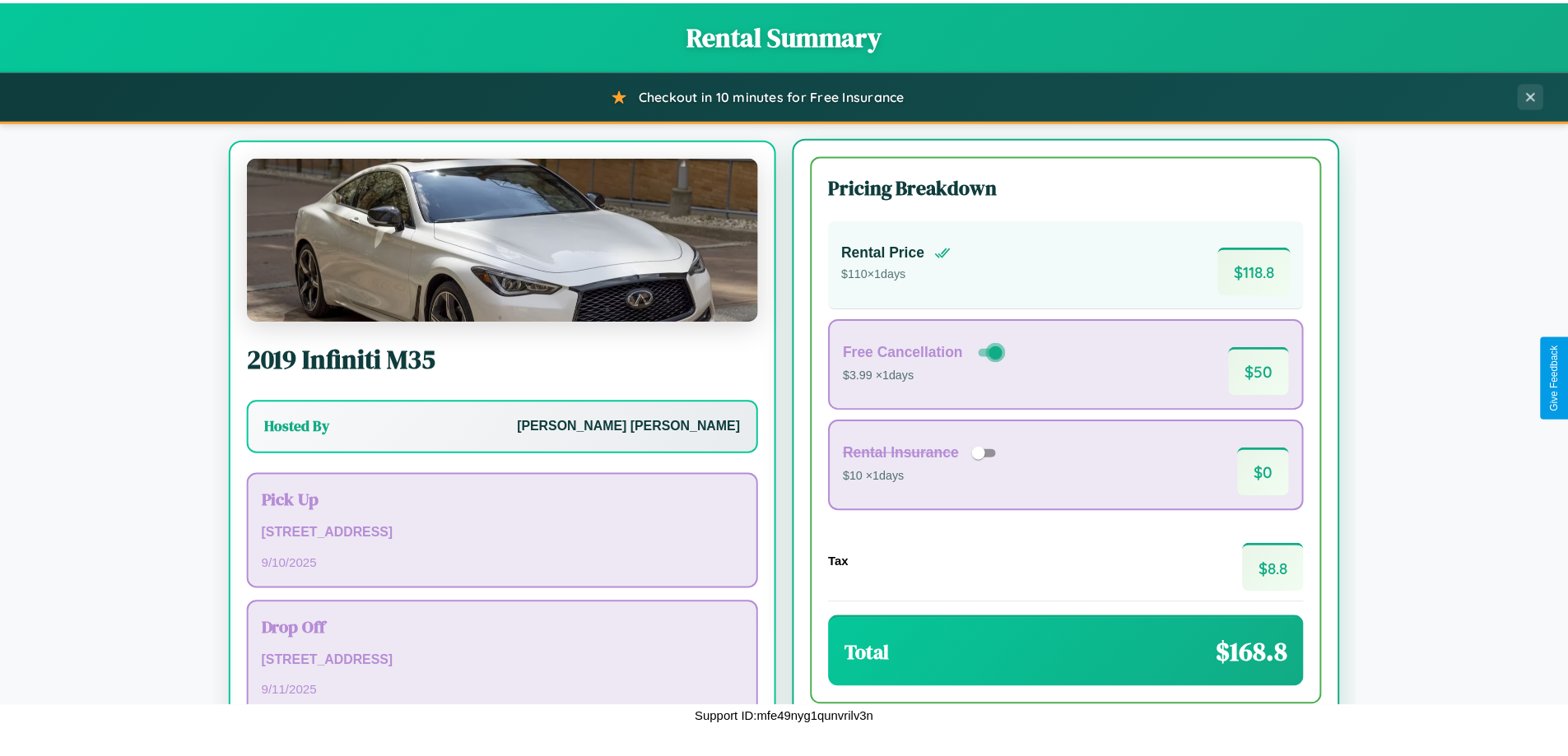
scroll to position [77, 0]
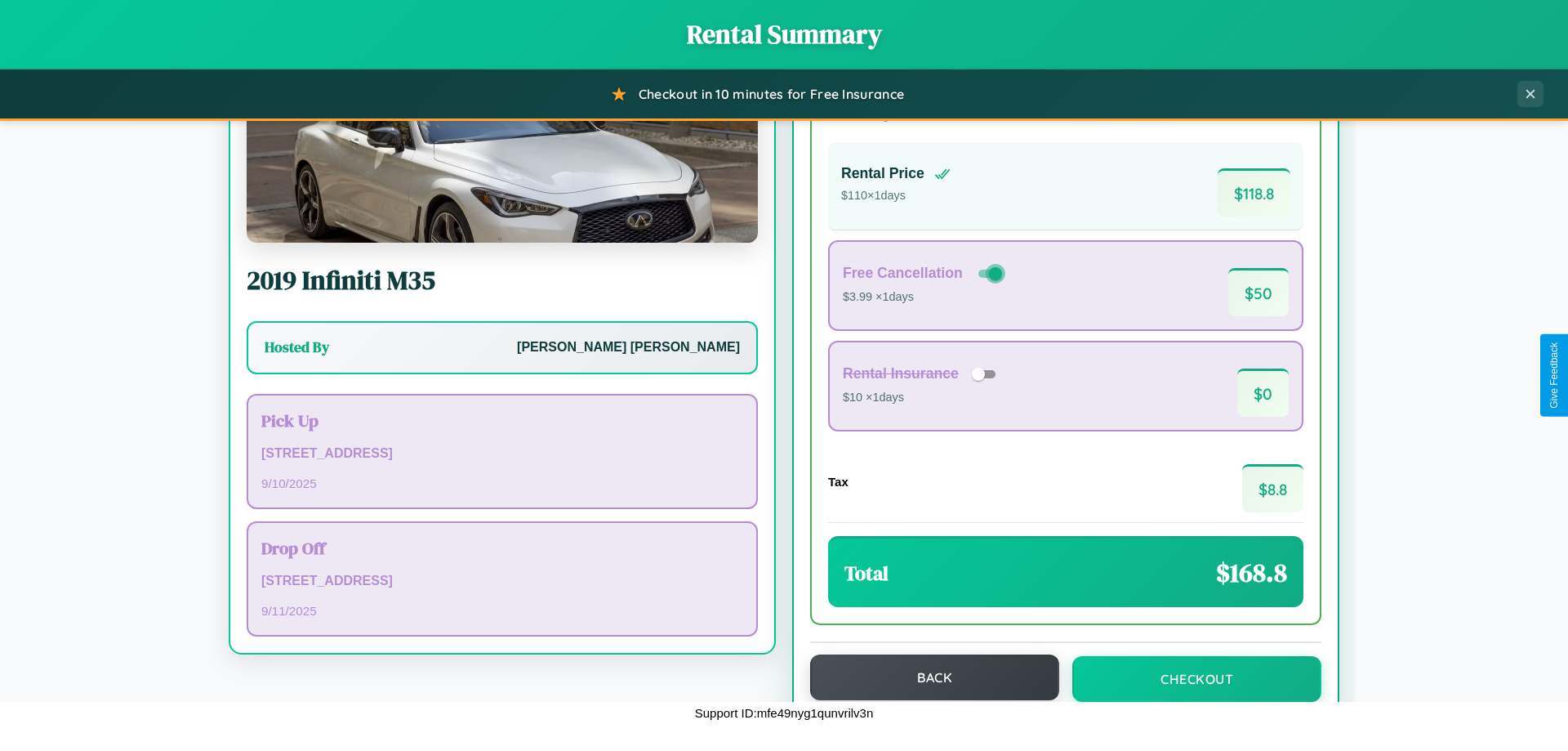
click at [927, 679] on button "Back" at bounding box center [935, 676] width 249 height 46
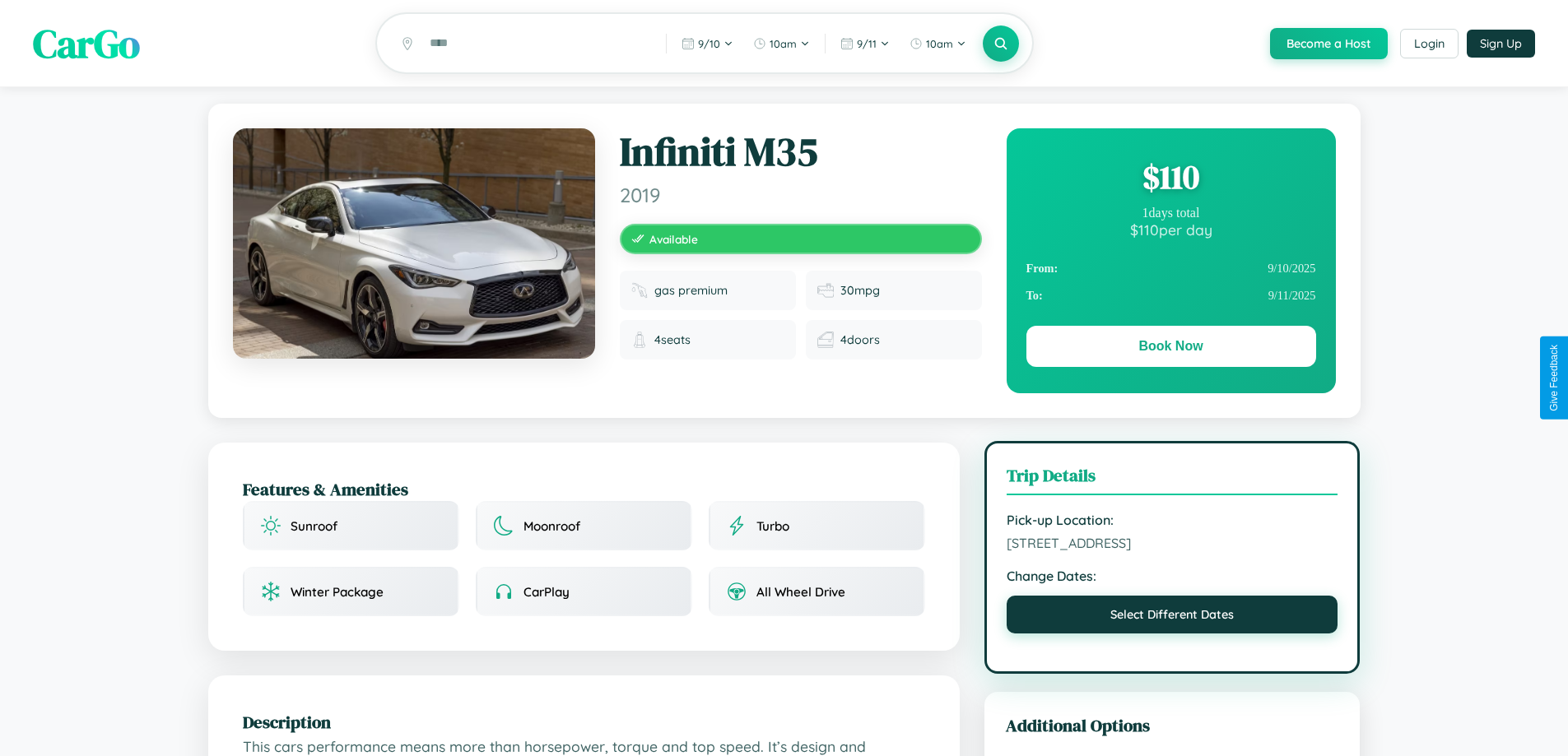
click at [1171, 617] on button "Select Different Dates" at bounding box center [1171, 614] width 331 height 38
select select "*"
select select "****"
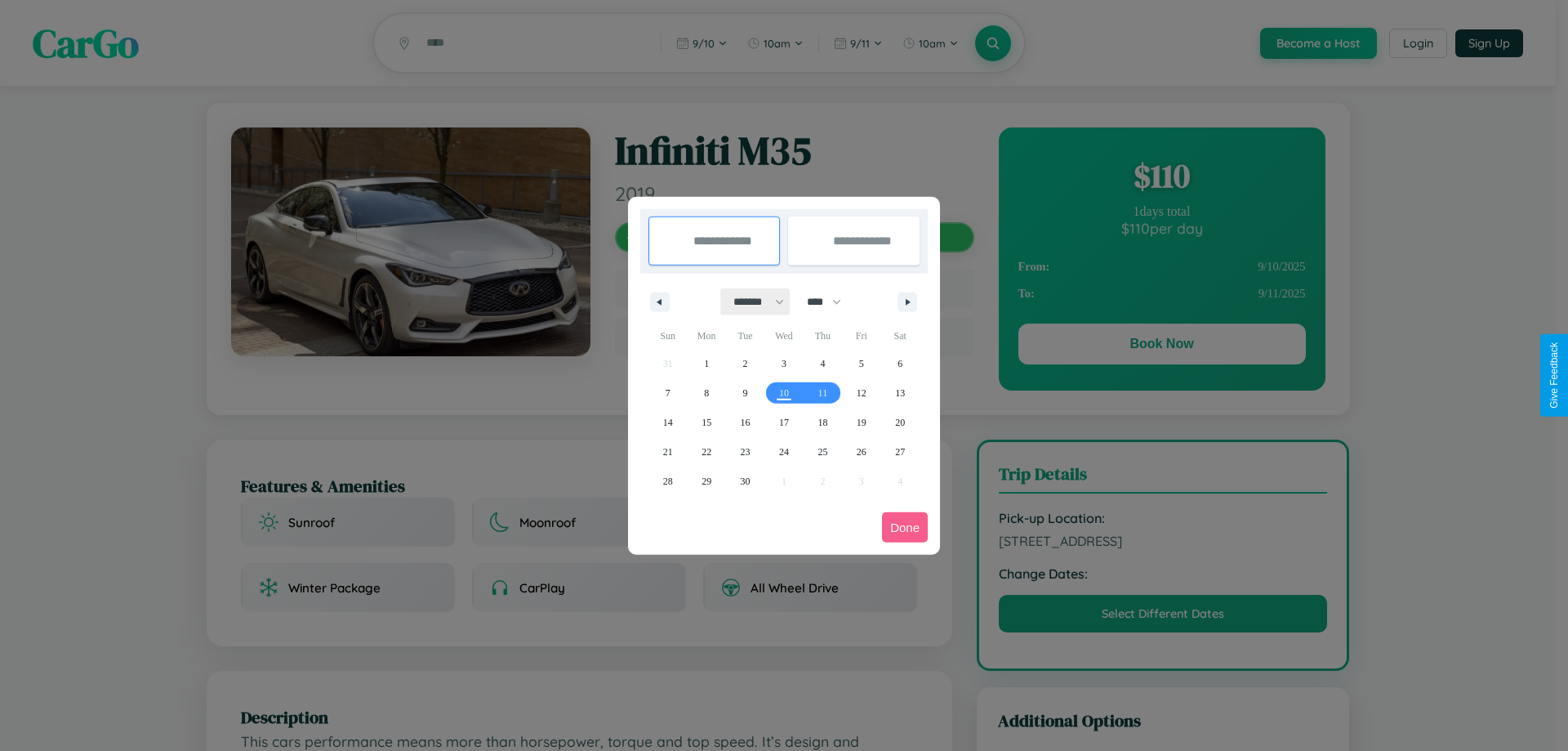
drag, startPoint x: 752, startPoint y: 302, endPoint x: 784, endPoint y: 327, distance: 40.6
click at [752, 302] on select "******* ******** ***** ***** *** **** **** ****** ********* ******* ******** **…" at bounding box center [756, 302] width 70 height 27
select select "*"
click at [831, 302] on select "**** **** **** **** **** **** **** **** **** **** **** **** **** **** **** ****…" at bounding box center [823, 302] width 49 height 27
select select "****"
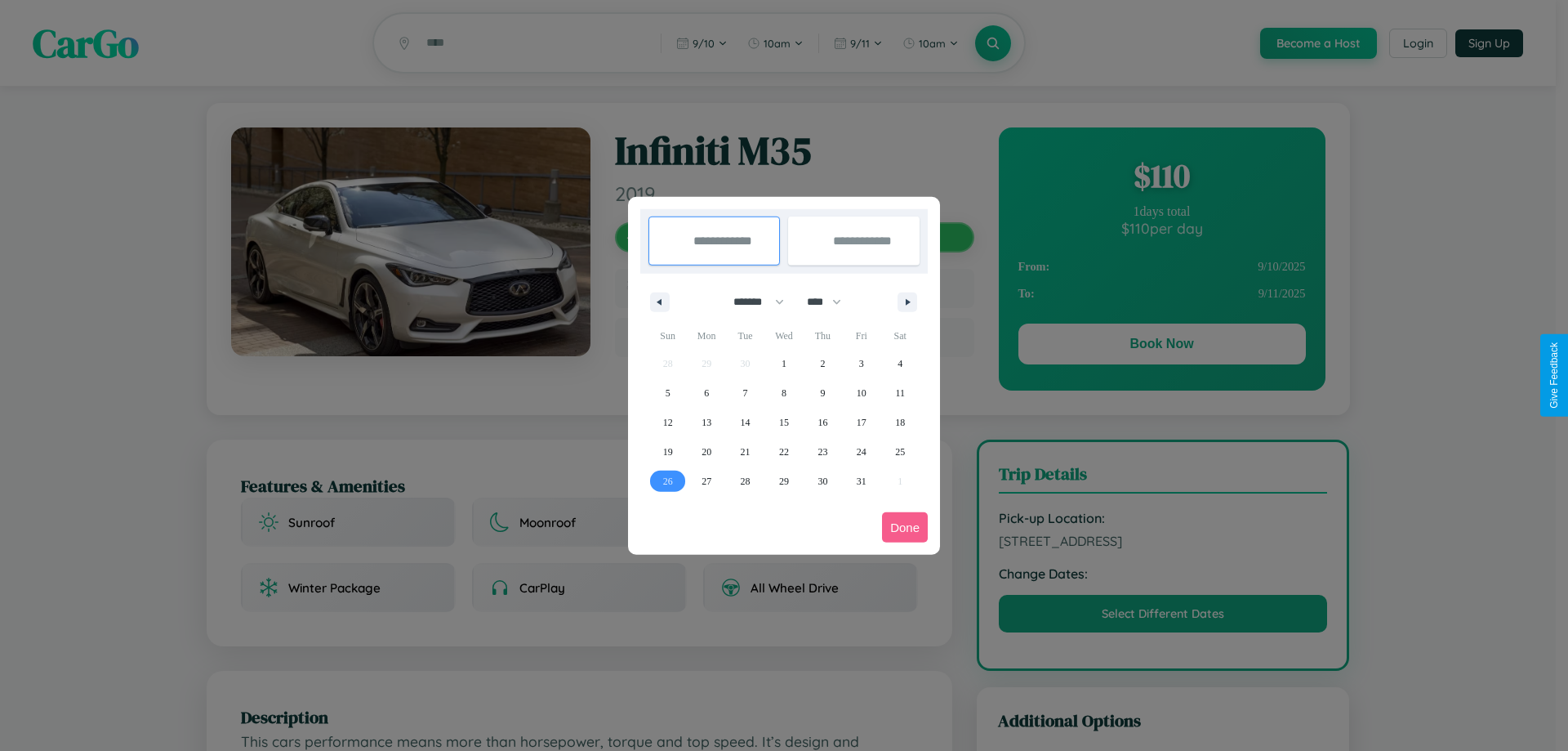
click at [667, 481] on span "26" at bounding box center [668, 481] width 10 height 29
type input "**********"
click at [907, 302] on icon "button" at bounding box center [911, 303] width 8 height 7
select select "*"
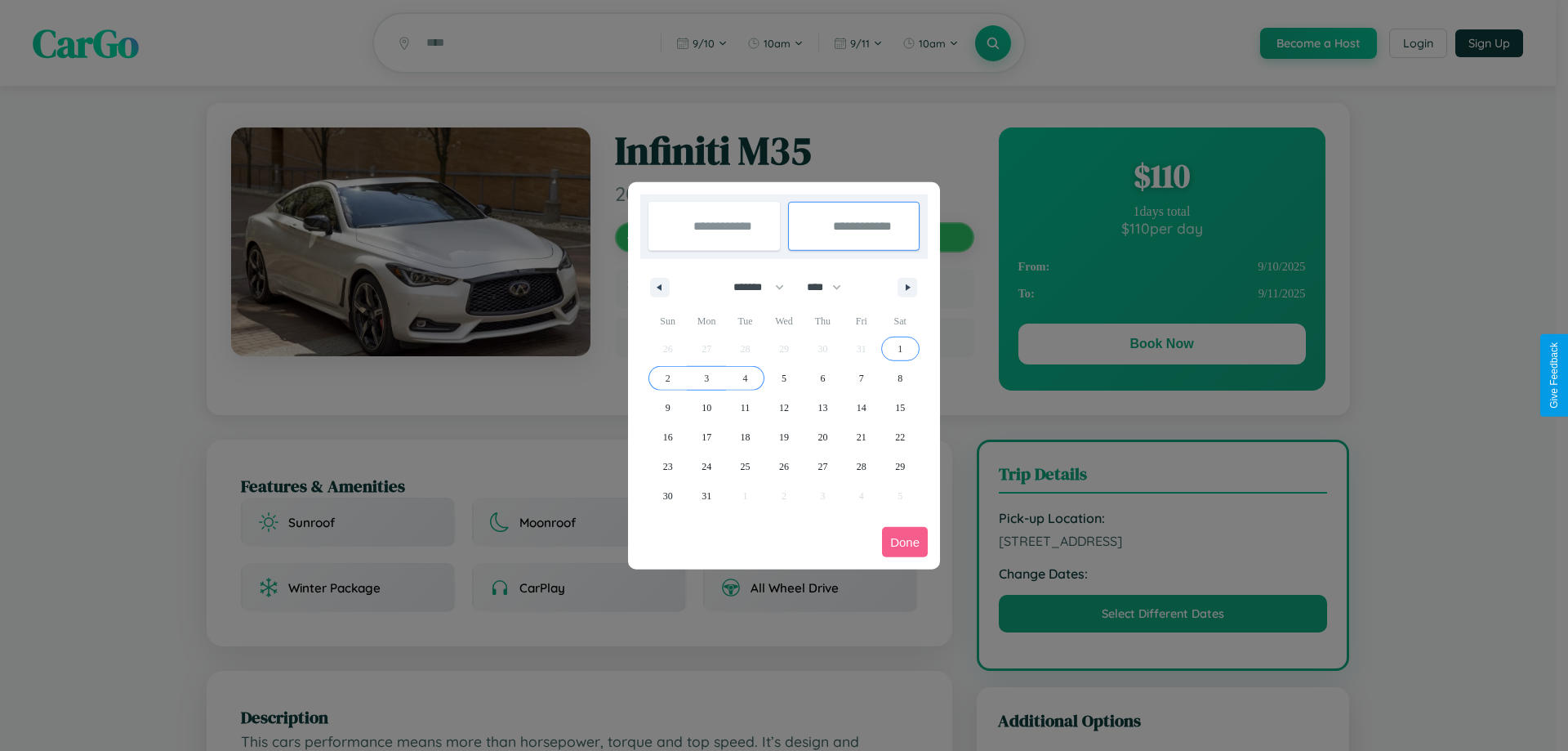
click at [745, 377] on span "4" at bounding box center [746, 378] width 5 height 29
type input "**********"
select select "*"
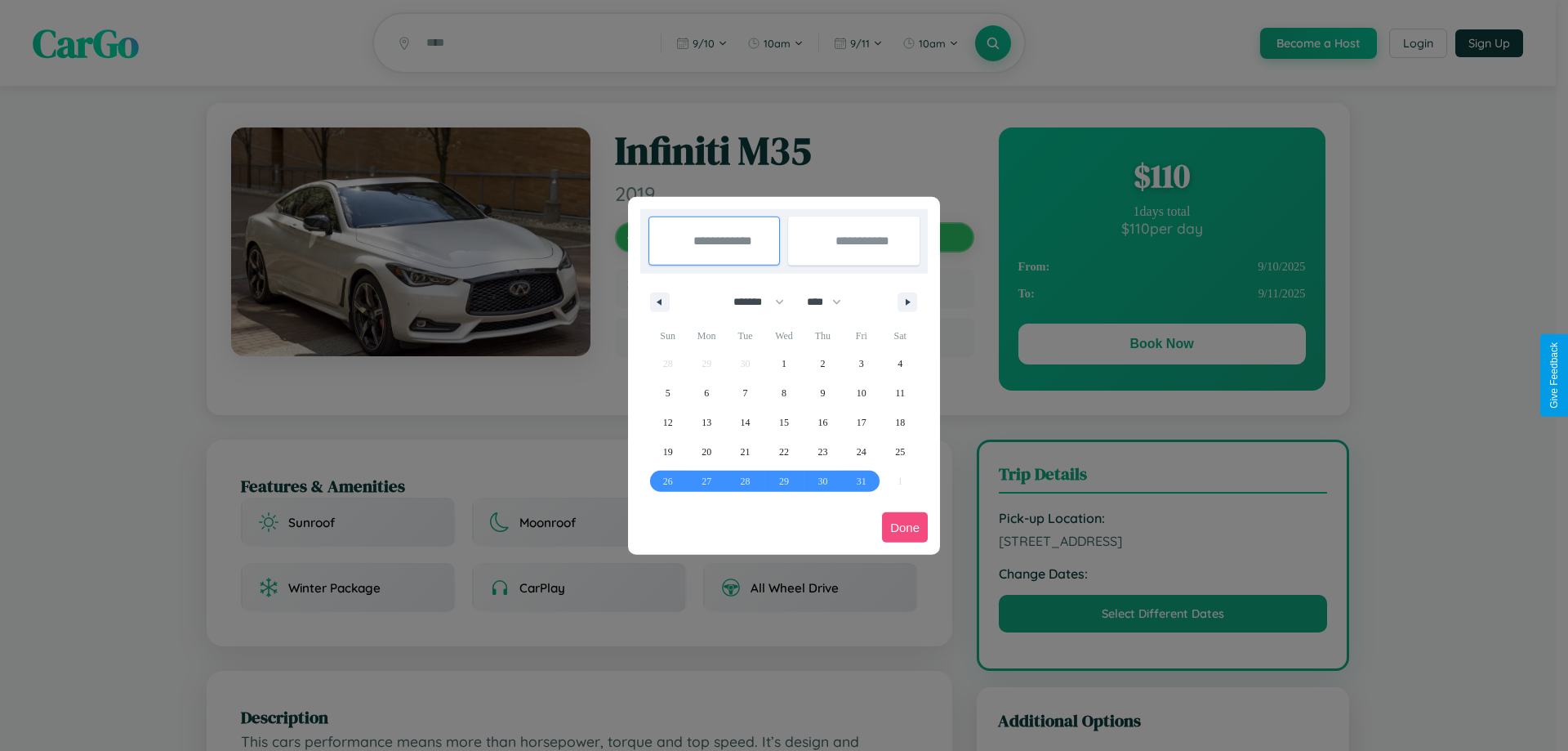
click at [905, 527] on button "Done" at bounding box center [904, 527] width 46 height 30
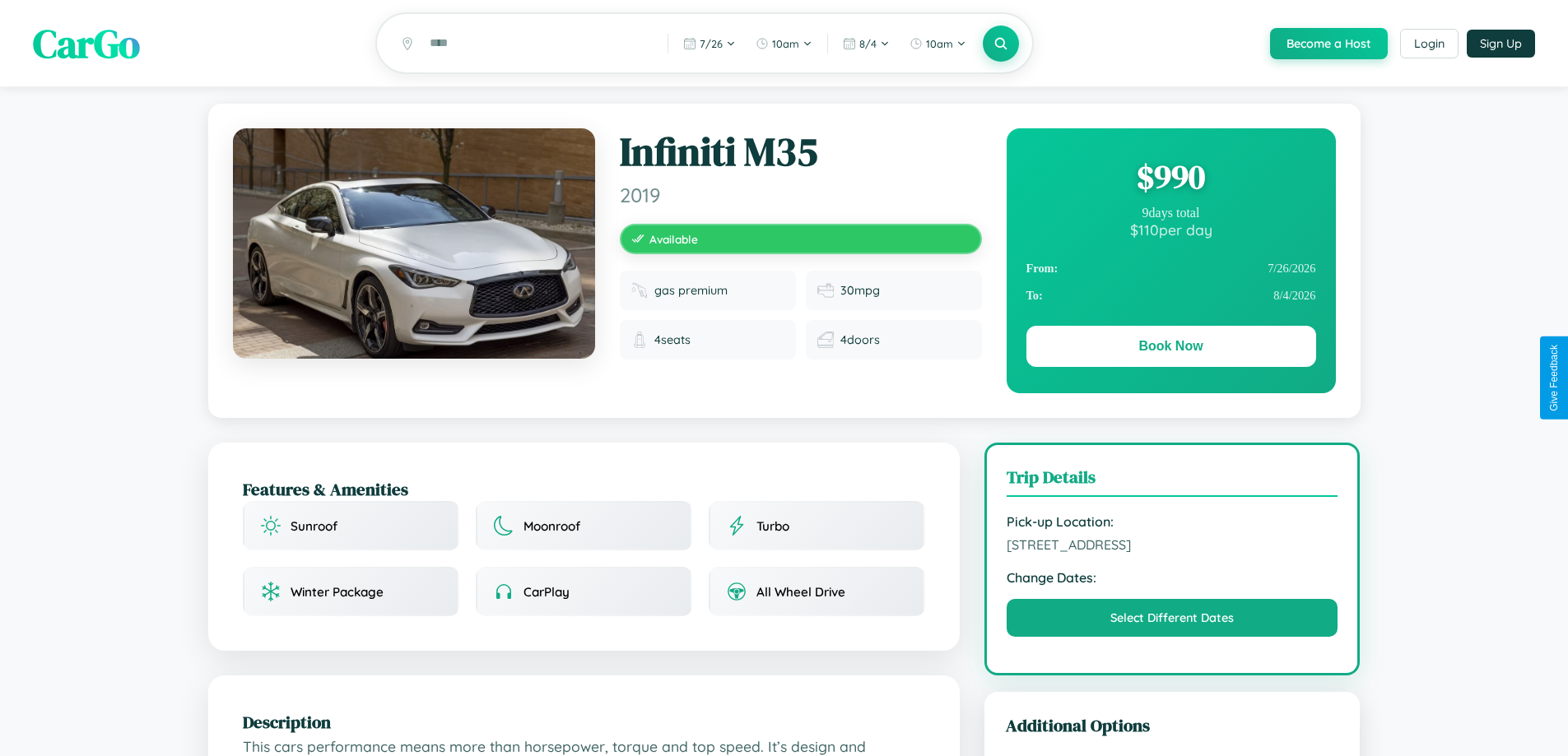
click at [1170, 179] on div "$ 990" at bounding box center [1171, 176] width 290 height 44
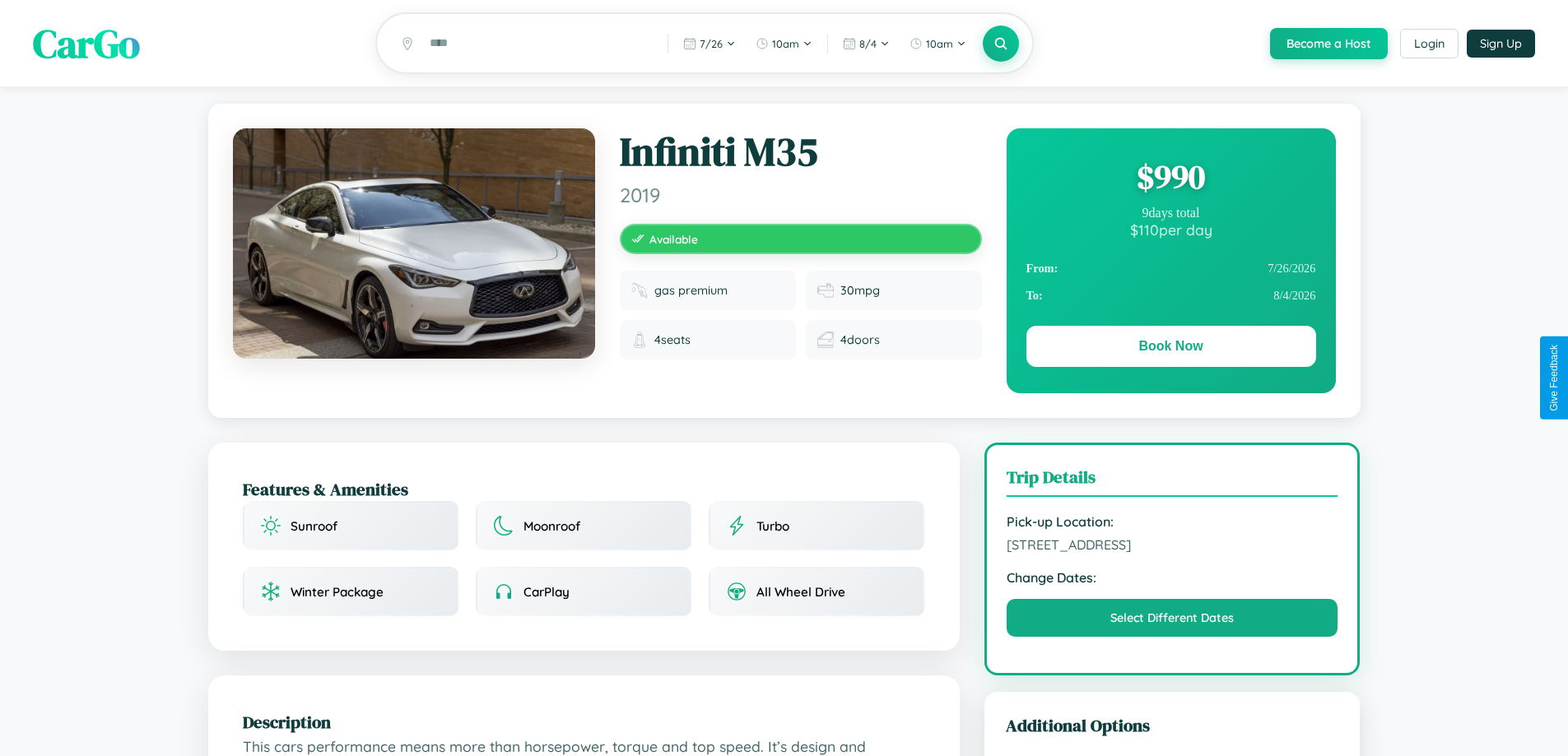
click at [1170, 179] on div "$ 990" at bounding box center [1171, 176] width 290 height 44
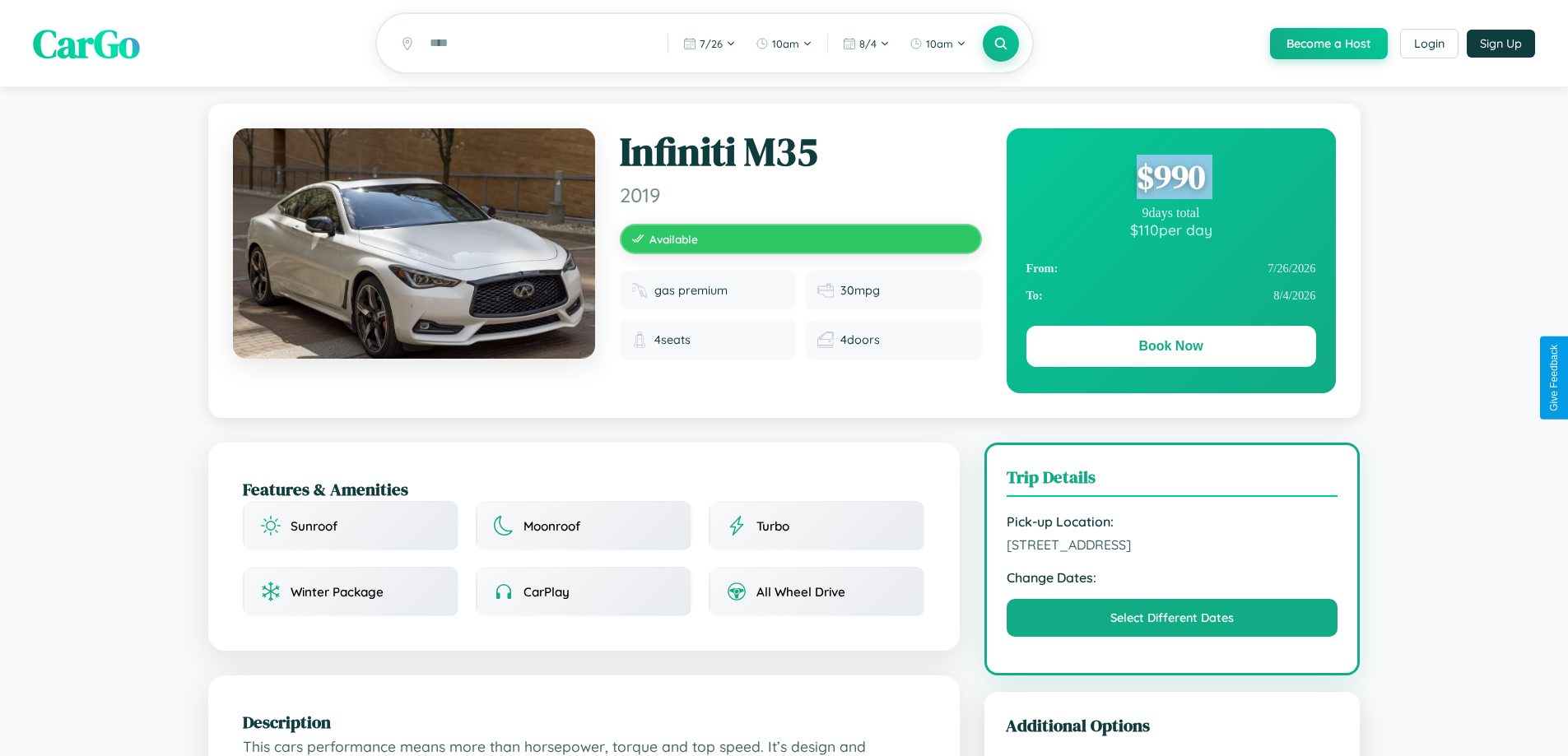
click at [1170, 179] on div "$ 990" at bounding box center [1171, 176] width 290 height 44
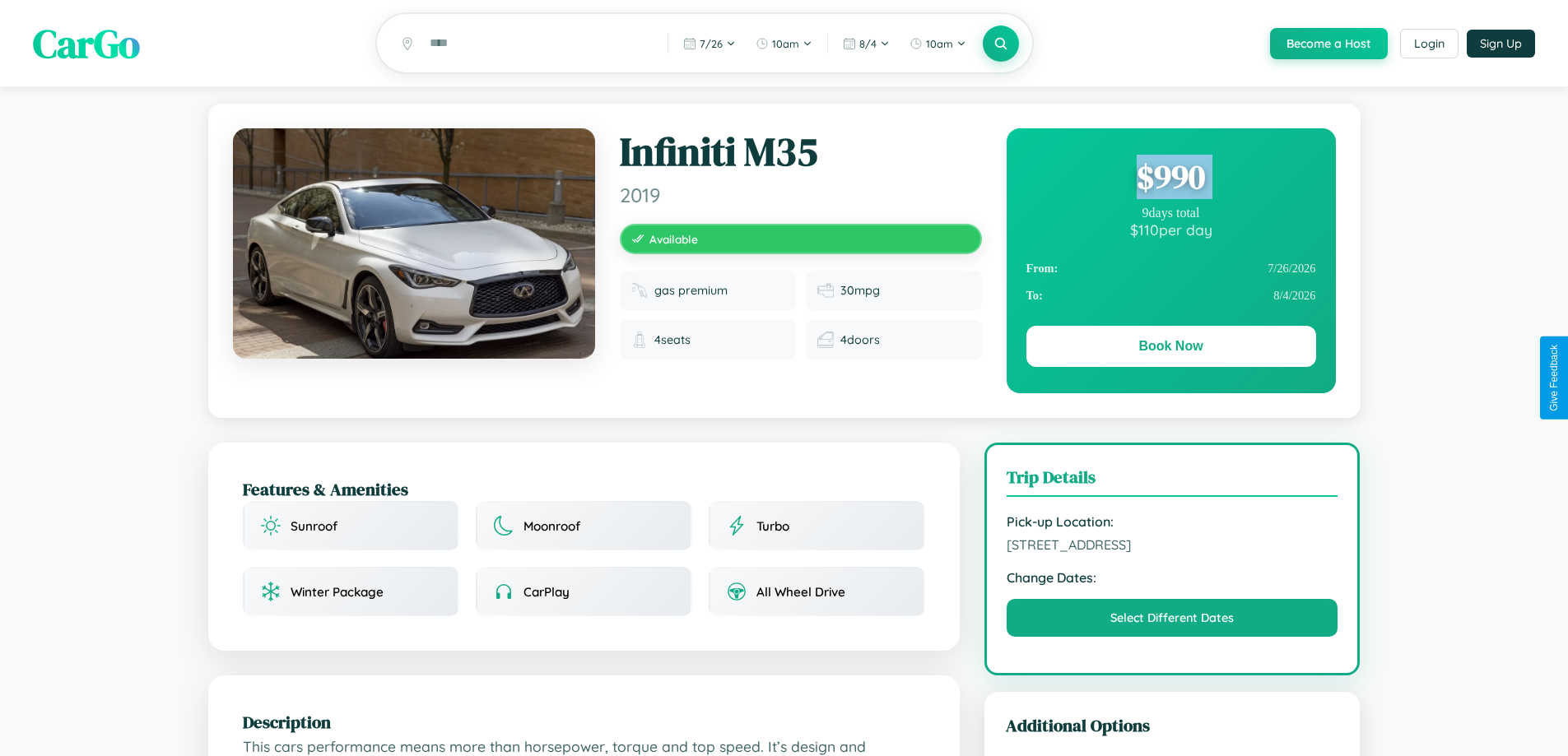
click at [1170, 179] on div "$ 990" at bounding box center [1171, 176] width 290 height 44
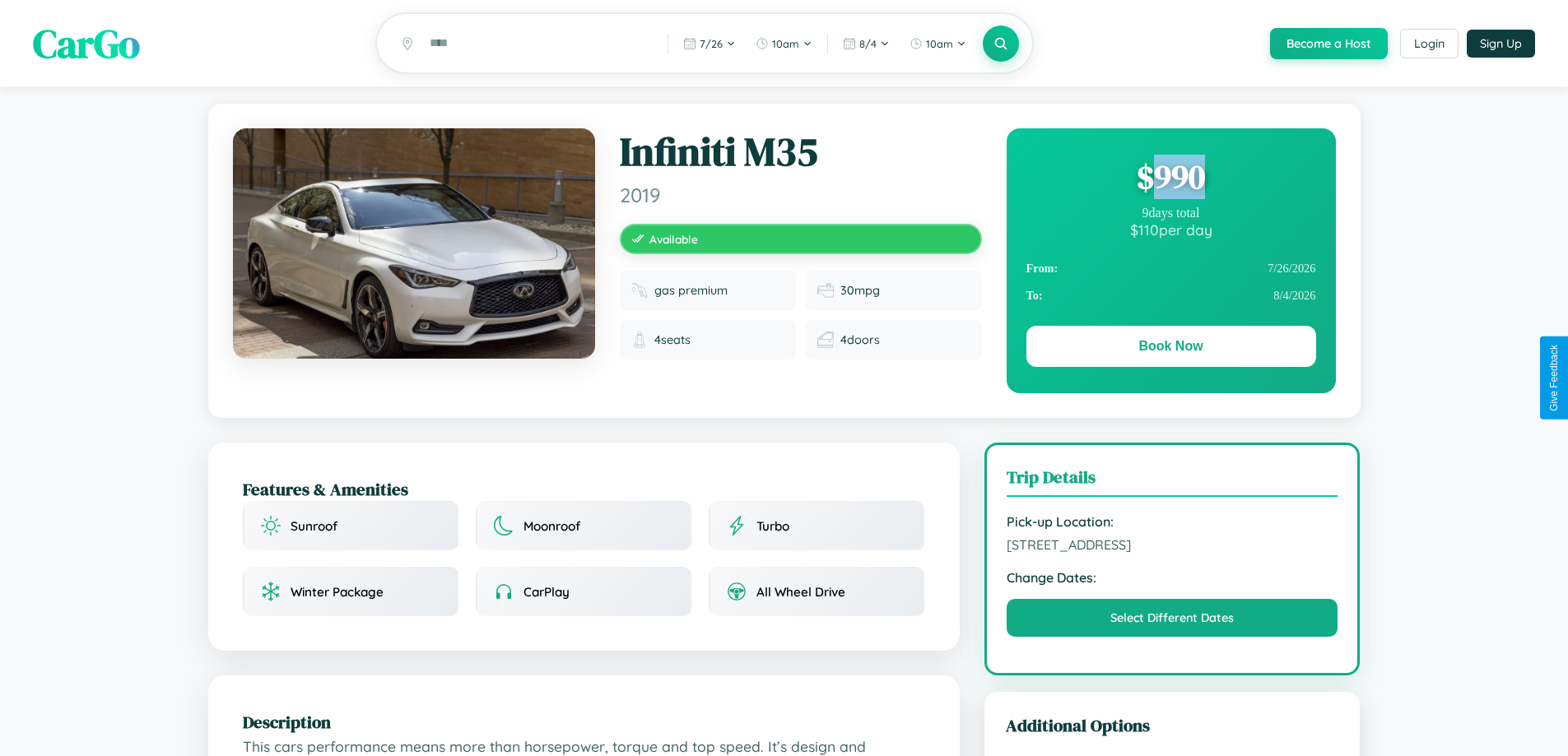
click at [1170, 179] on div "$ 990" at bounding box center [1171, 176] width 290 height 44
